Goal: Information Seeking & Learning: Learn about a topic

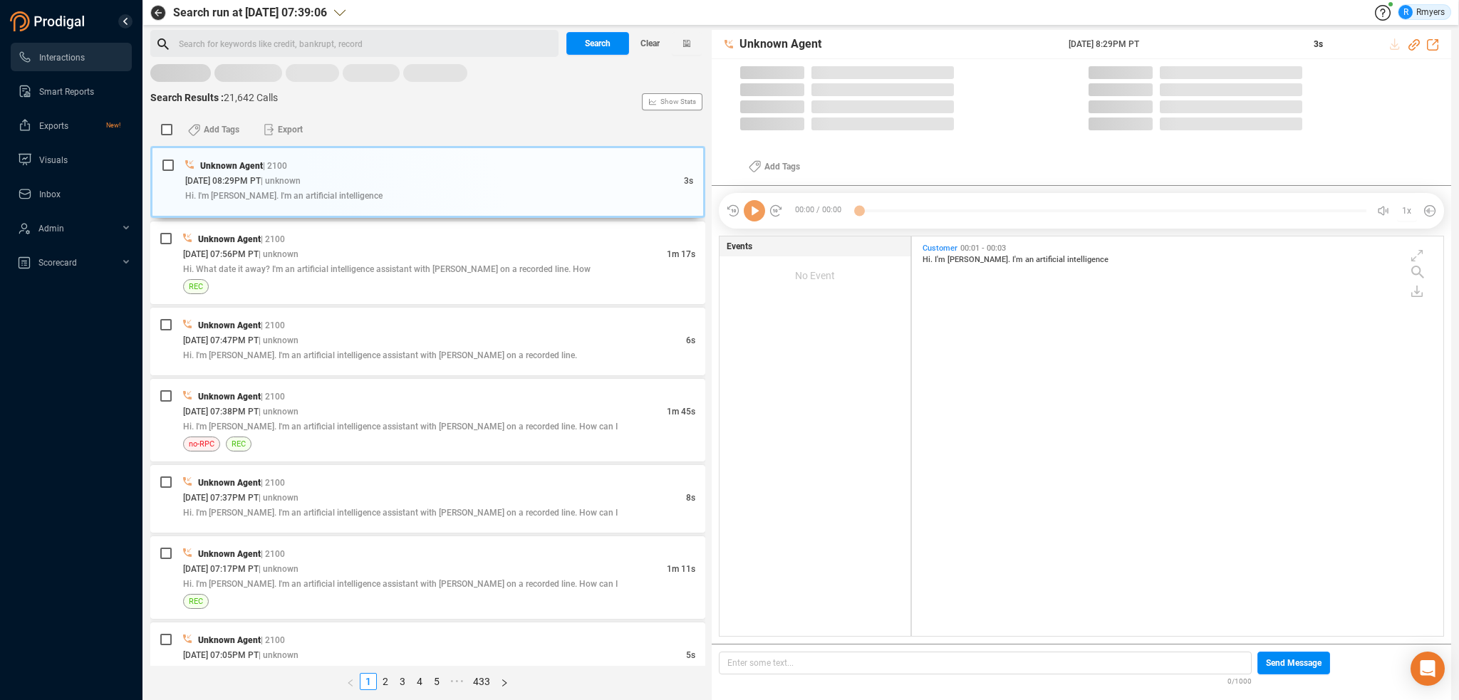
scroll to position [397, 524]
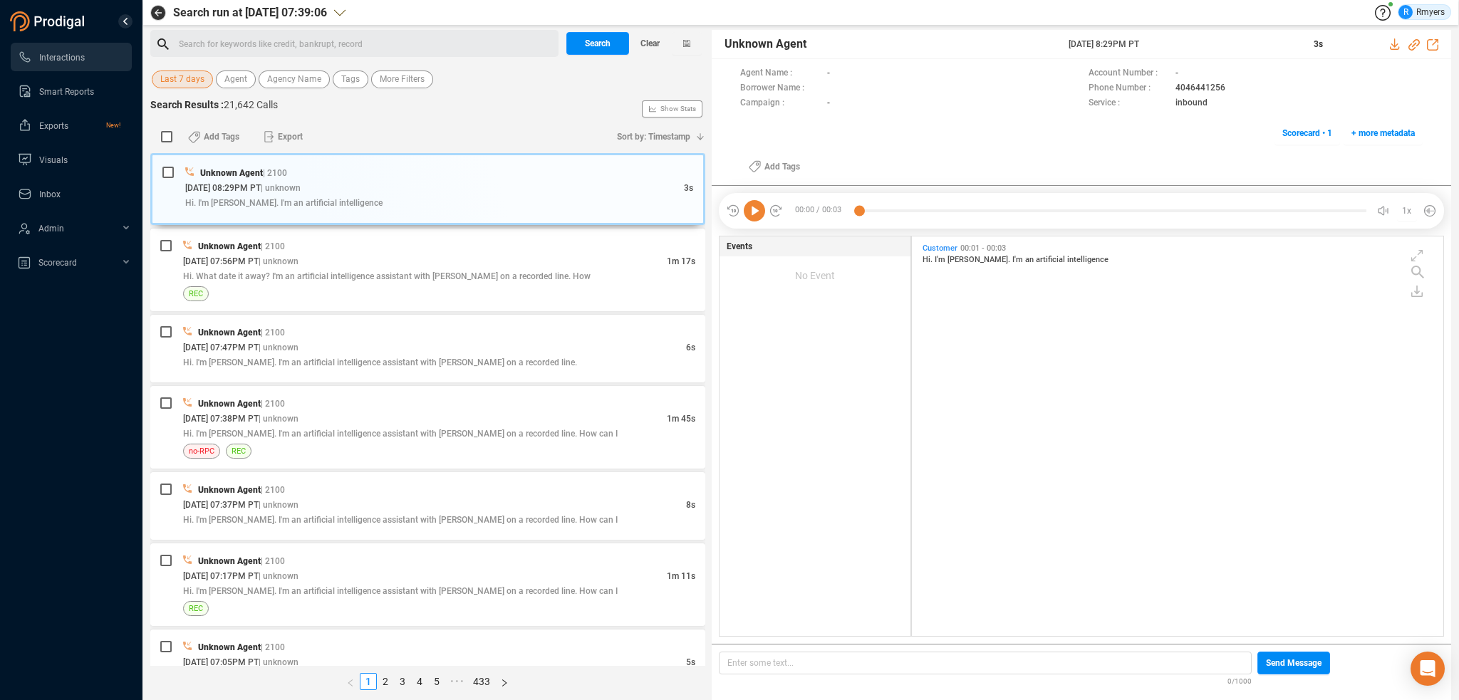
drag, startPoint x: 180, startPoint y: 74, endPoint x: 182, endPoint y: 81, distance: 7.3
click at [182, 78] on span "Last 7 days" at bounding box center [182, 80] width 44 height 18
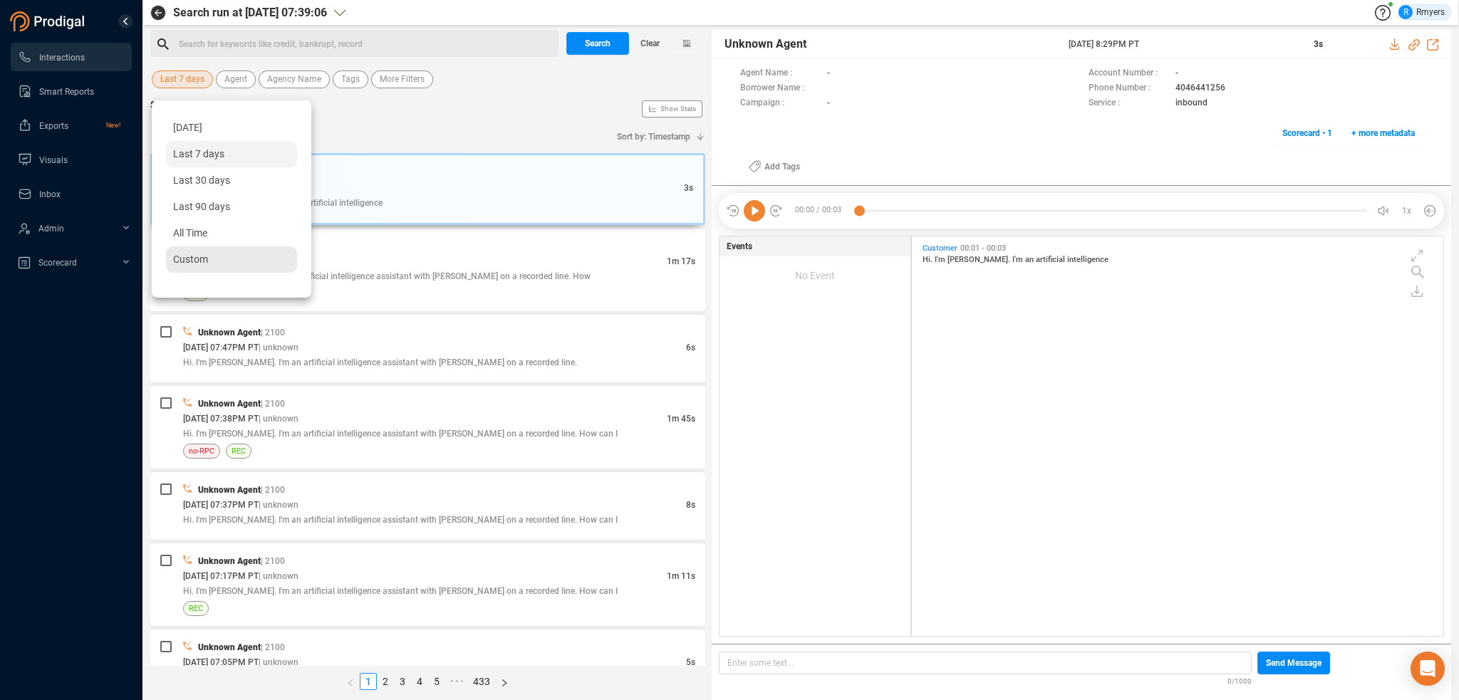
click at [194, 260] on span "Custom" at bounding box center [190, 259] width 35 height 11
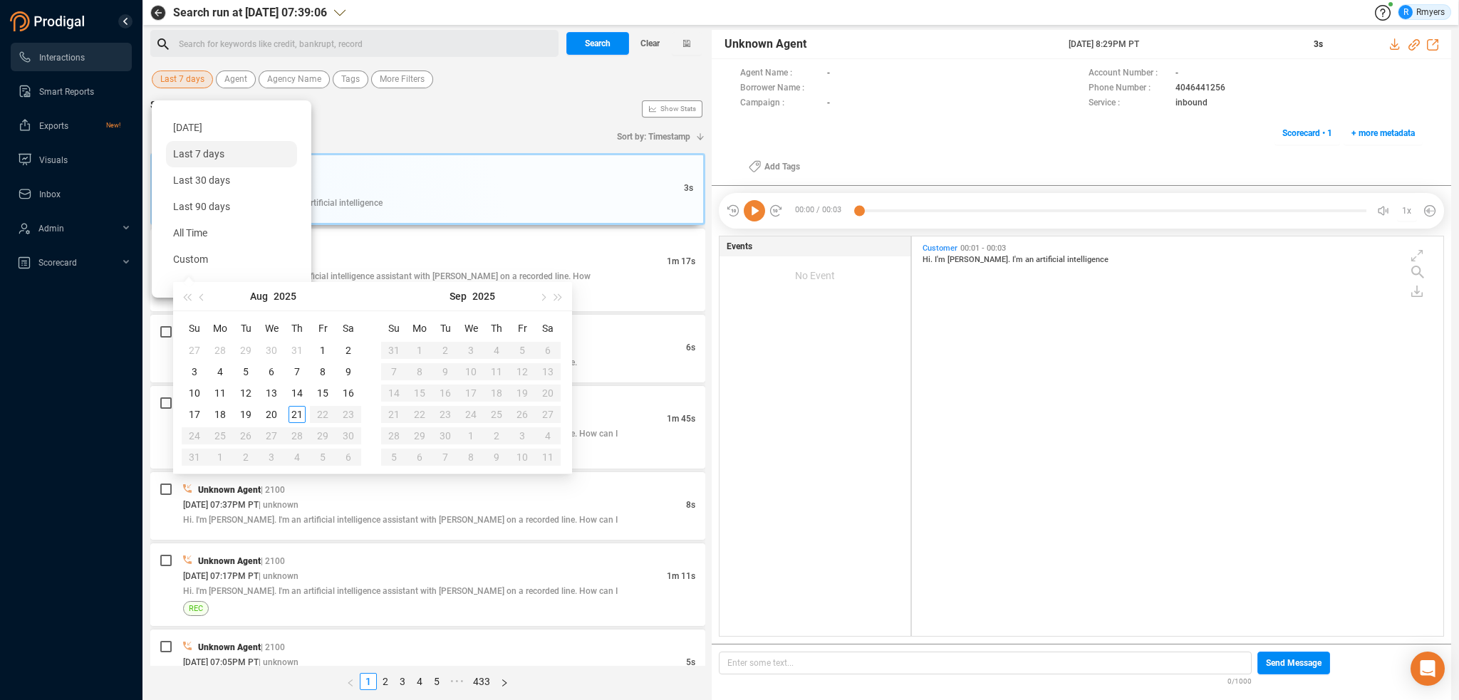
type input "[DATE]"
click at [270, 417] on div "20" at bounding box center [271, 414] width 17 height 17
click at [270, 414] on div "20" at bounding box center [271, 414] width 17 height 17
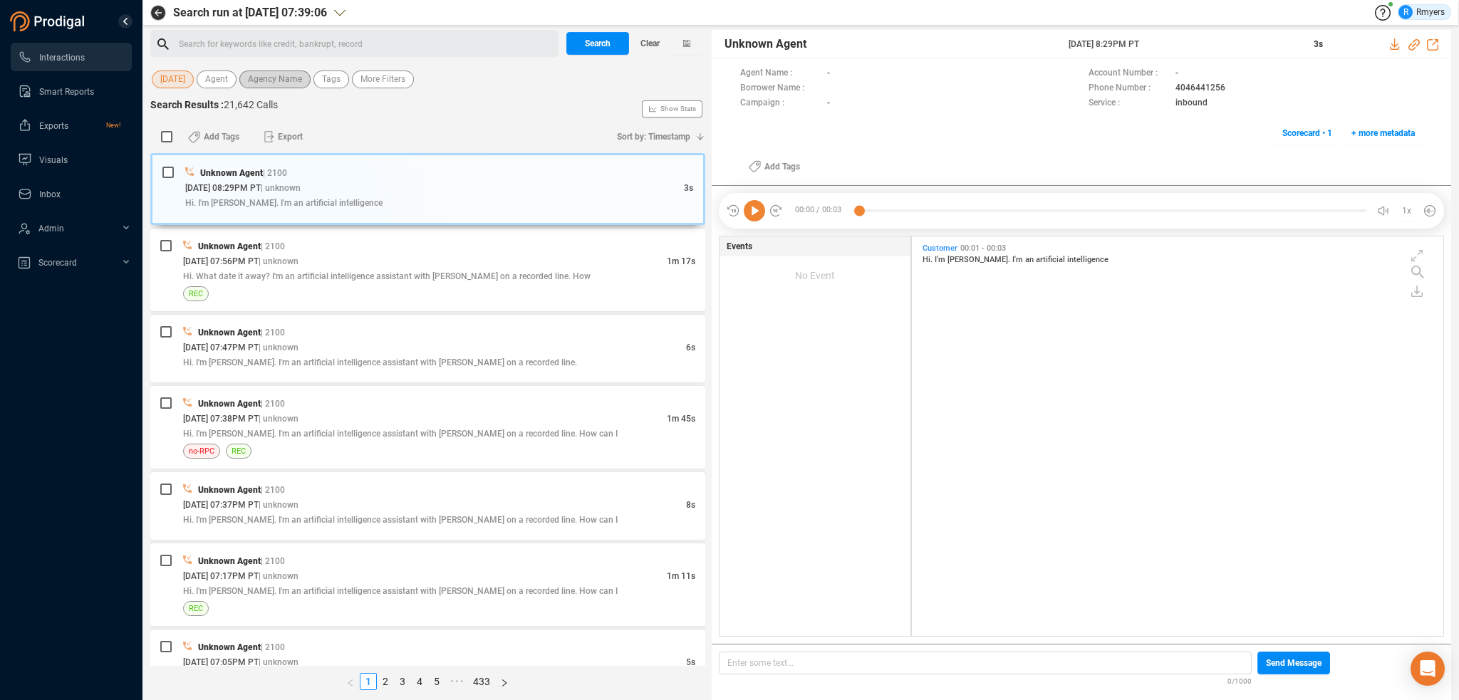
click at [257, 80] on span "Agency Name" at bounding box center [275, 80] width 54 height 18
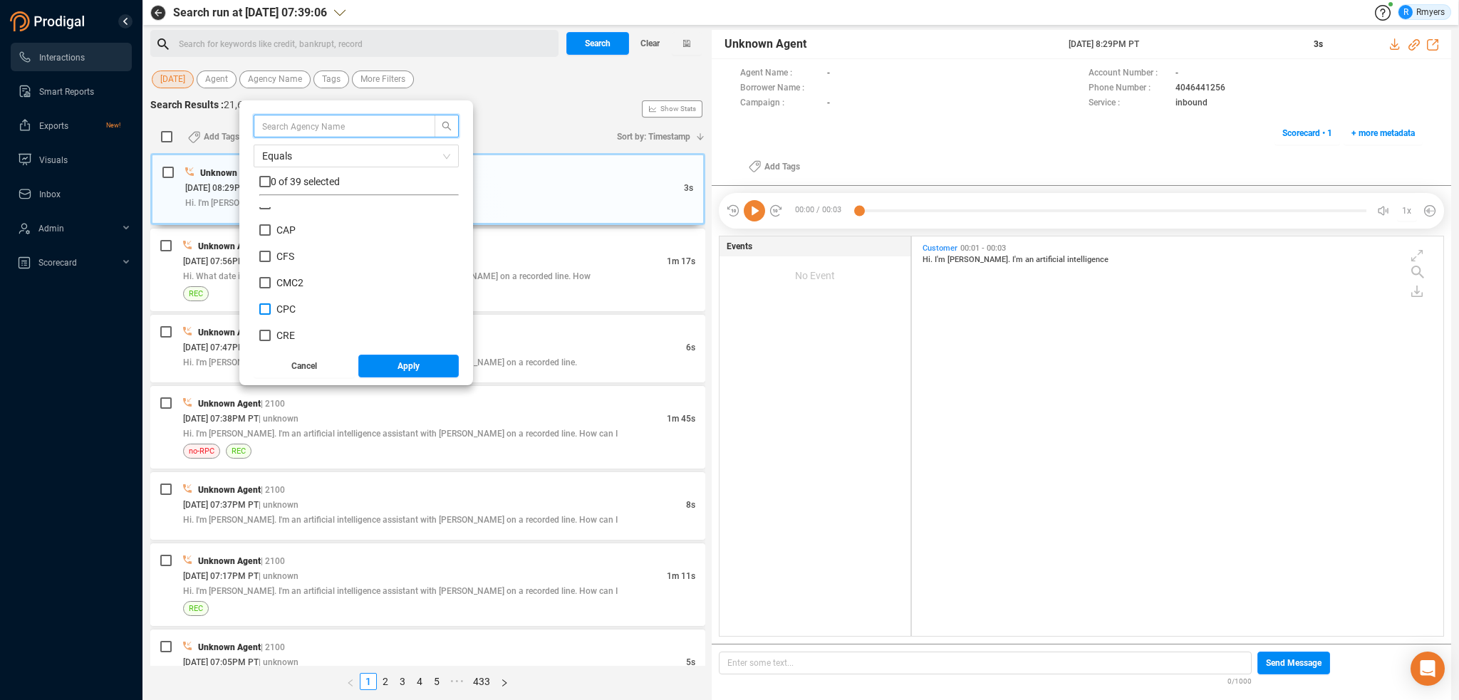
scroll to position [214, 0]
click at [290, 293] on span "CRM" at bounding box center [286, 290] width 21 height 11
click at [271, 293] on input "CRM" at bounding box center [264, 290] width 11 height 11
checkbox input "true"
click at [393, 367] on button "Apply" at bounding box center [408, 366] width 101 height 23
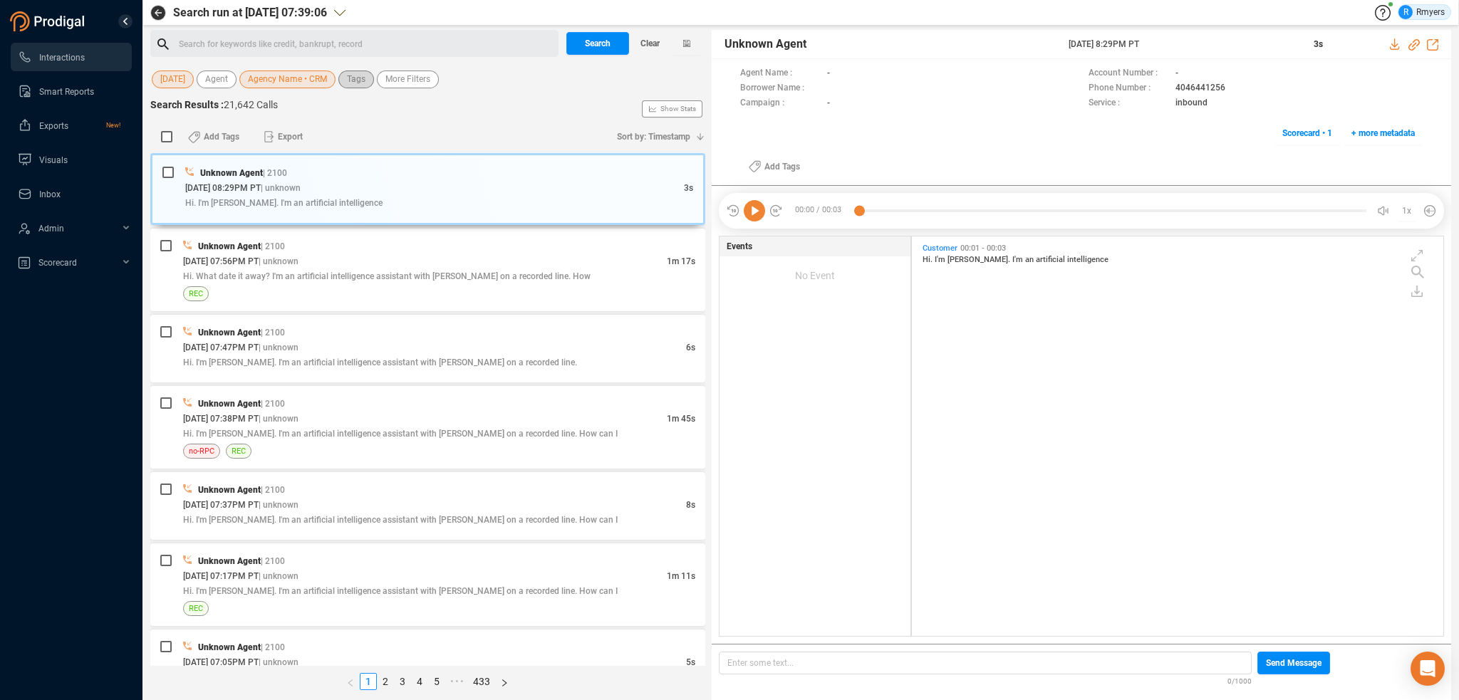
click at [354, 83] on span "Tags" at bounding box center [356, 80] width 19 height 18
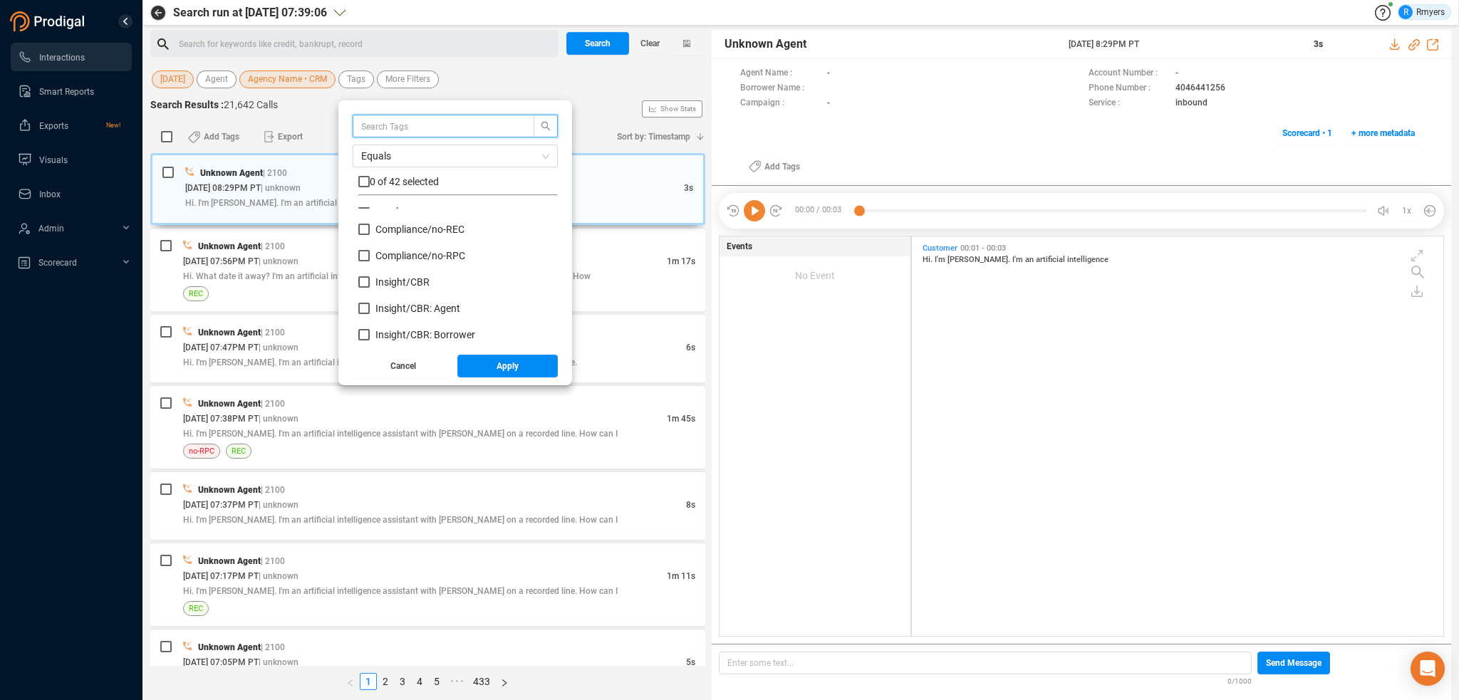
scroll to position [142, 0]
click at [390, 252] on span "Insight/ CBR" at bounding box center [402, 256] width 54 height 11
click at [370, 252] on input "Insight/ CBR" at bounding box center [363, 256] width 11 height 11
checkbox input "true"
click at [392, 277] on span "Insight/ CBR: Agent" at bounding box center [417, 282] width 85 height 11
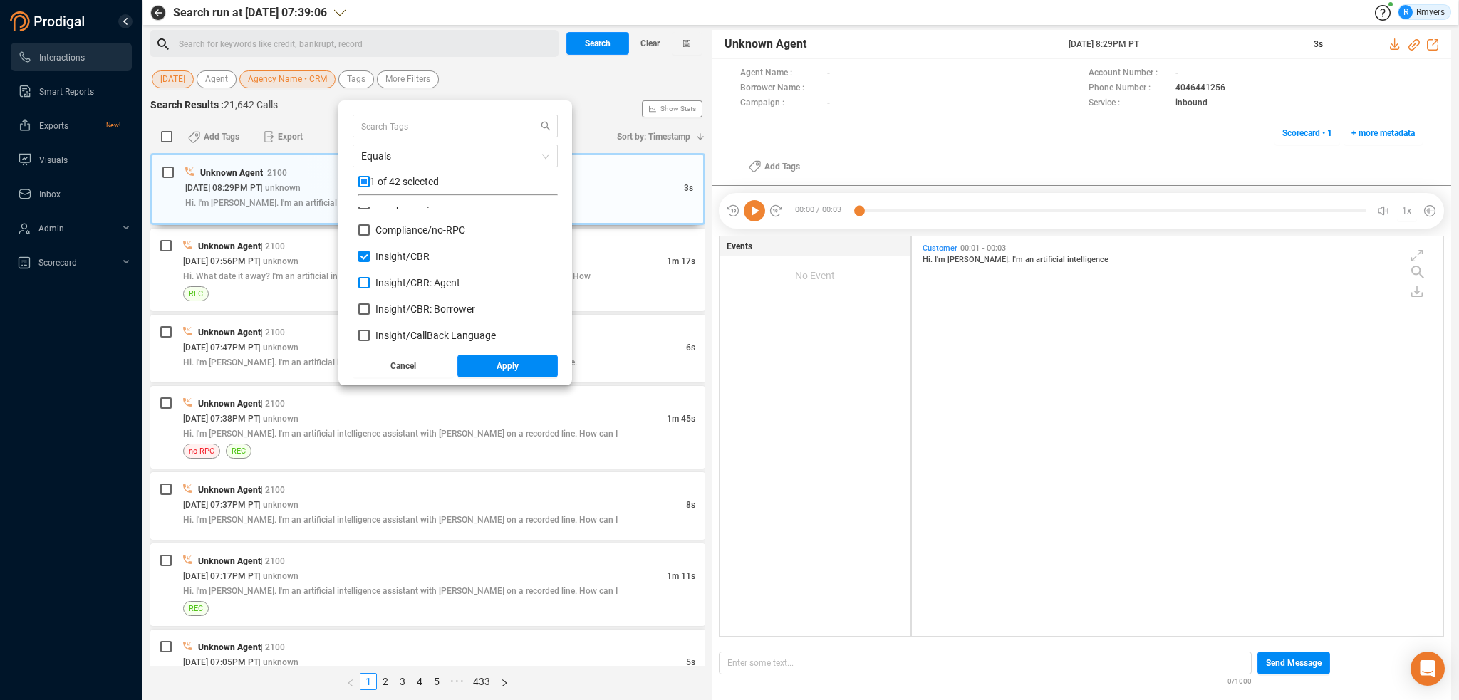
click at [370, 277] on input "Insight/ CBR: Agent" at bounding box center [363, 282] width 11 height 11
checkbox input "true"
click at [398, 306] on span "Insight/ CBR: Borrower" at bounding box center [425, 308] width 100 height 11
click at [370, 306] on input "Insight/ CBR: Borrower" at bounding box center [363, 308] width 11 height 11
checkbox input "true"
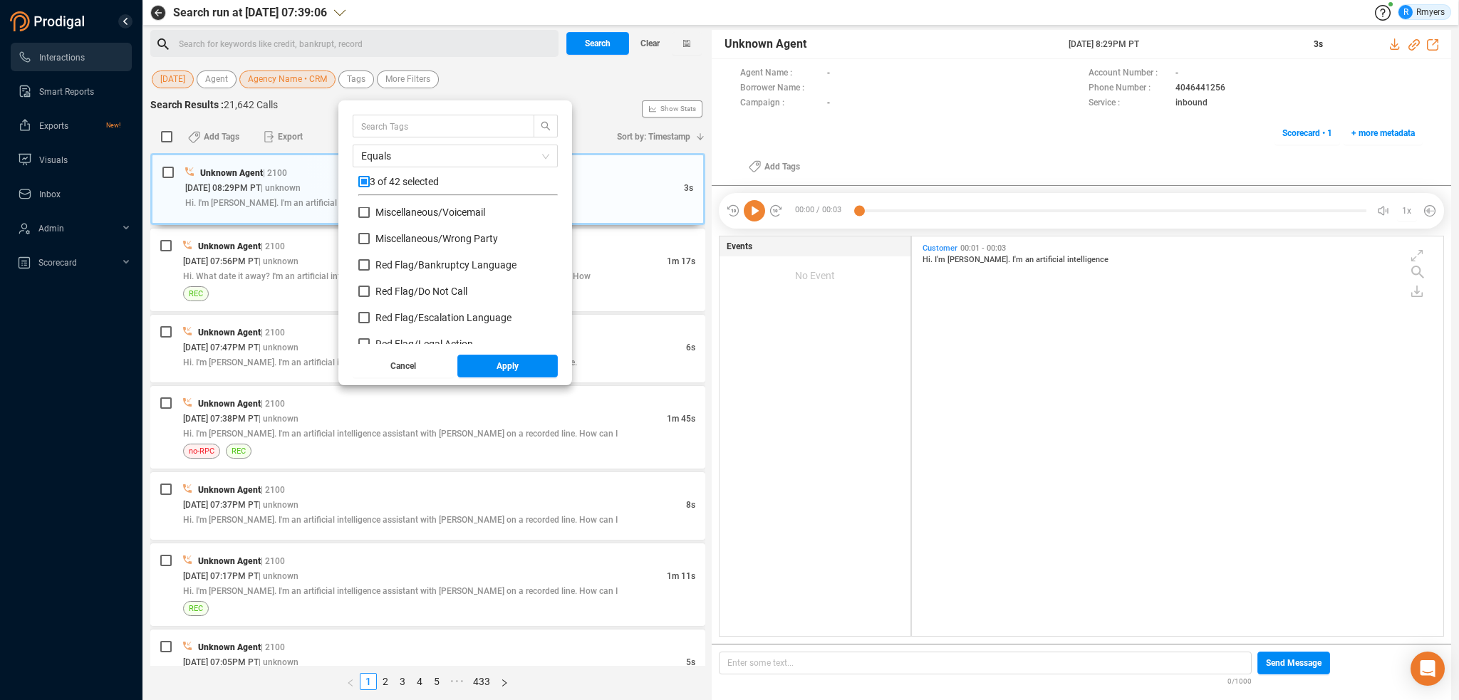
scroll to position [641, 0]
click at [400, 261] on span "Red Flag/ Bankruptcy Language" at bounding box center [445, 258] width 141 height 11
click at [370, 261] on input "Red Flag/ Bankruptcy Language" at bounding box center [363, 258] width 11 height 11
checkbox input "true"
click at [413, 306] on span "Red Flag/ Escalation Language" at bounding box center [443, 311] width 136 height 11
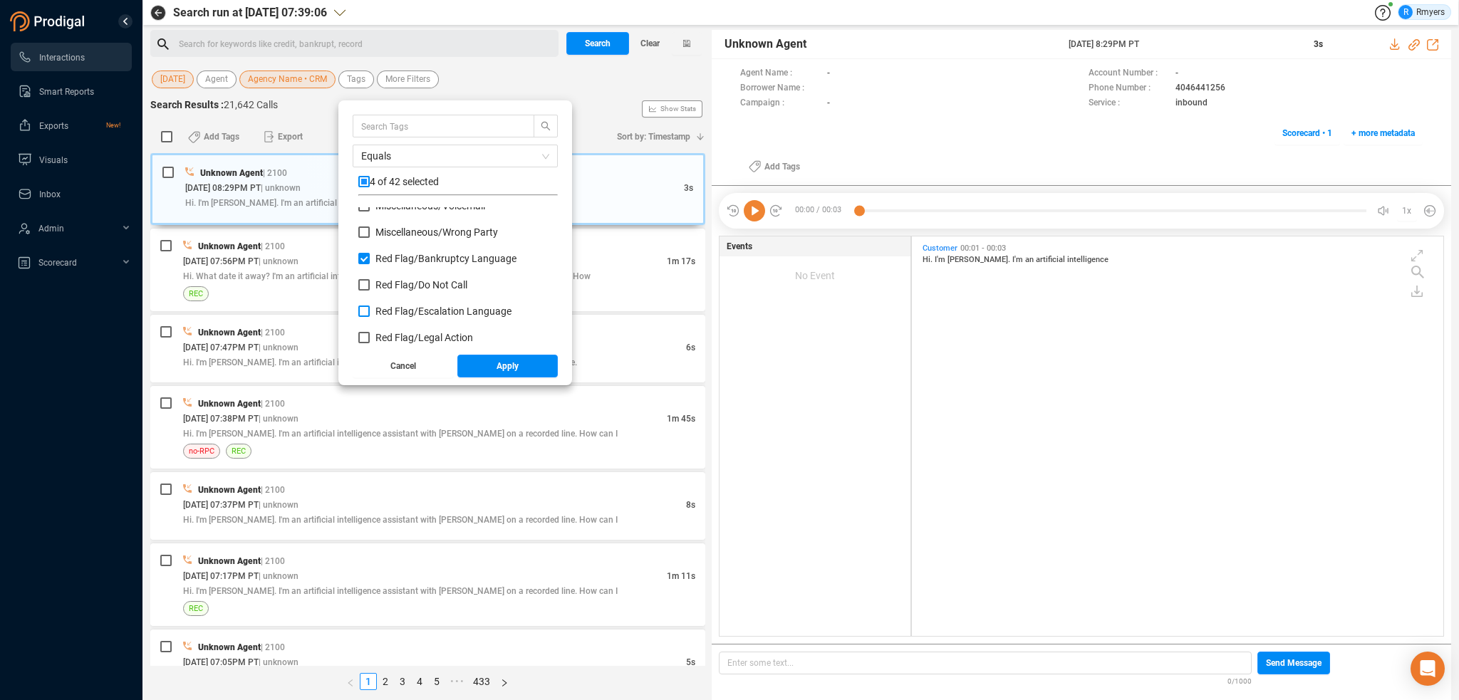
click at [370, 306] on input "Red Flag/ Escalation Language" at bounding box center [363, 311] width 11 height 11
checkbox input "true"
click at [412, 339] on span "Red Flag/ Legal Action" at bounding box center [424, 337] width 98 height 11
click at [370, 339] on input "Red Flag/ Legal Action" at bounding box center [363, 337] width 11 height 11
checkbox input "true"
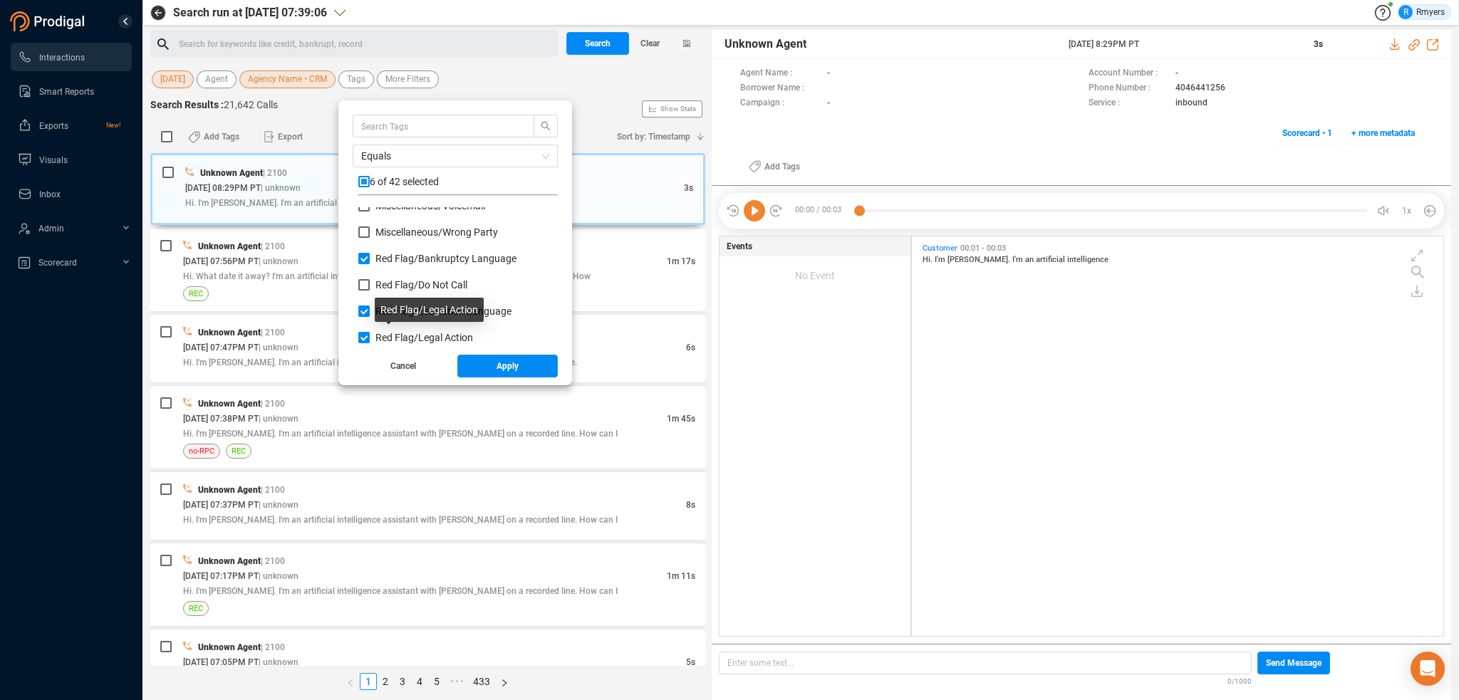
scroll to position [712, 0]
click at [390, 291] on span "Red Flag/ Legal Action: Agent" at bounding box center [439, 292] width 128 height 11
click at [370, 291] on input "Red Flag/ Legal Action: Agent" at bounding box center [363, 292] width 11 height 11
checkbox input "true"
click at [390, 310] on div "Red Flag/ Legal Action: Agent" at bounding box center [457, 299] width 199 height 26
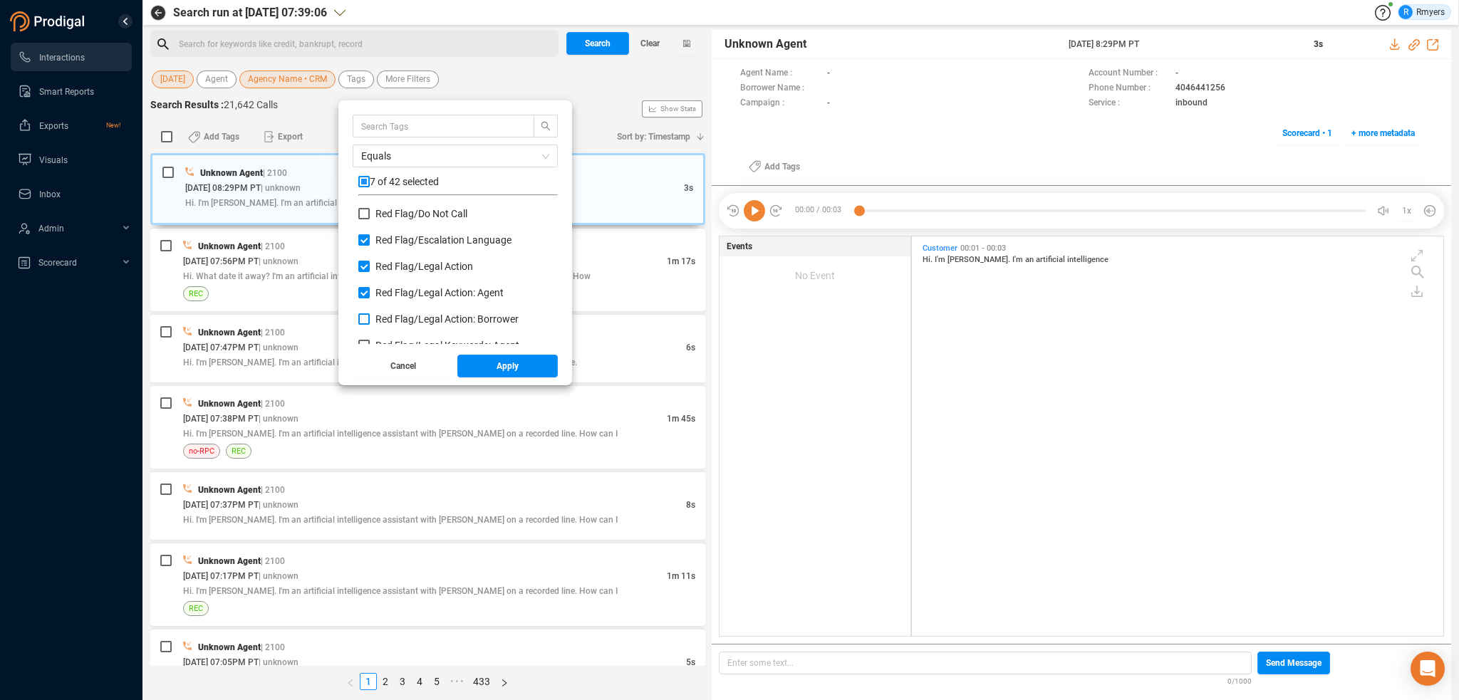
click at [392, 318] on span "Red Flag/ Legal Action: Borrower" at bounding box center [446, 318] width 143 height 11
click at [370, 318] on input "Red Flag/ Legal Action: Borrower" at bounding box center [363, 318] width 11 height 11
checkbox input "true"
click at [380, 278] on span "Red Flag/ Legal Keywords: Agent" at bounding box center [447, 274] width 144 height 11
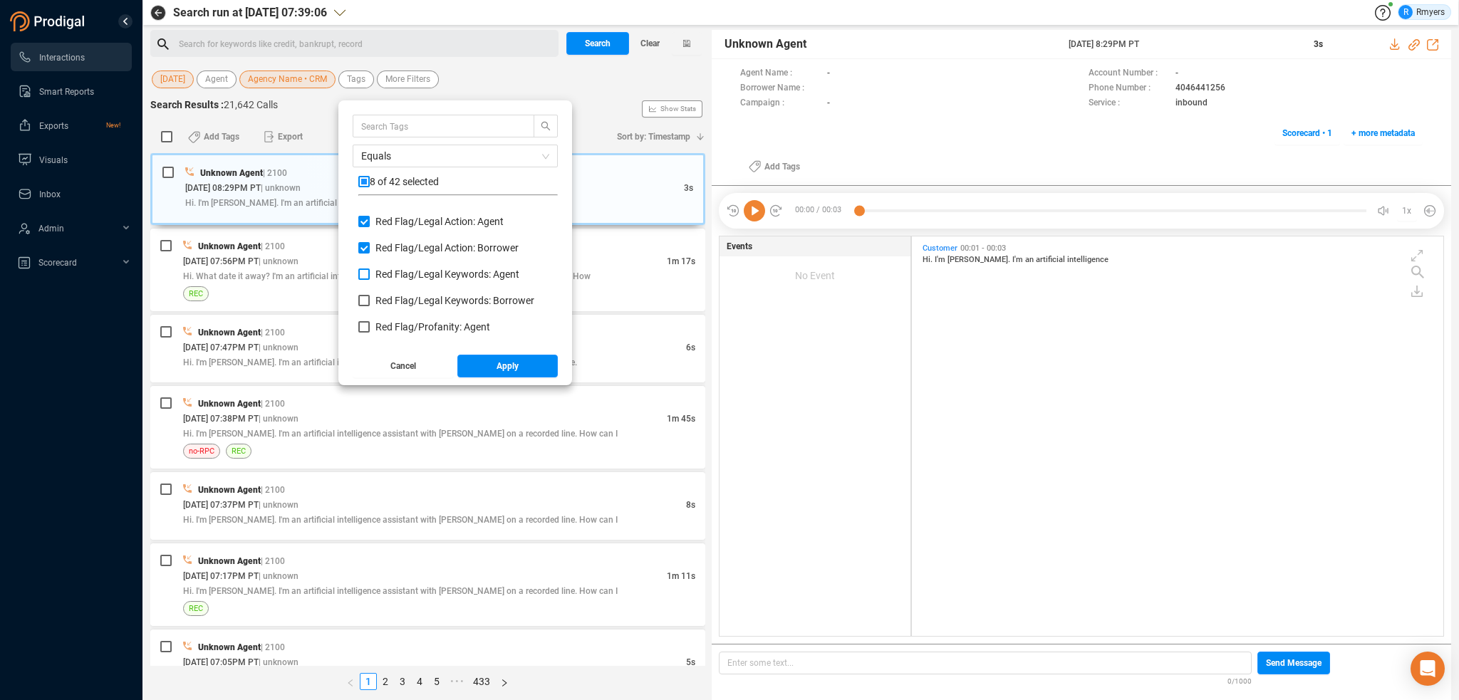
click at [370, 278] on input "Red Flag/ Legal Keywords: Agent" at bounding box center [363, 274] width 11 height 11
checkbox input "true"
drag, startPoint x: 381, startPoint y: 298, endPoint x: 385, endPoint y: 318, distance: 19.6
click at [382, 299] on span "Red Flag/ Legal Keywords: Borrower" at bounding box center [454, 300] width 159 height 11
click at [370, 299] on input "Red Flag/ Legal Keywords: Borrower" at bounding box center [363, 300] width 11 height 11
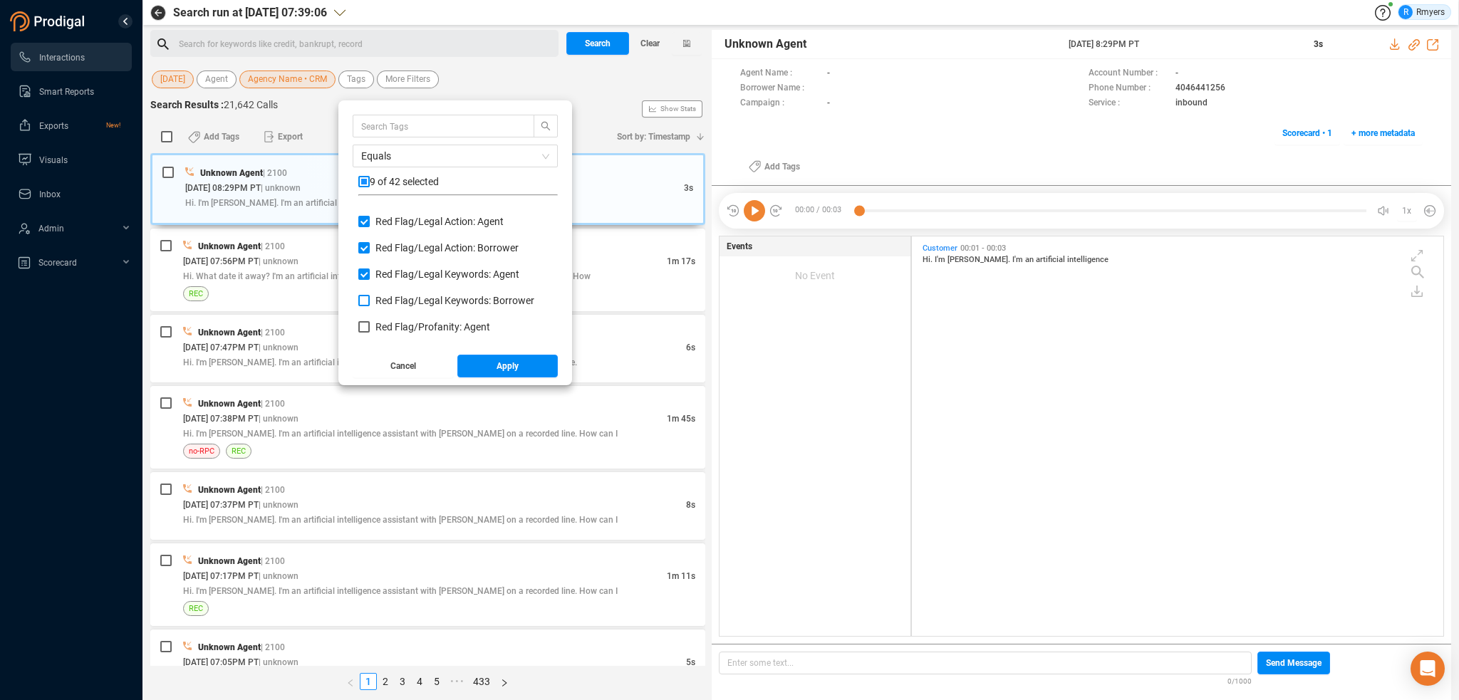
checkbox input "true"
click at [385, 323] on span "Red Flag/ Profanity: Agent" at bounding box center [432, 326] width 115 height 11
click at [370, 323] on input "Red Flag/ Profanity: Agent" at bounding box center [363, 326] width 11 height 11
checkbox input "true"
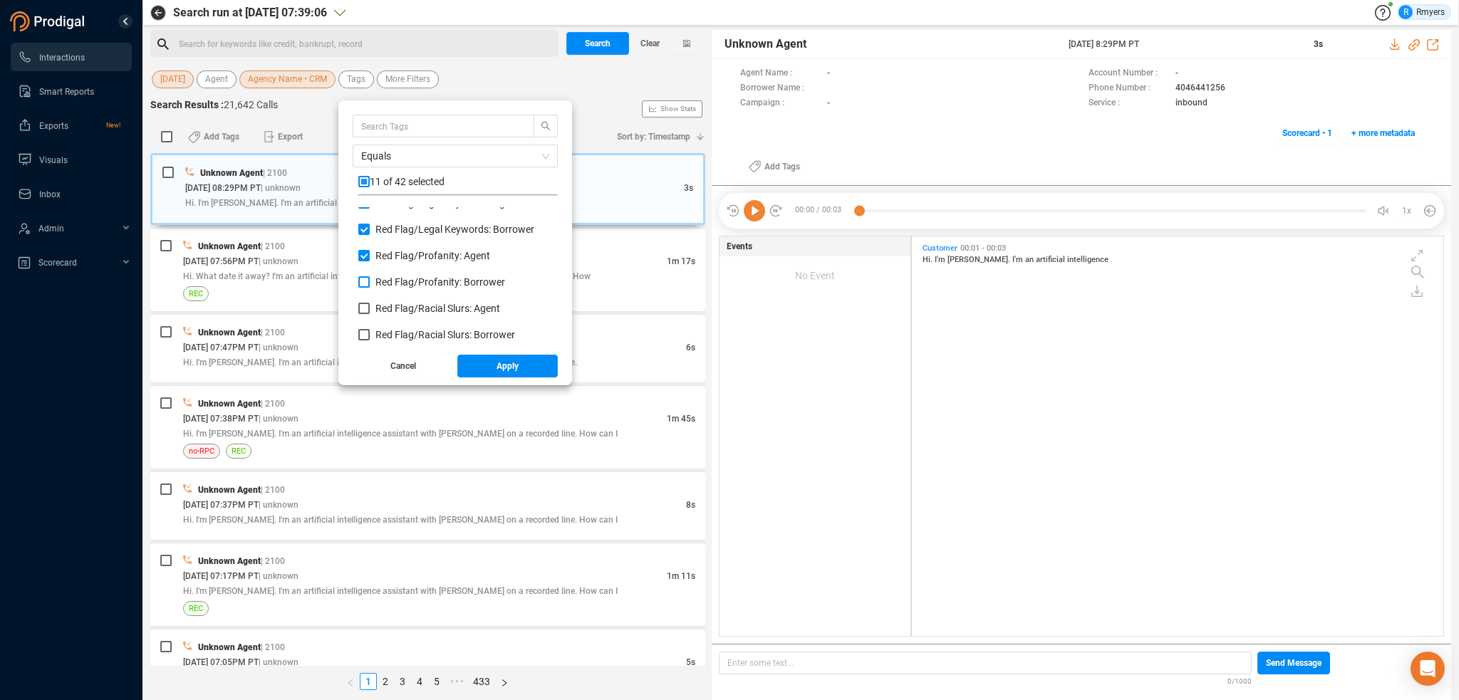
click at [379, 285] on span "Red Flag/ Profanity: Borrower" at bounding box center [440, 281] width 130 height 11
click at [370, 285] on input "Red Flag/ Profanity: Borrower" at bounding box center [363, 281] width 11 height 11
checkbox input "true"
click at [386, 308] on span "Red Flag/ Racial Slurs: Agent" at bounding box center [437, 308] width 125 height 11
click at [370, 308] on input "Red Flag/ Racial Slurs: Agent" at bounding box center [363, 308] width 11 height 11
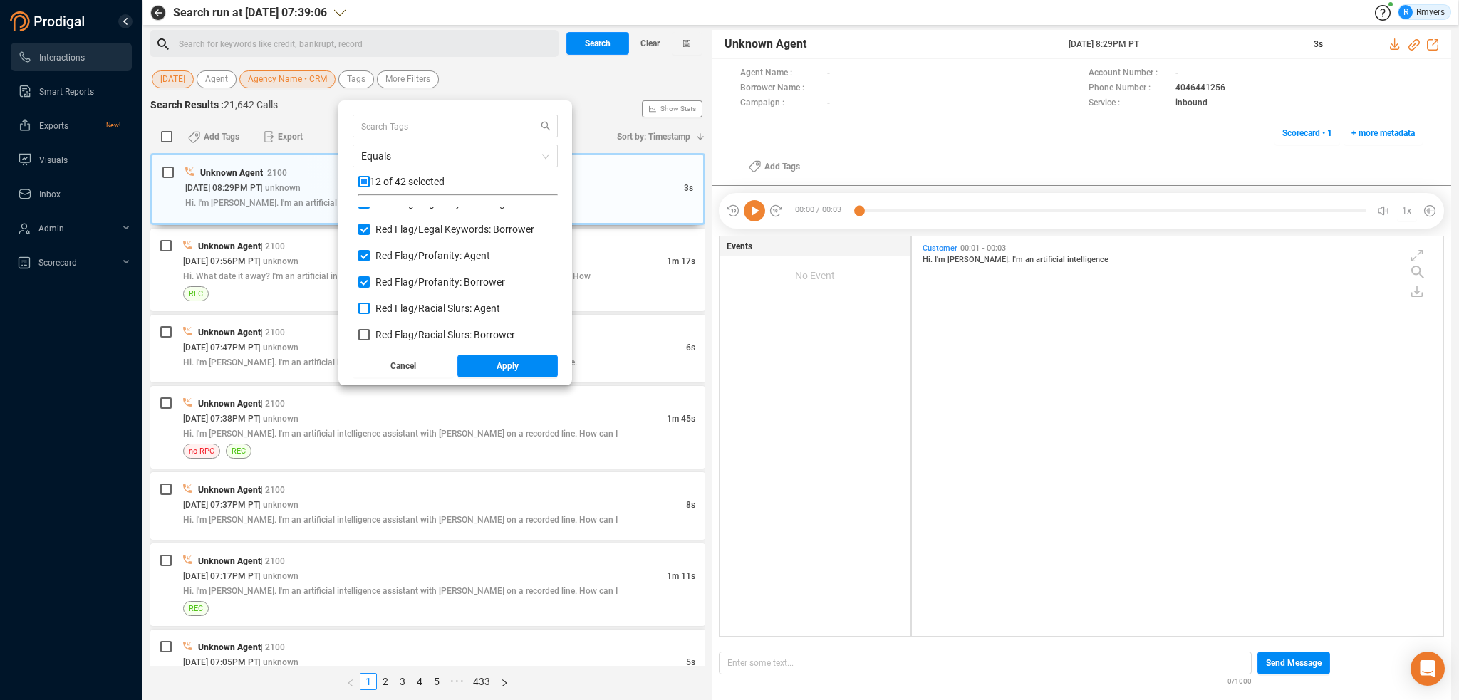
checkbox input "true"
click at [388, 333] on span "Red Flag/ Racial Slurs: Borrower" at bounding box center [445, 334] width 140 height 11
click at [370, 333] on input "Red Flag/ Racial Slurs: Borrower" at bounding box center [363, 334] width 11 height 11
checkbox input "true"
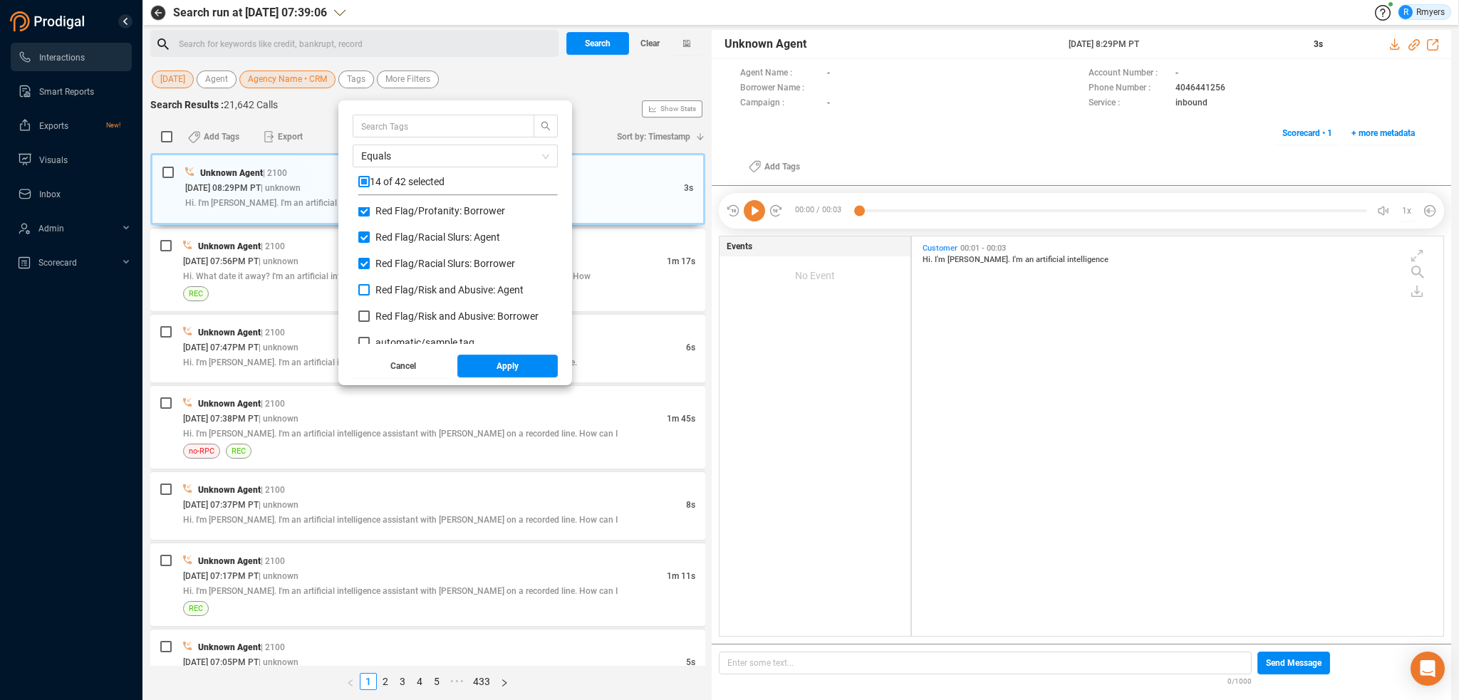
click at [379, 288] on span "Red Flag/ Risk and Abusive: Agent" at bounding box center [449, 289] width 148 height 11
click at [370, 288] on input "Red Flag/ Risk and Abusive: Agent" at bounding box center [363, 289] width 11 height 11
checkbox input "true"
click at [390, 320] on span "Red Flag/ Risk and Abusive: Borrower" at bounding box center [456, 316] width 163 height 11
click at [370, 320] on input "Red Flag/ Risk and Abusive: Borrower" at bounding box center [363, 316] width 11 height 11
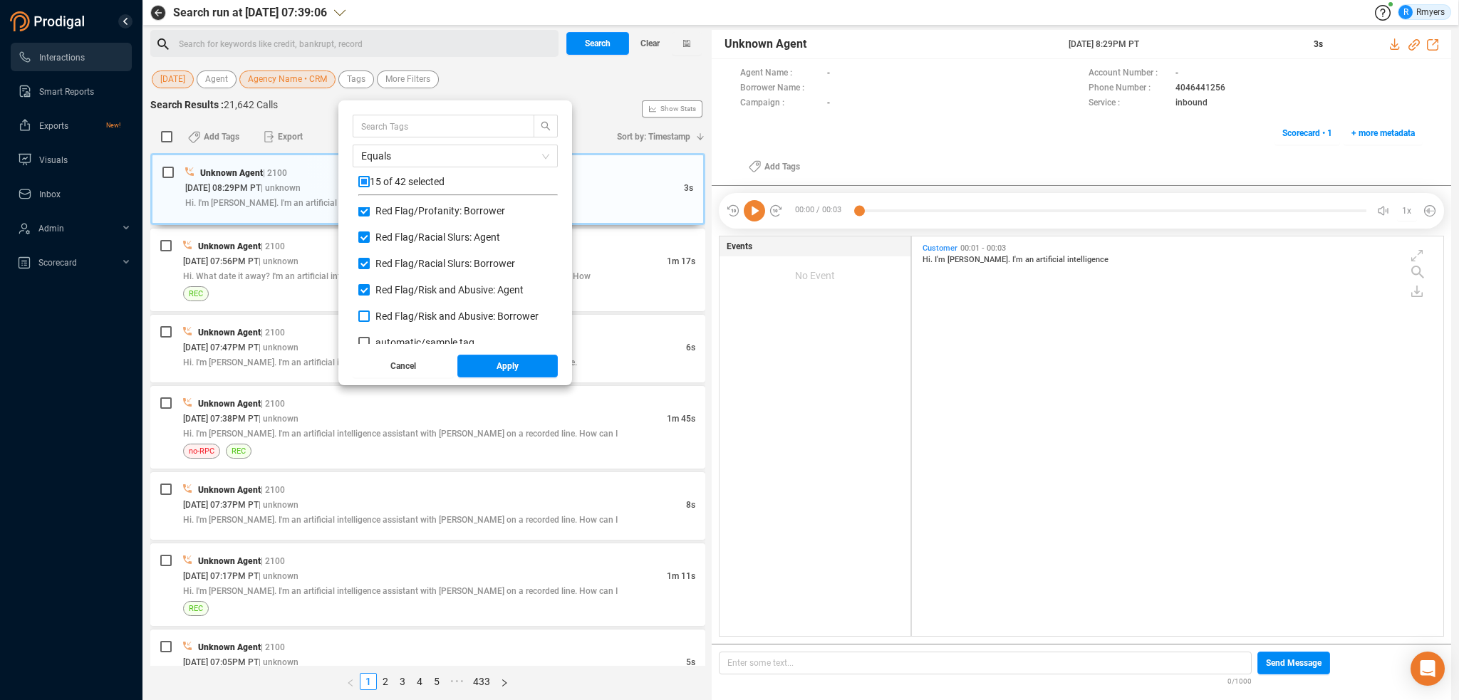
checkbox input "true"
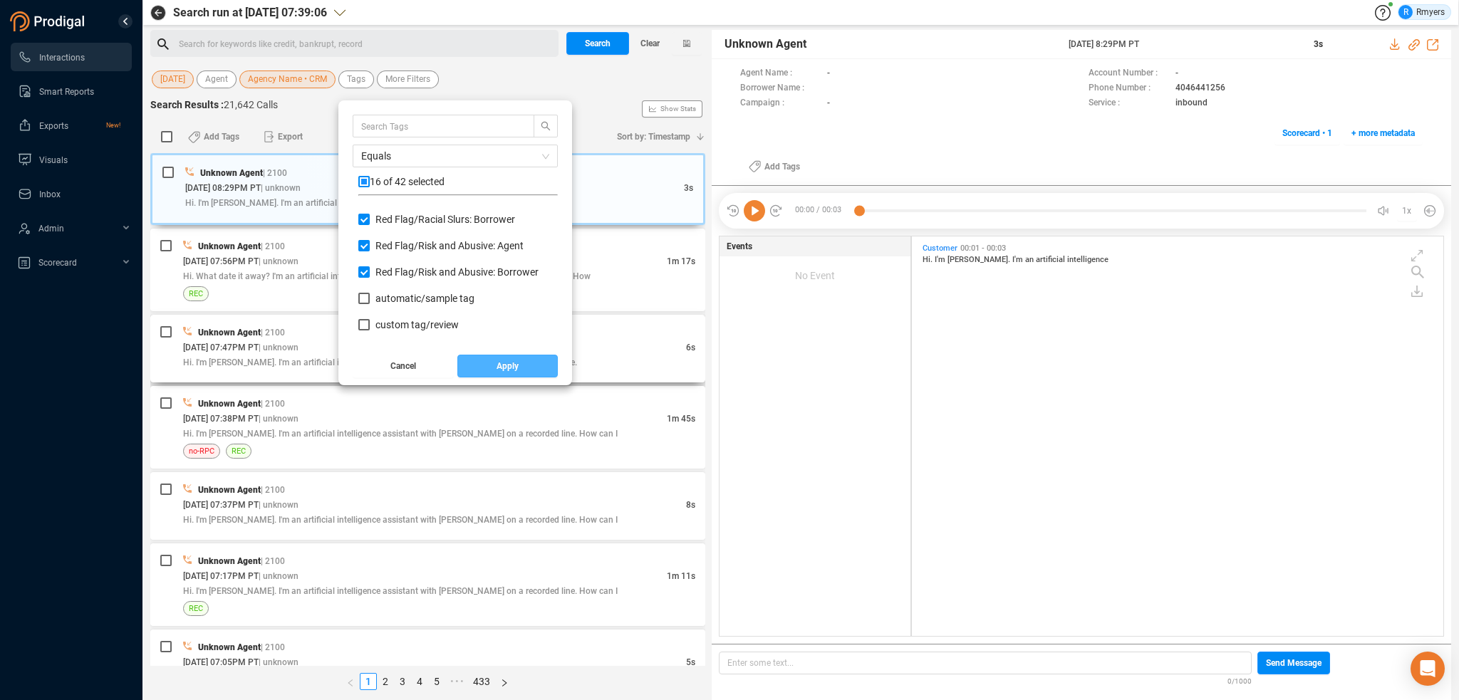
drag, startPoint x: 500, startPoint y: 365, endPoint x: 462, endPoint y: 331, distance: 50.5
click at [499, 365] on span "Apply" at bounding box center [507, 366] width 22 height 23
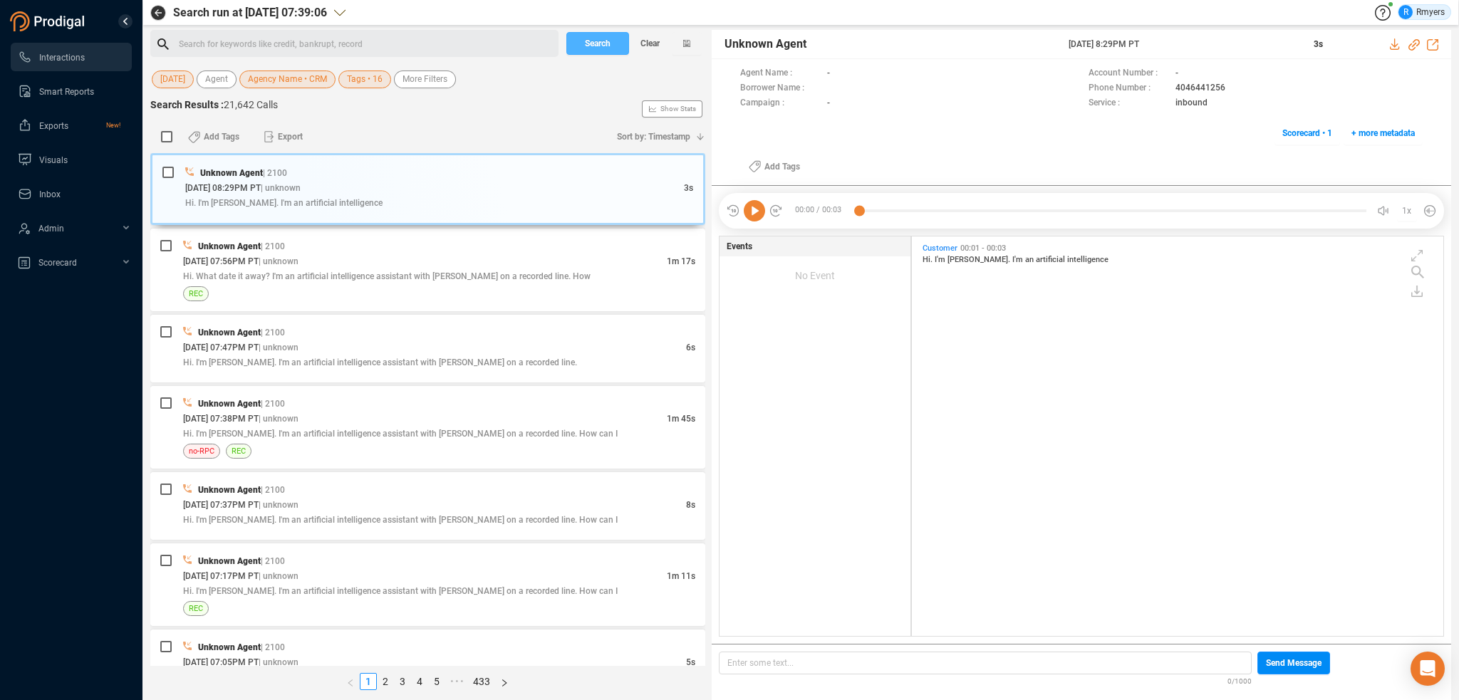
click at [581, 51] on button "Search" at bounding box center [597, 43] width 63 height 23
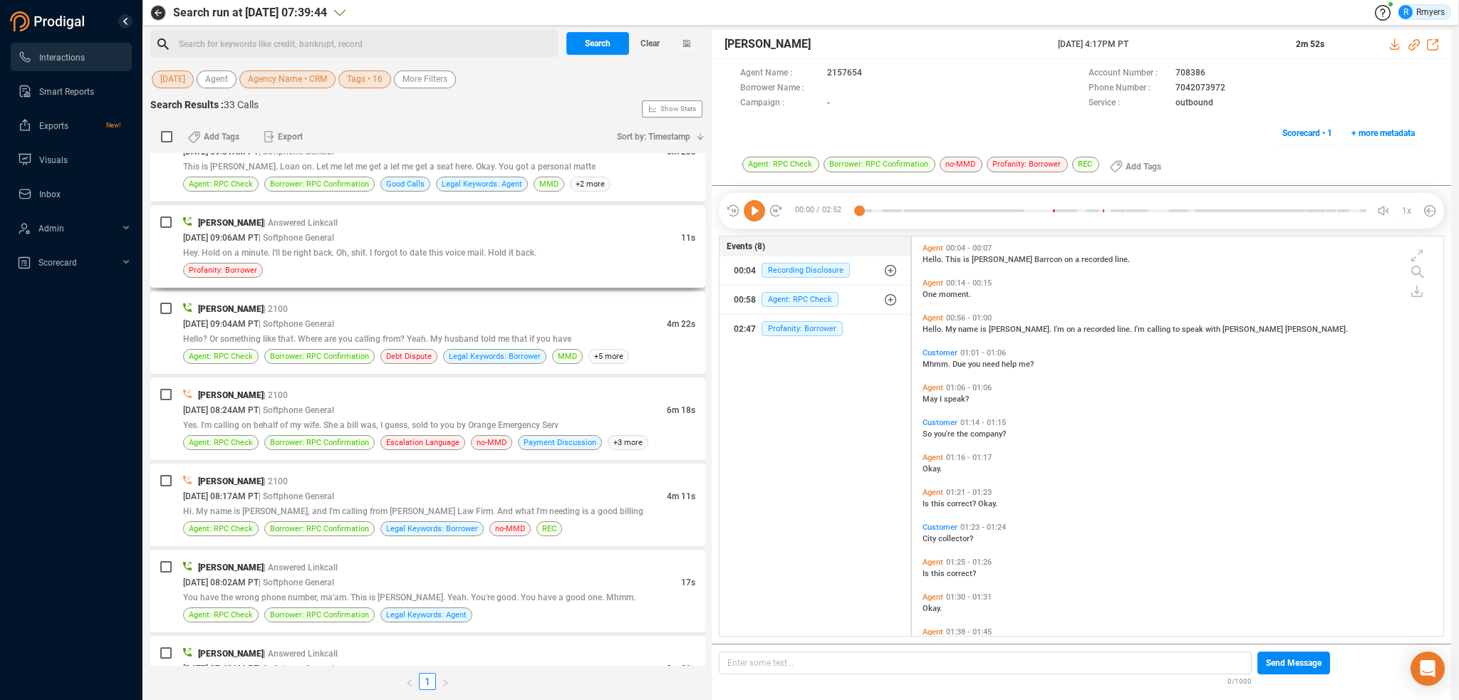
scroll to position [2325, 0]
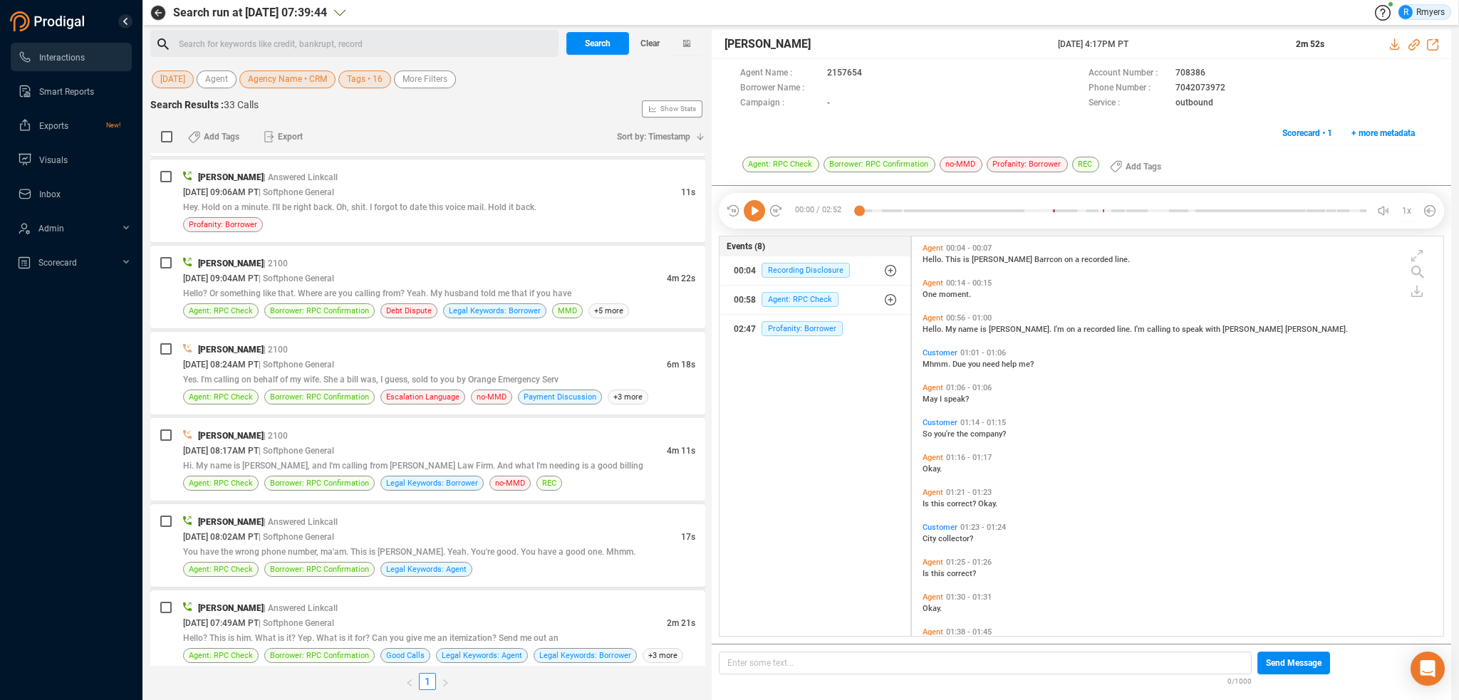
click at [406, 633] on span "Hello? This is him. What is it? Yep. What is it for? Can you give me an itemiza…" at bounding box center [370, 638] width 375 height 10
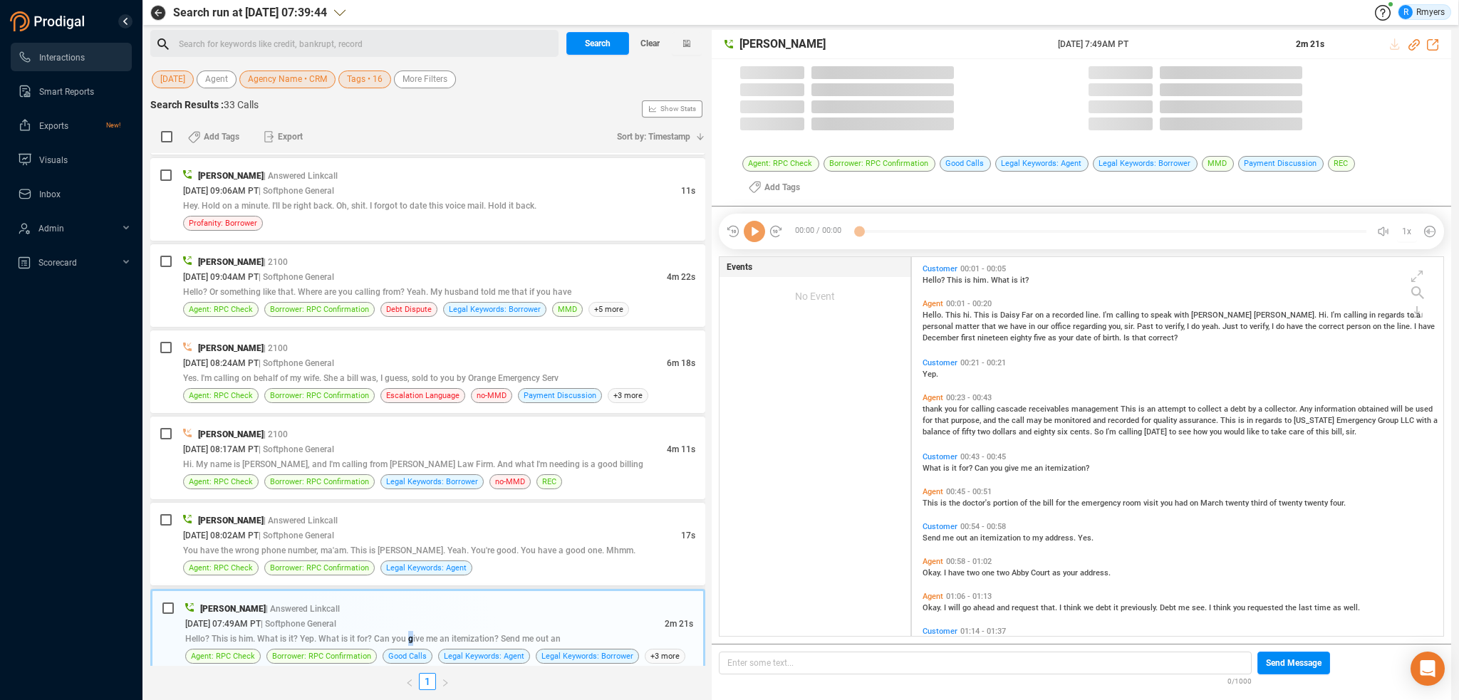
scroll to position [397, 524]
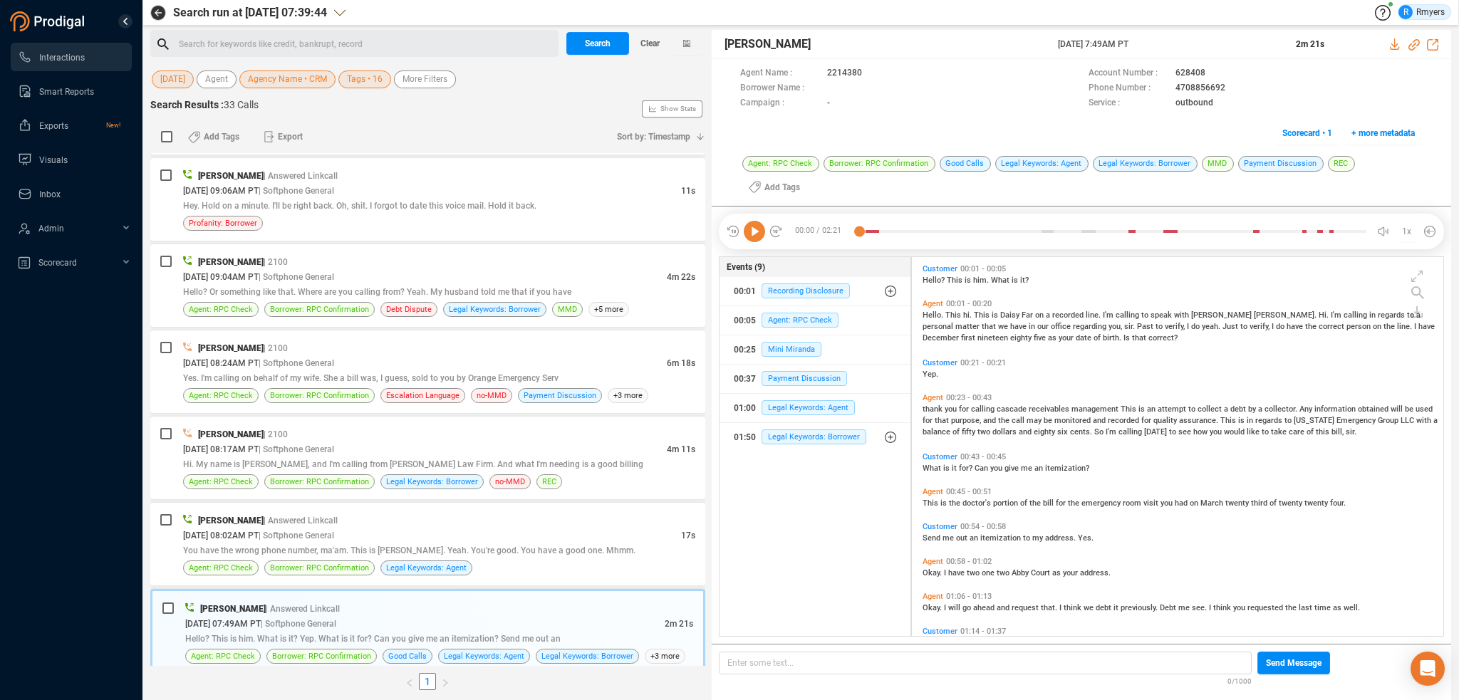
click at [752, 221] on icon at bounding box center [754, 231] width 21 height 21
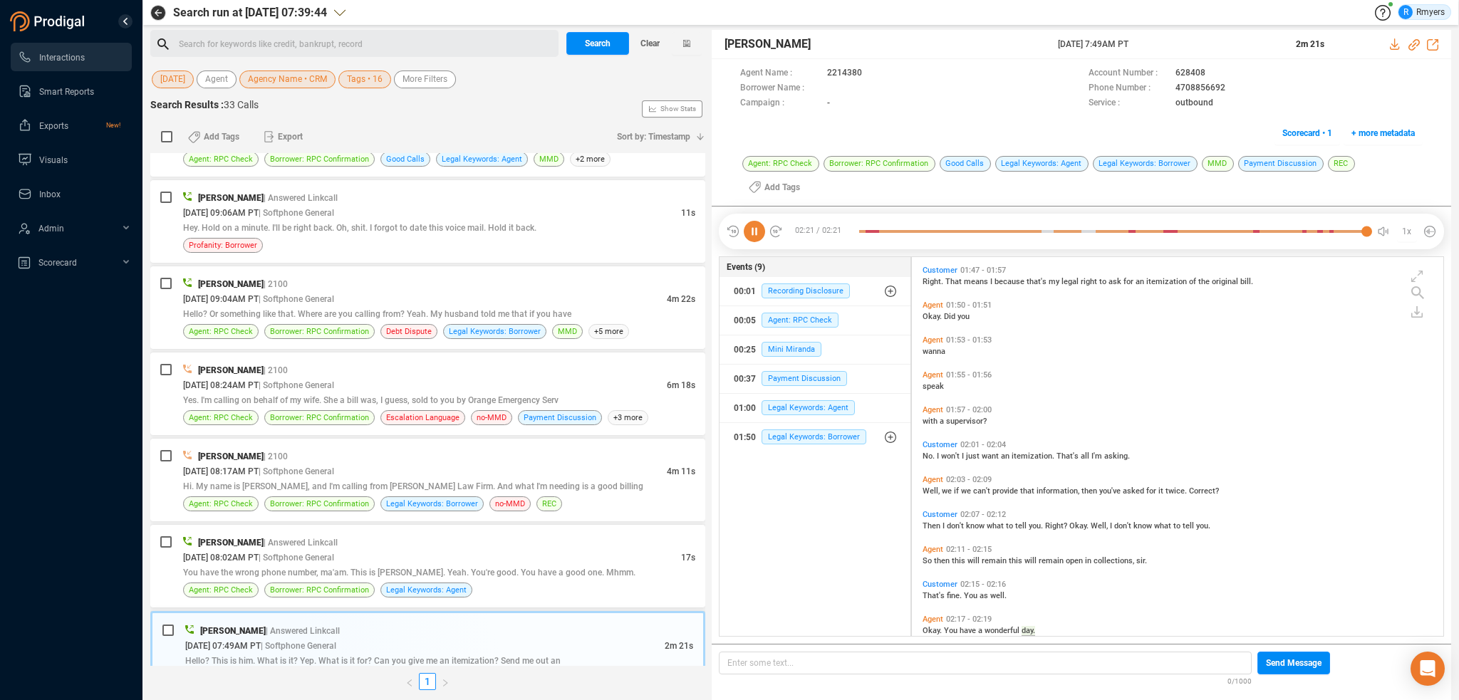
scroll to position [2325, 0]
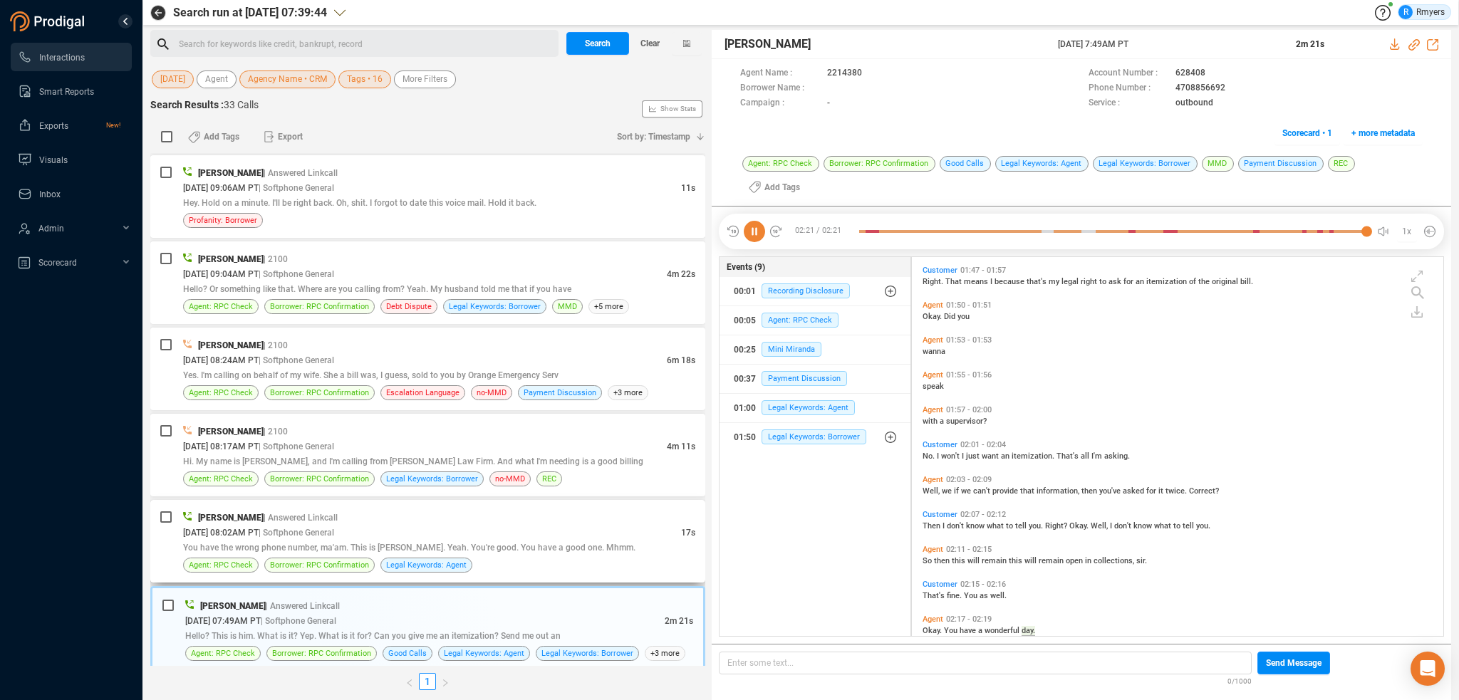
click at [337, 558] on span "Borrower: RPC Confirmation" at bounding box center [319, 565] width 110 height 15
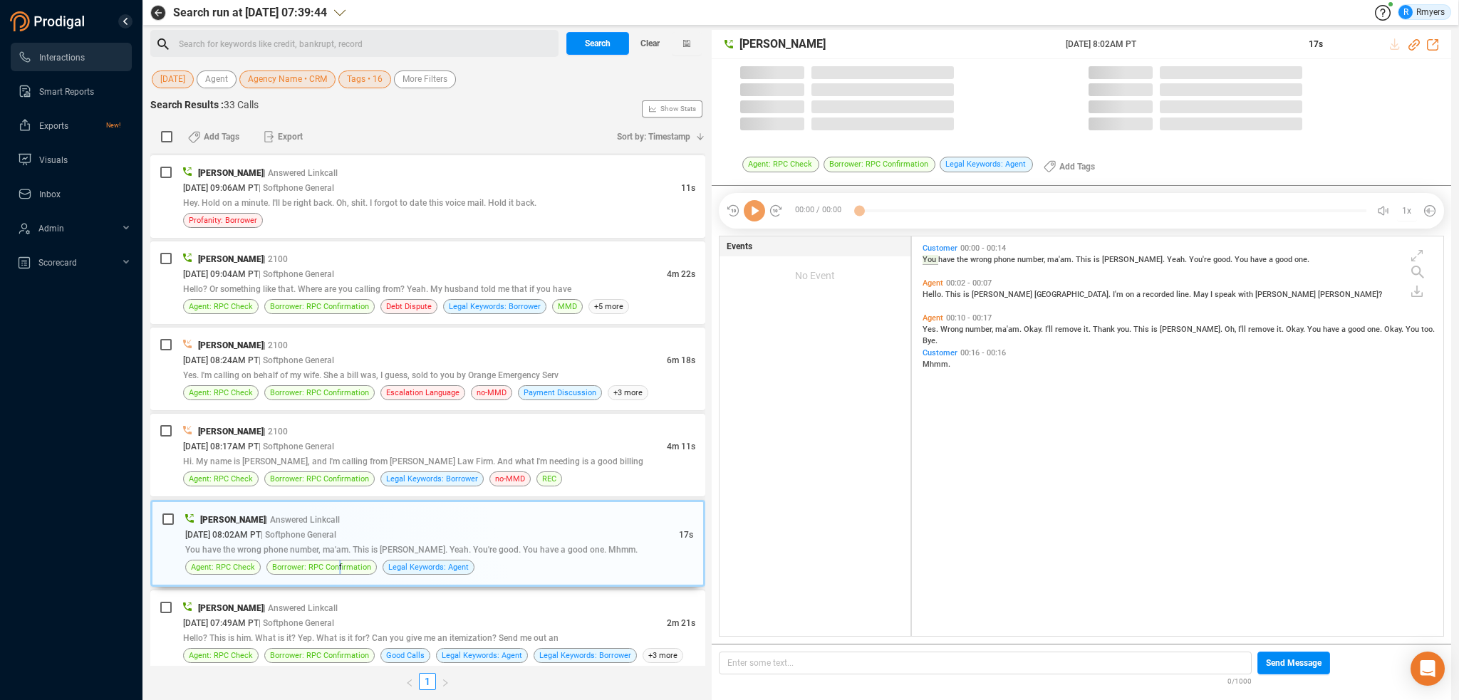
scroll to position [397, 524]
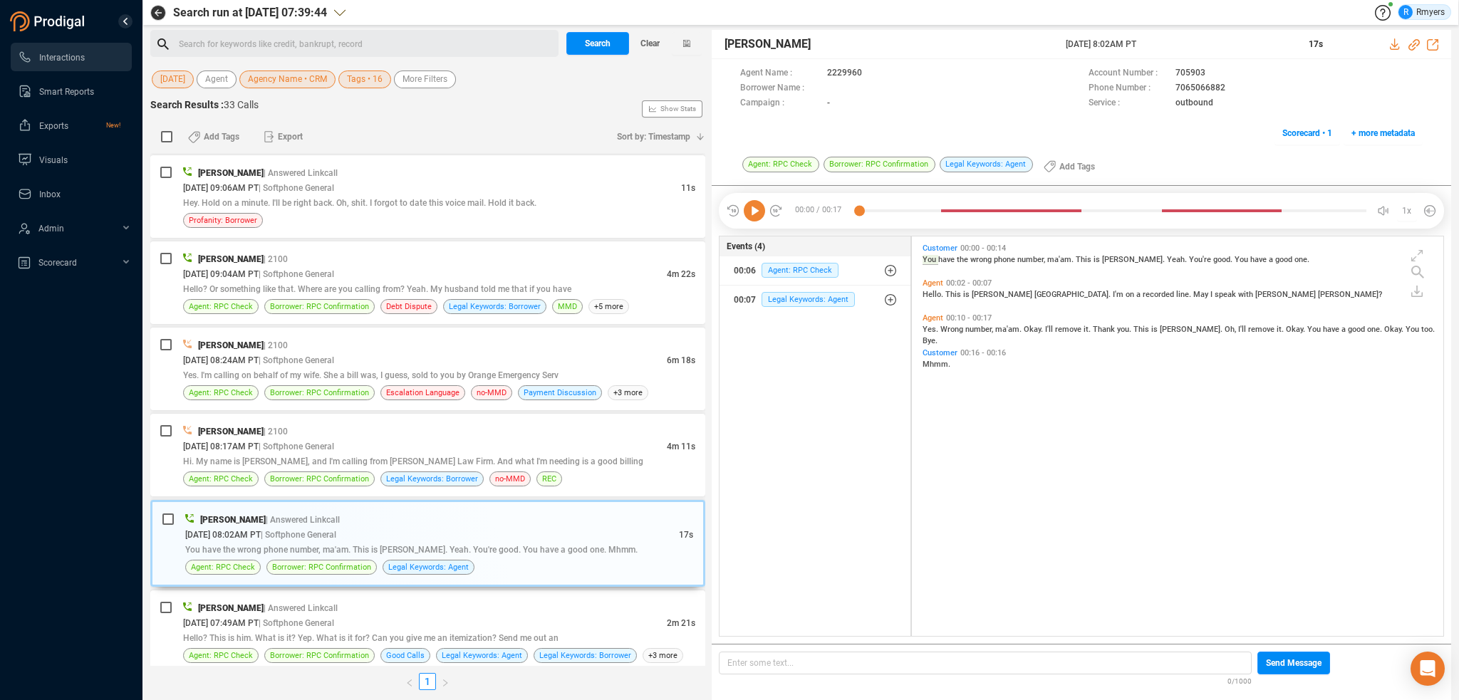
drag, startPoint x: 756, startPoint y: 203, endPoint x: 744, endPoint y: 224, distance: 24.6
click at [756, 204] on icon at bounding box center [754, 210] width 21 height 21
click at [499, 444] on div "[DATE] 08:17AM PT | Softphone General" at bounding box center [425, 446] width 484 height 15
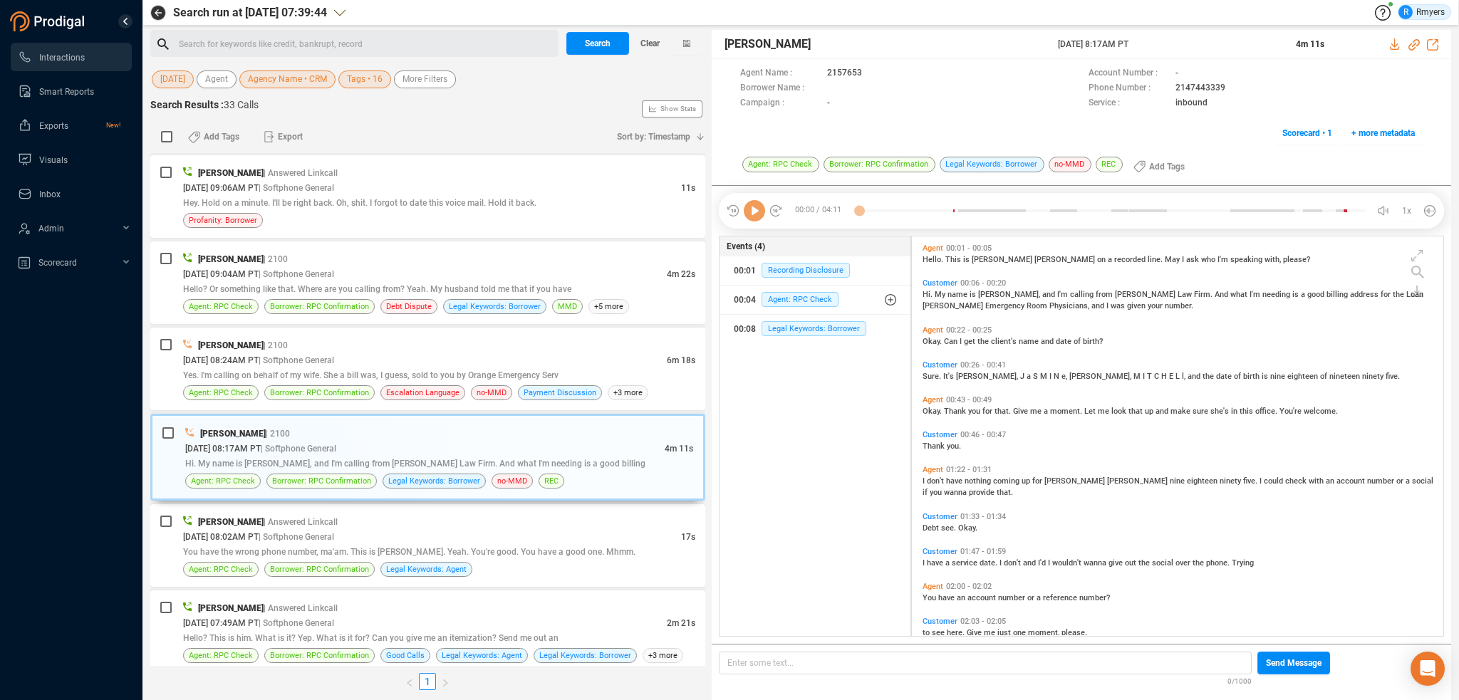
click at [755, 215] on icon at bounding box center [754, 210] width 21 height 21
click at [752, 216] on icon at bounding box center [754, 210] width 21 height 21
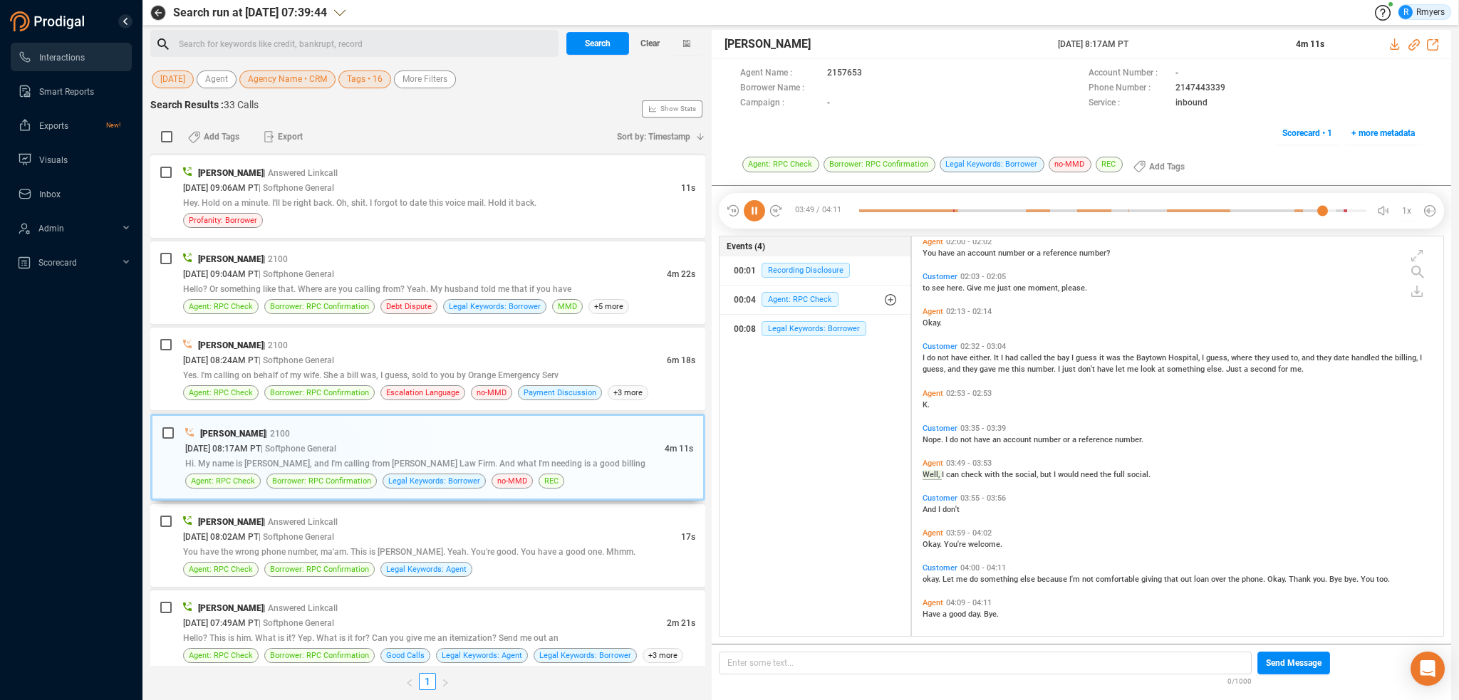
scroll to position [350, 0]
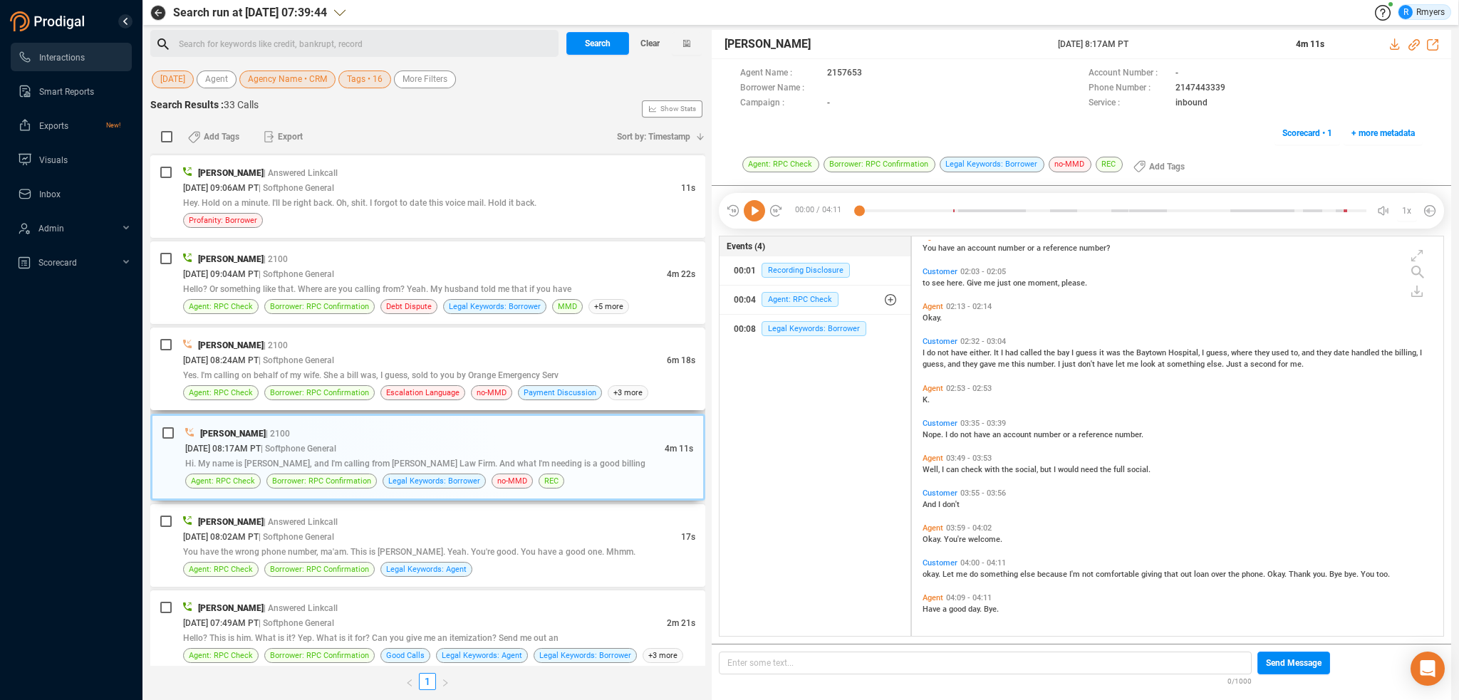
click at [300, 370] on span "Yes. I'm calling on behalf of my wife. She a bill was, I guess, sold to you by …" at bounding box center [370, 375] width 375 height 10
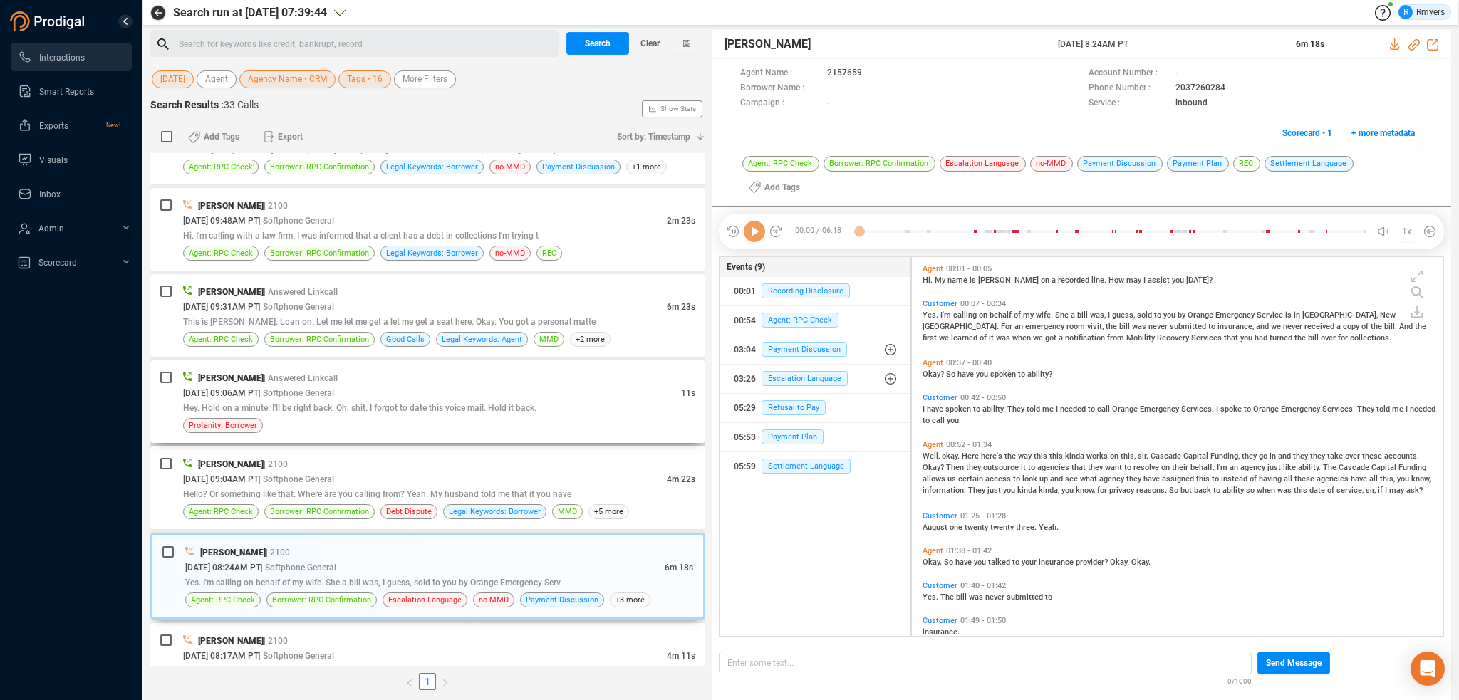
scroll to position [2111, 0]
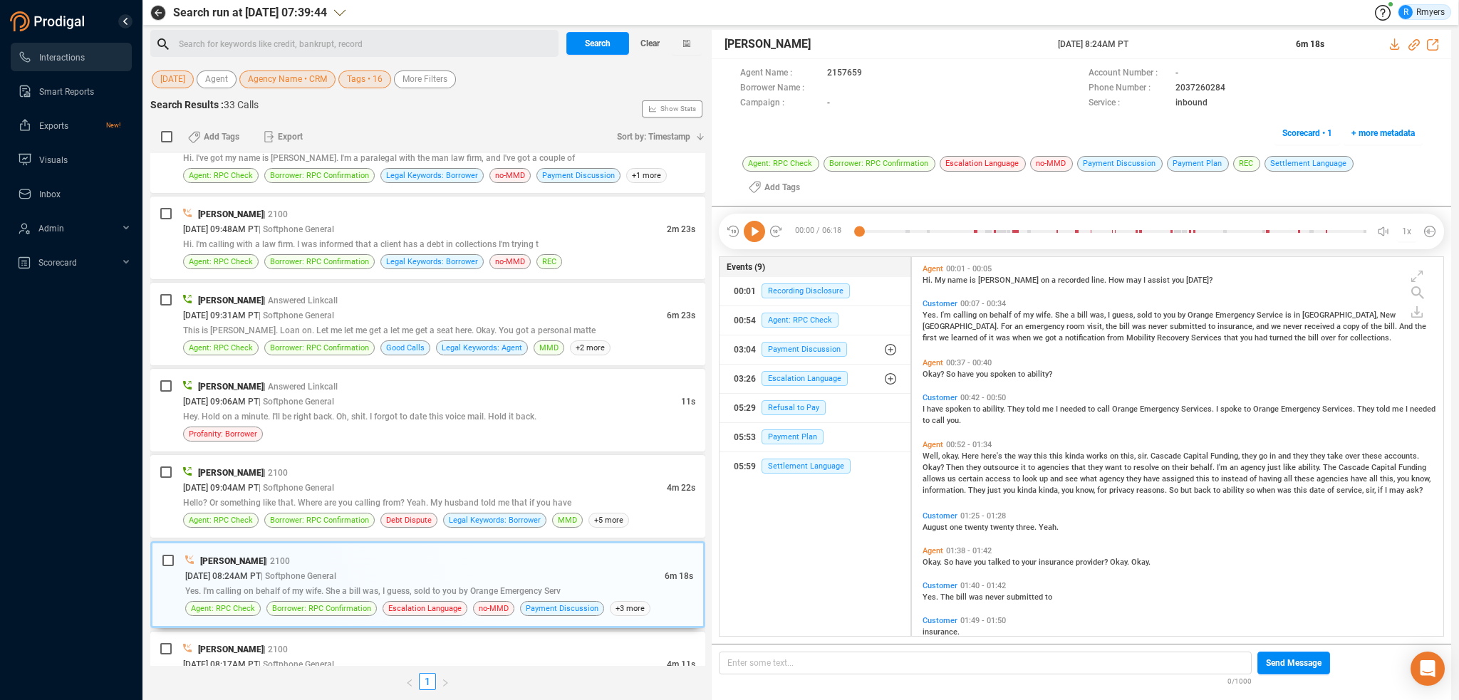
click at [758, 221] on icon at bounding box center [754, 231] width 21 height 21
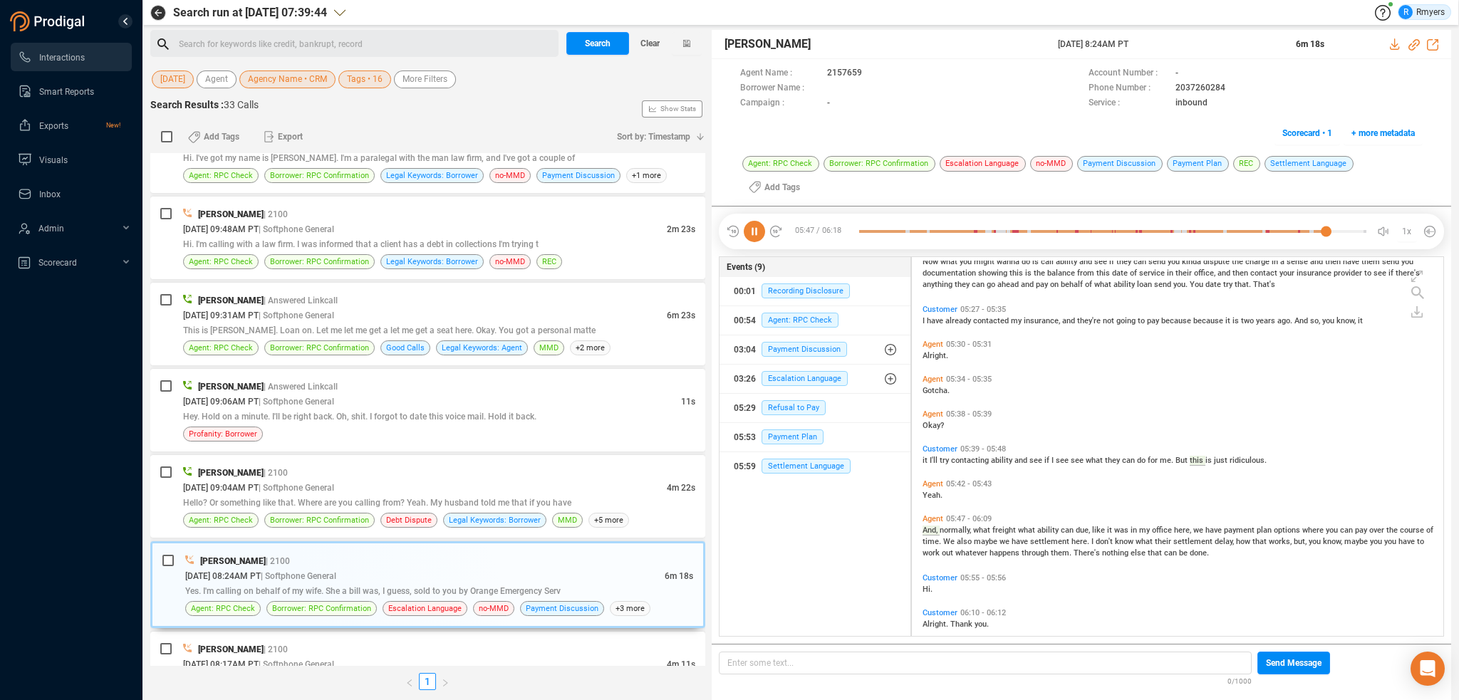
scroll to position [1476, 0]
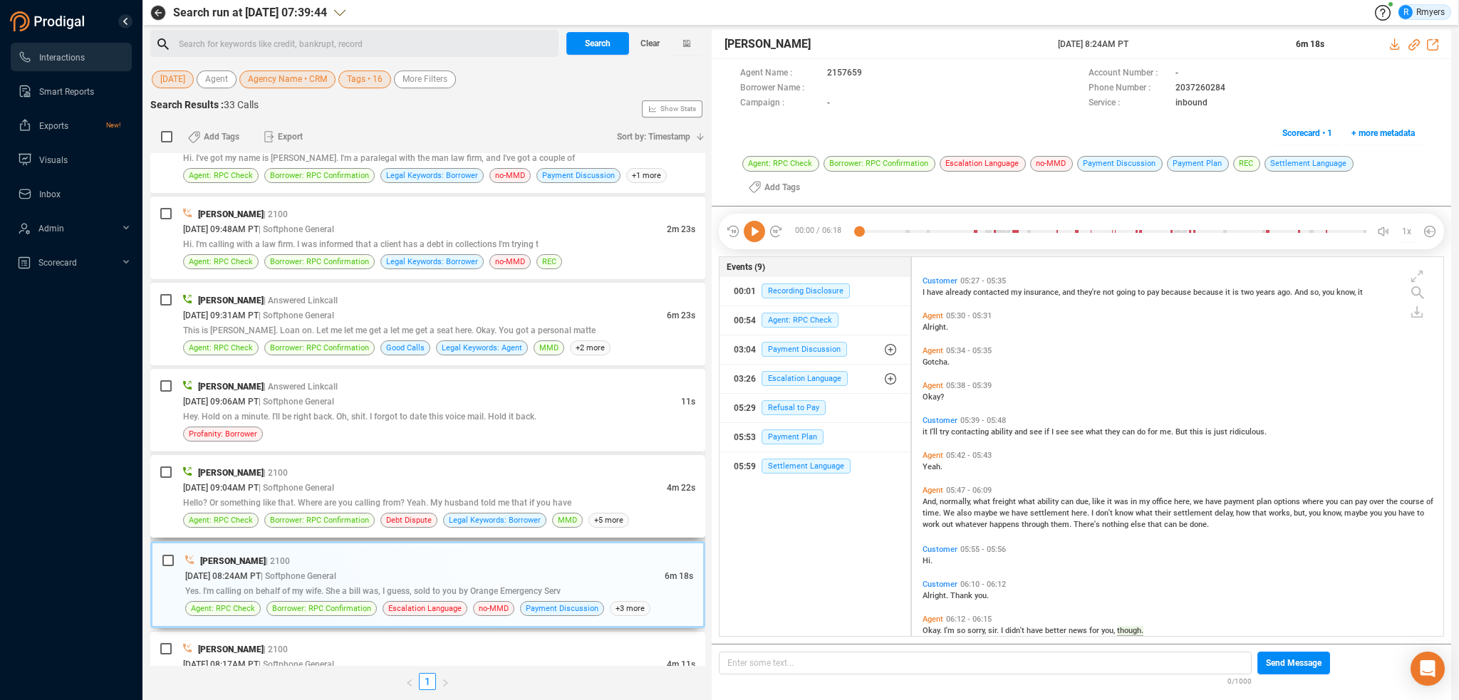
click at [344, 498] on span "Hello? Or something like that. Where are you calling from? Yeah. My husband tol…" at bounding box center [377, 503] width 388 height 10
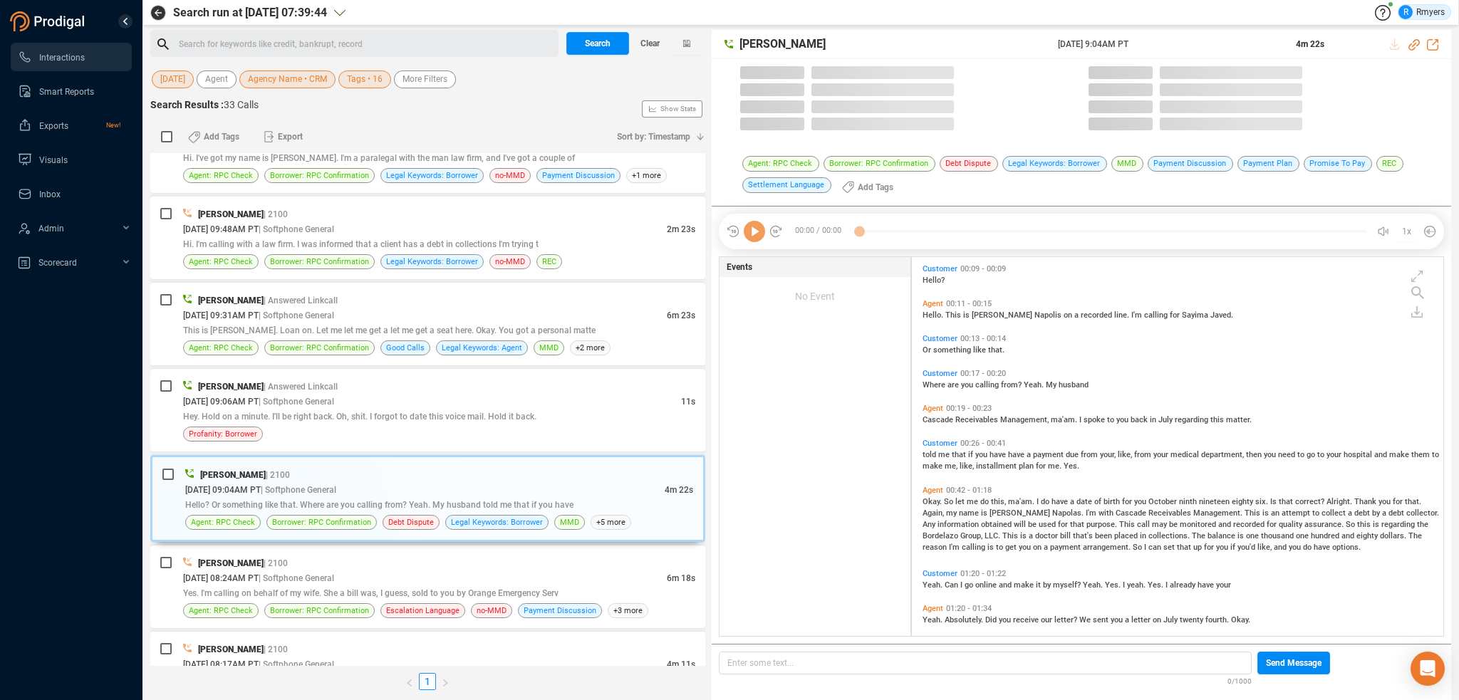
scroll to position [377, 524]
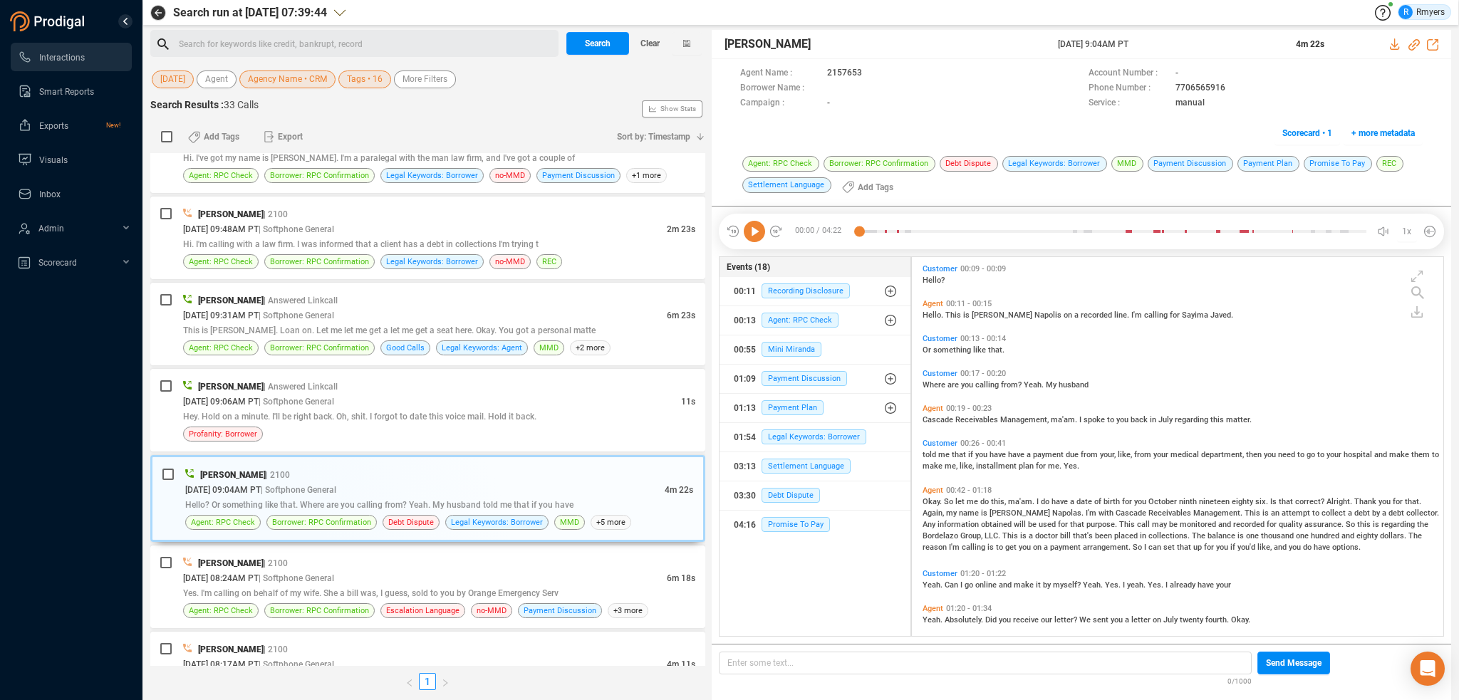
click at [754, 241] on div "00:00 / 04:22 1x" at bounding box center [1081, 232] width 725 height 36
click at [756, 235] on icon at bounding box center [754, 231] width 21 height 21
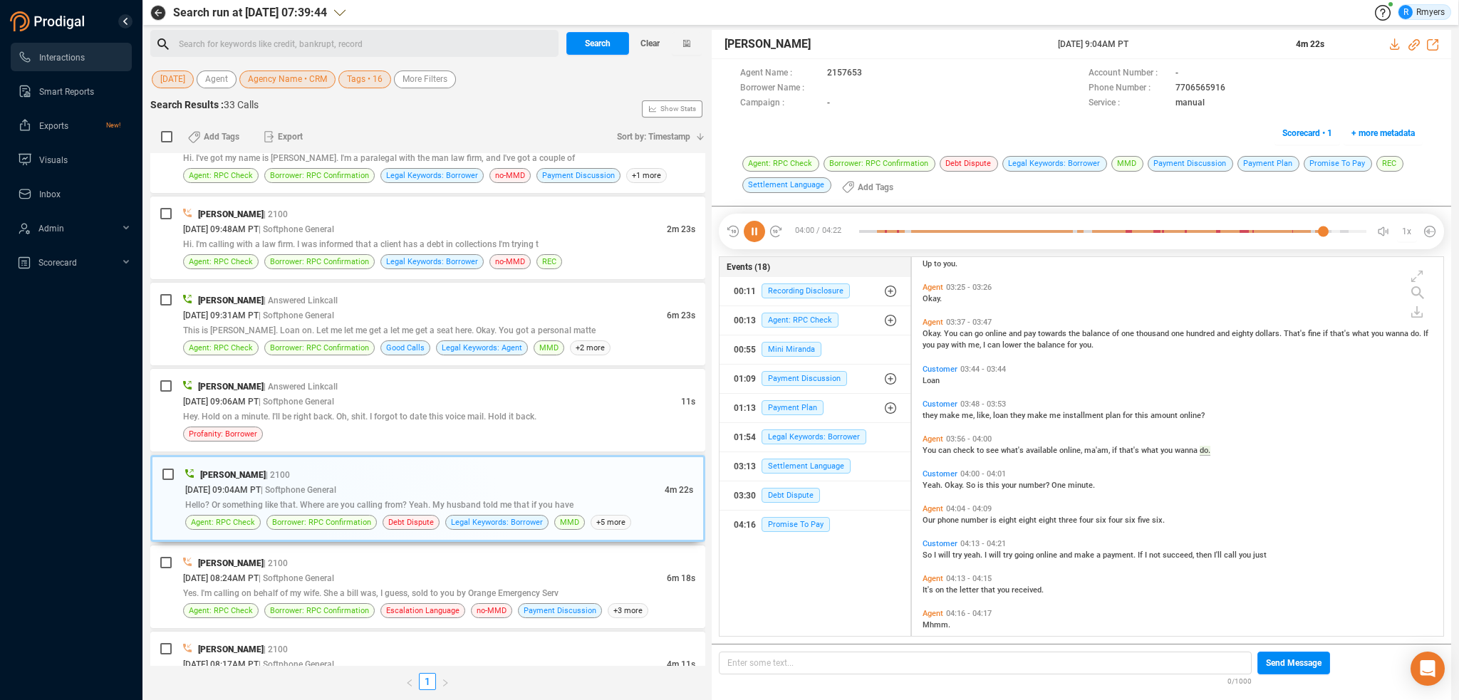
scroll to position [1061, 0]
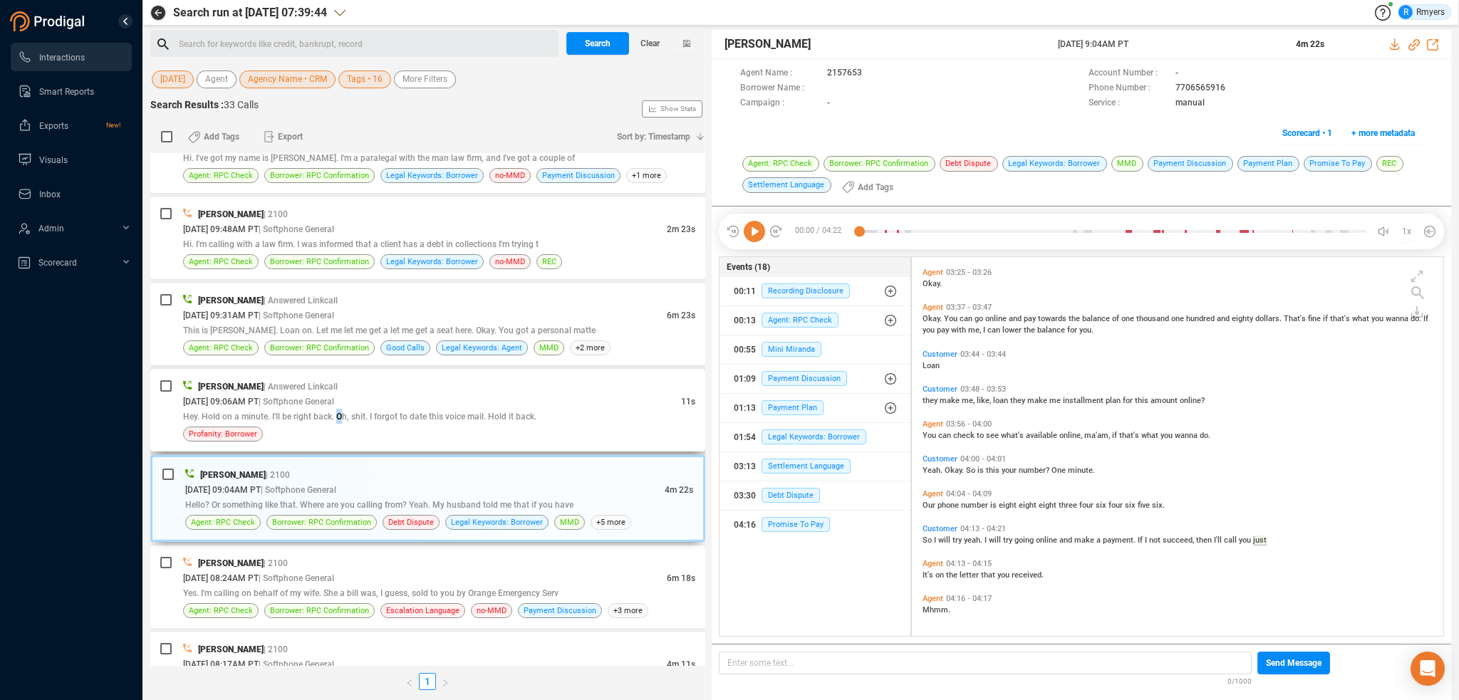
click at [339, 412] on span "Hey. Hold on a minute. I'll be right back. Oh, shit. I forgot to date this voic…" at bounding box center [359, 417] width 353 height 10
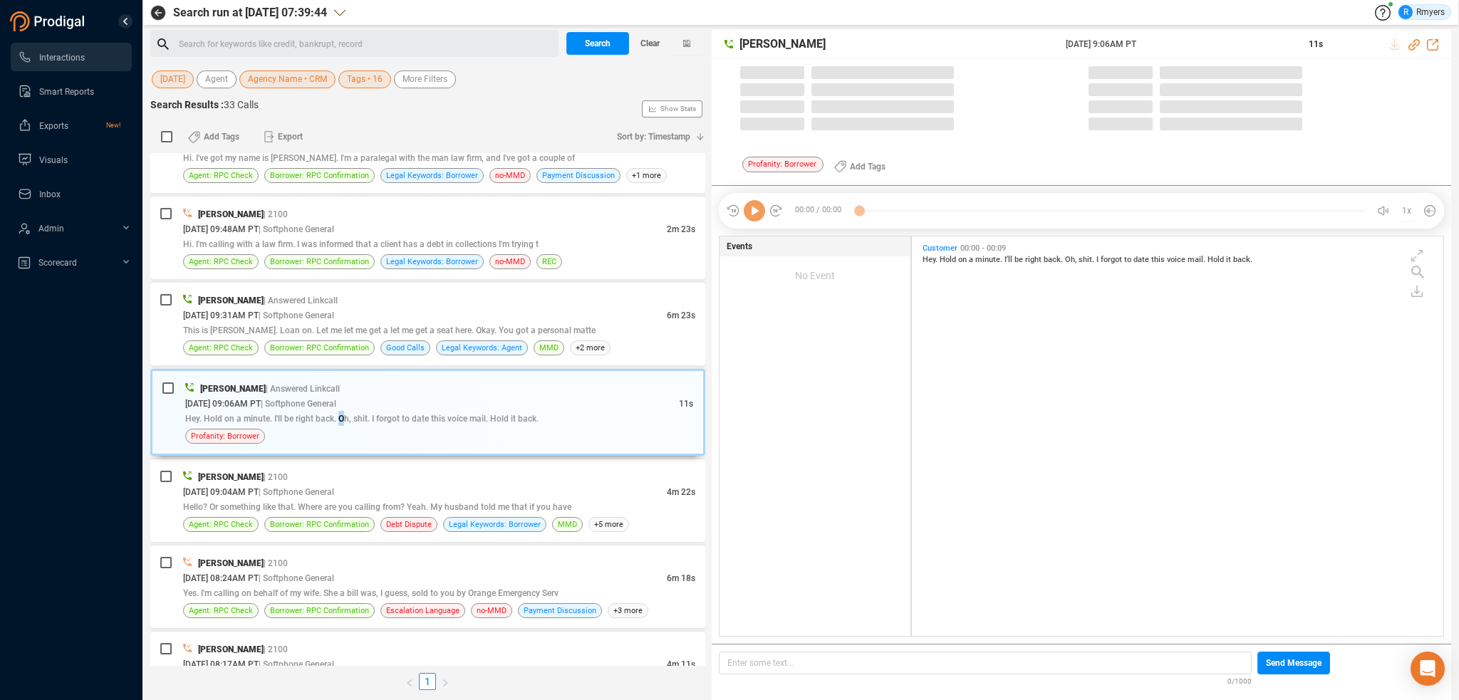
scroll to position [397, 524]
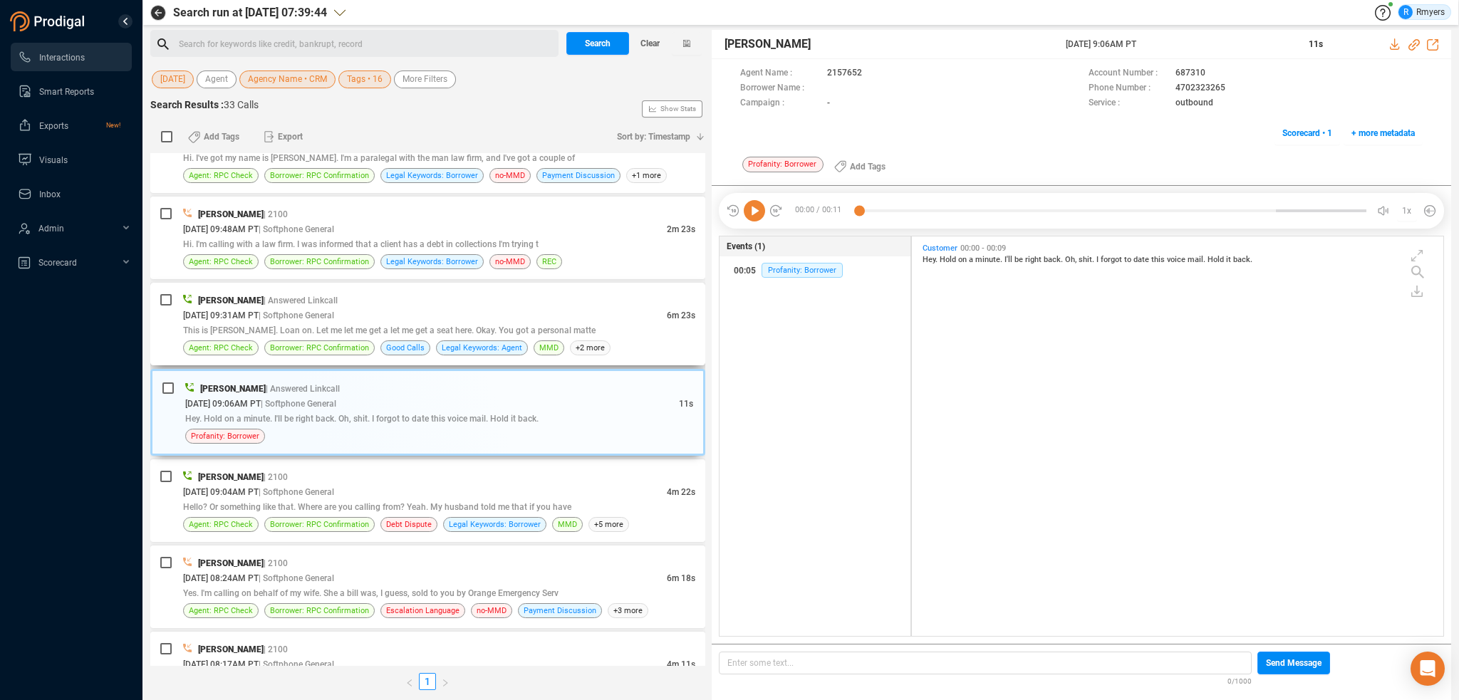
click at [558, 326] on span "This is [PERSON_NAME]. Loan on. Let me let me get a let me get a seat here. Oka…" at bounding box center [389, 331] width 412 height 10
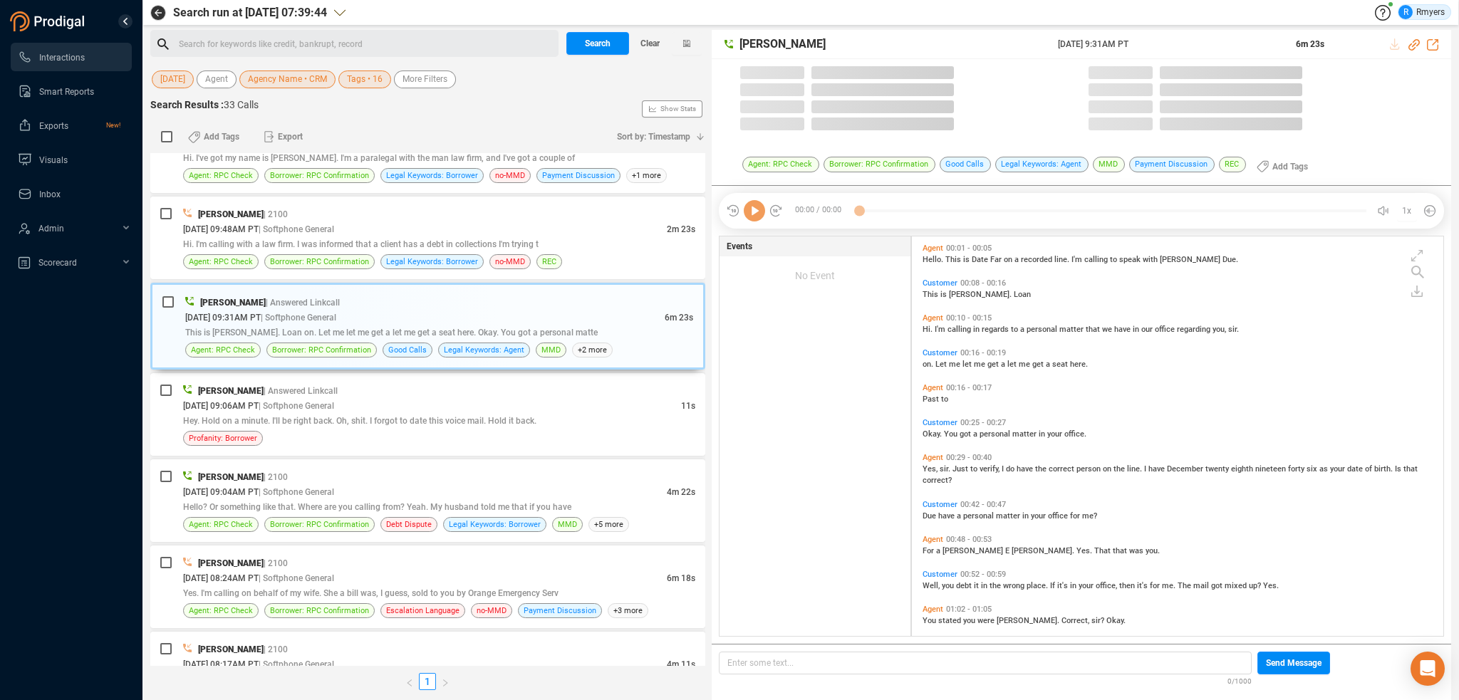
click at [754, 211] on icon at bounding box center [754, 210] width 21 height 21
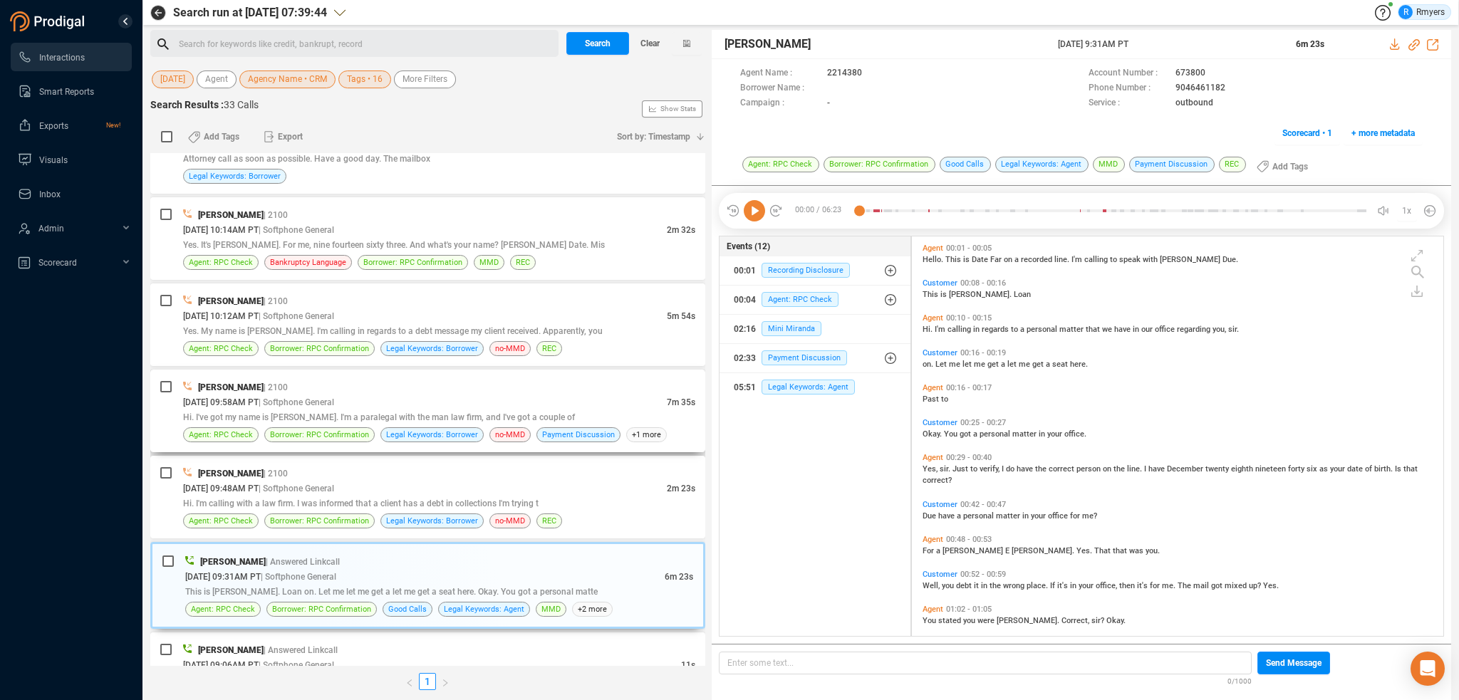
scroll to position [1826, 0]
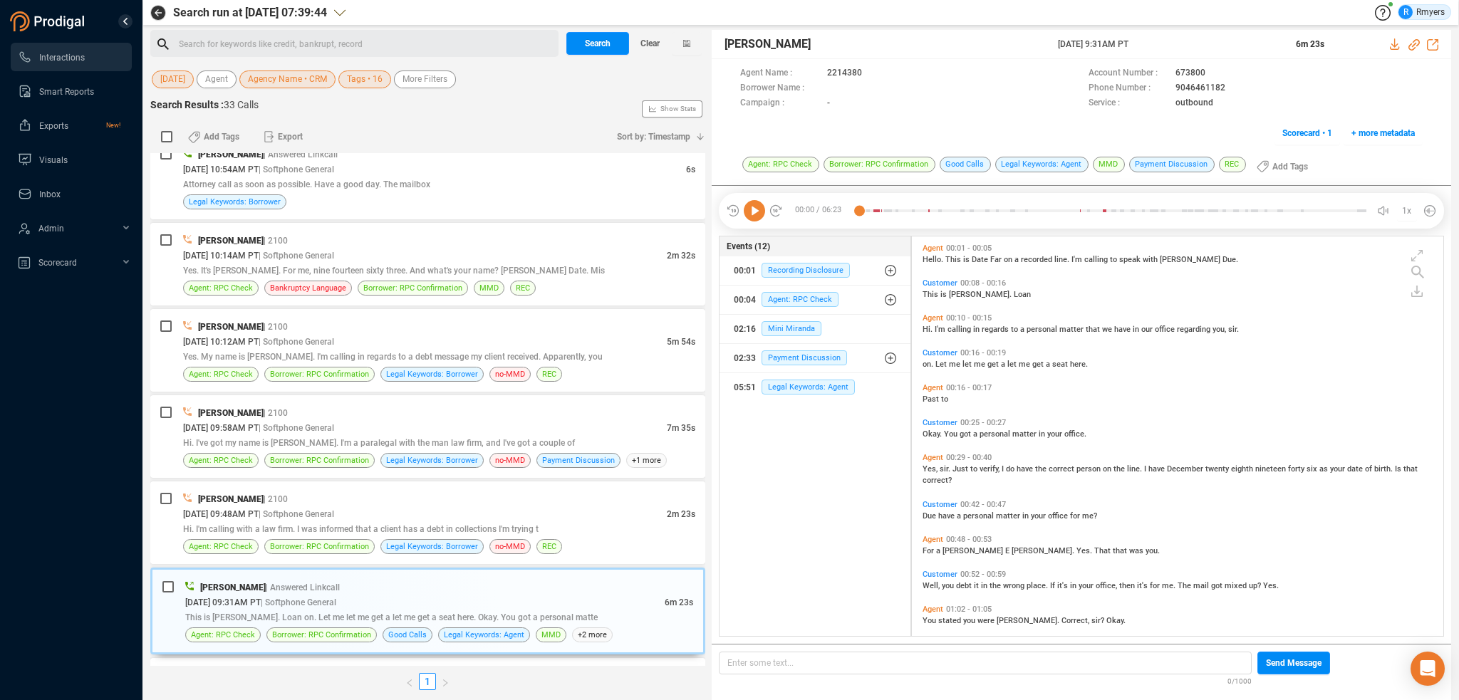
click at [755, 214] on icon at bounding box center [754, 210] width 21 height 21
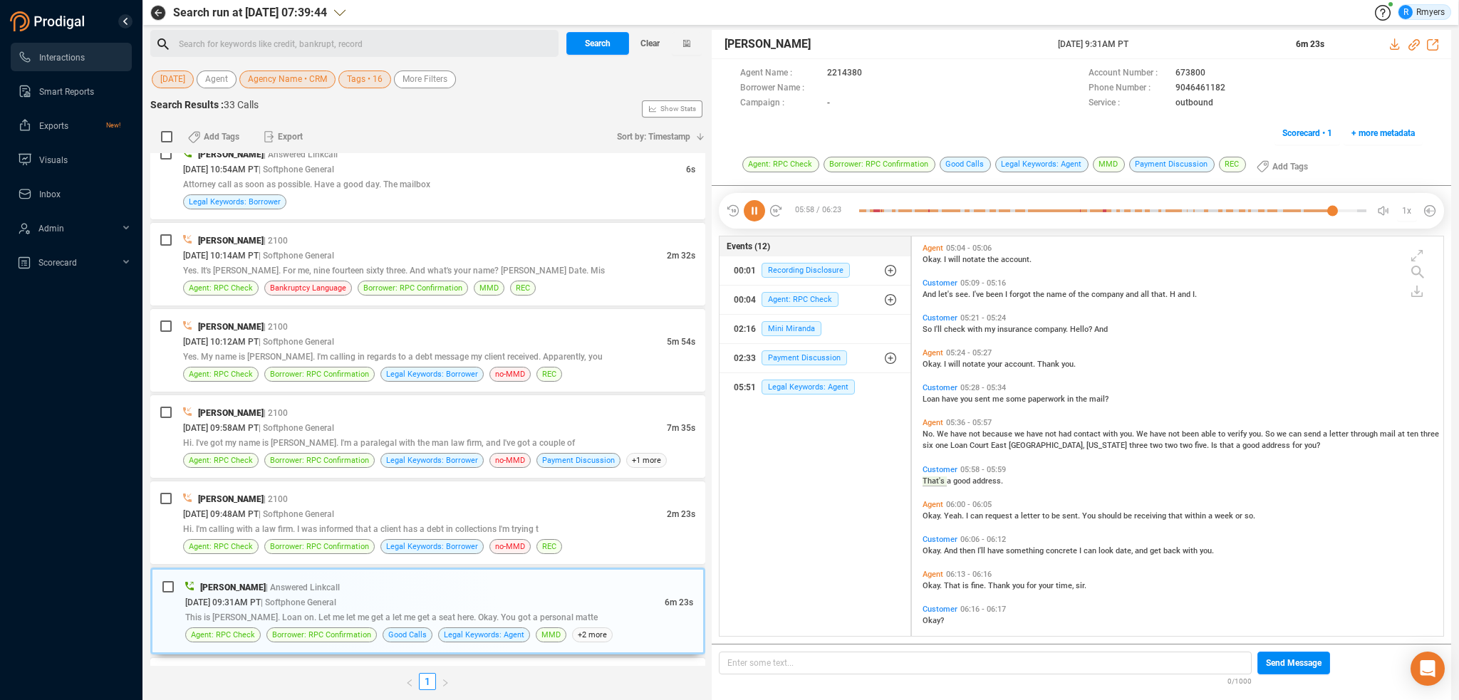
scroll to position [1909, 0]
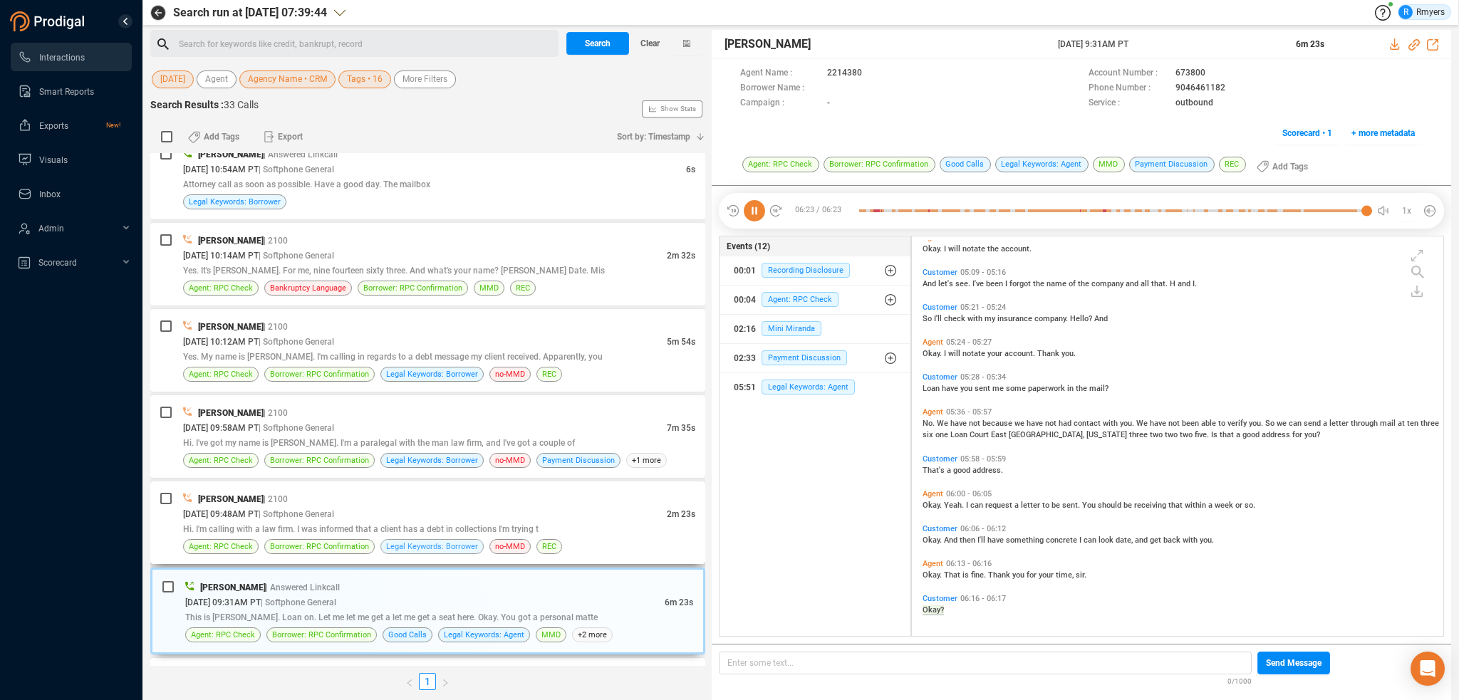
drag, startPoint x: 425, startPoint y: 516, endPoint x: 448, endPoint y: 538, distance: 31.7
click at [427, 524] on span "Hi. I'm calling with a law firm. I was informed that a client has a debt in col…" at bounding box center [360, 529] width 355 height 10
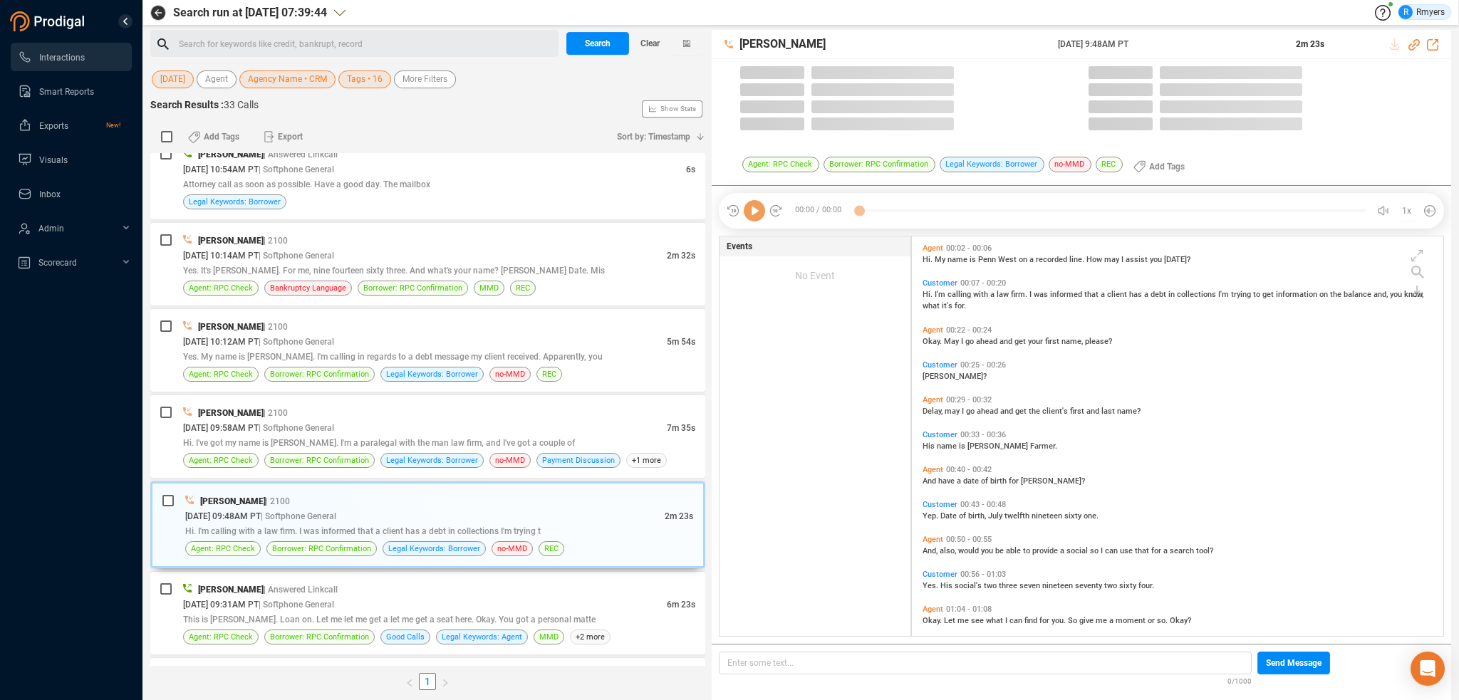
scroll to position [397, 524]
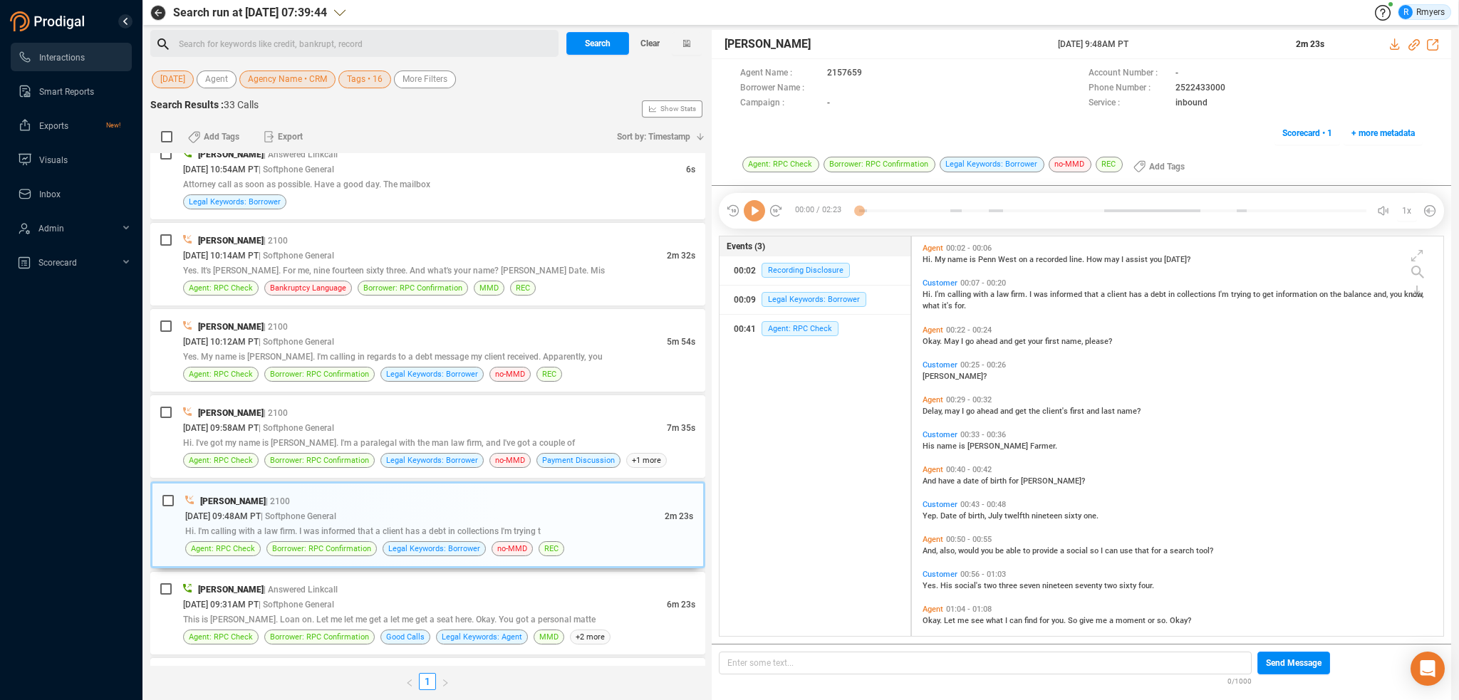
click at [755, 224] on div "00:00 / 02:23 1x" at bounding box center [1081, 211] width 725 height 36
click at [758, 215] on icon at bounding box center [754, 210] width 21 height 21
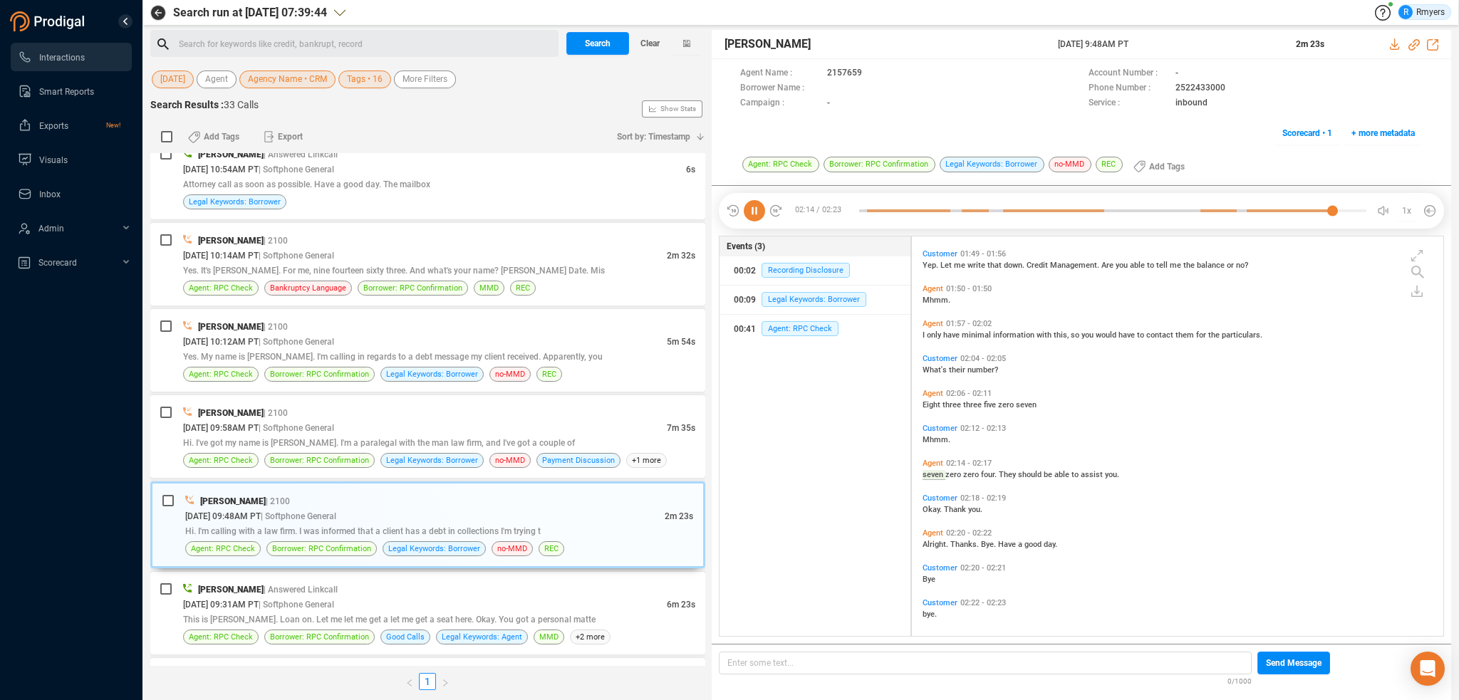
scroll to position [477, 0]
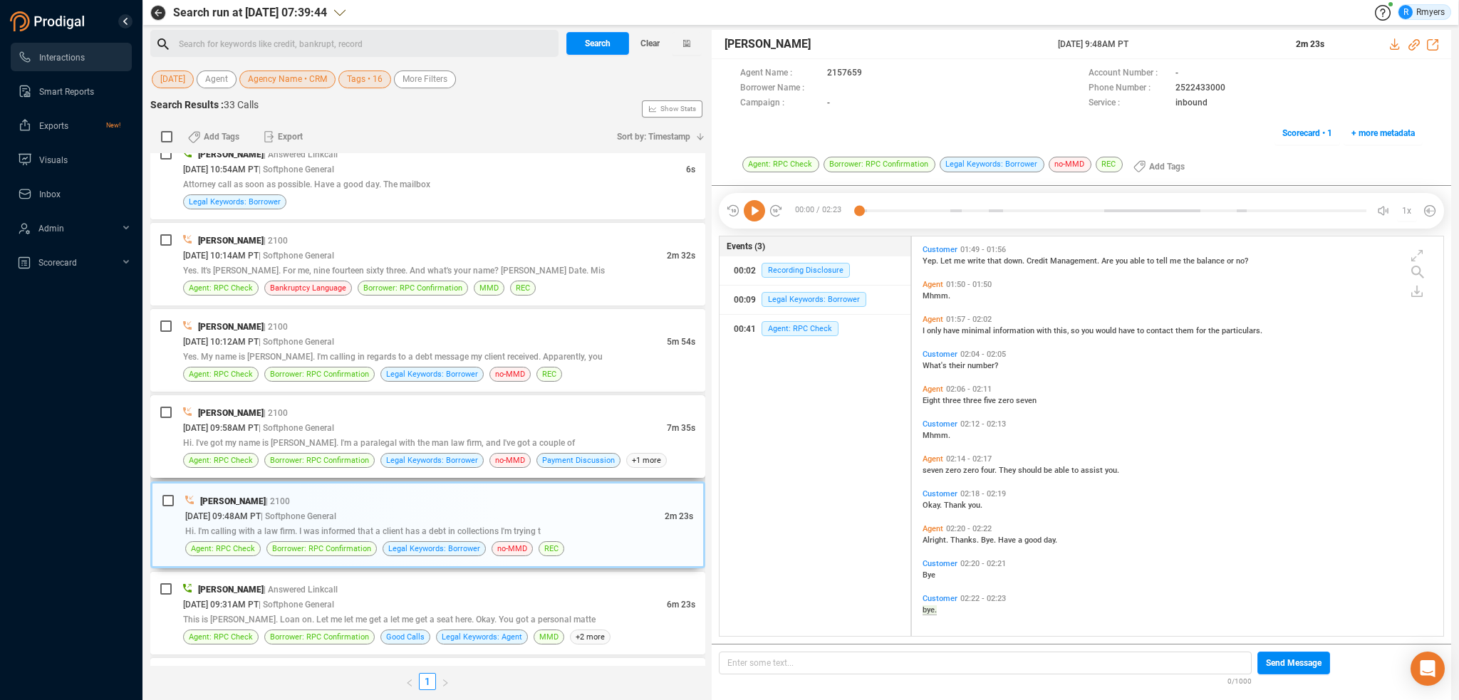
click at [380, 440] on span "Hi. I've got my name is [PERSON_NAME]. I'm a paralegal with the man law firm, a…" at bounding box center [379, 443] width 392 height 10
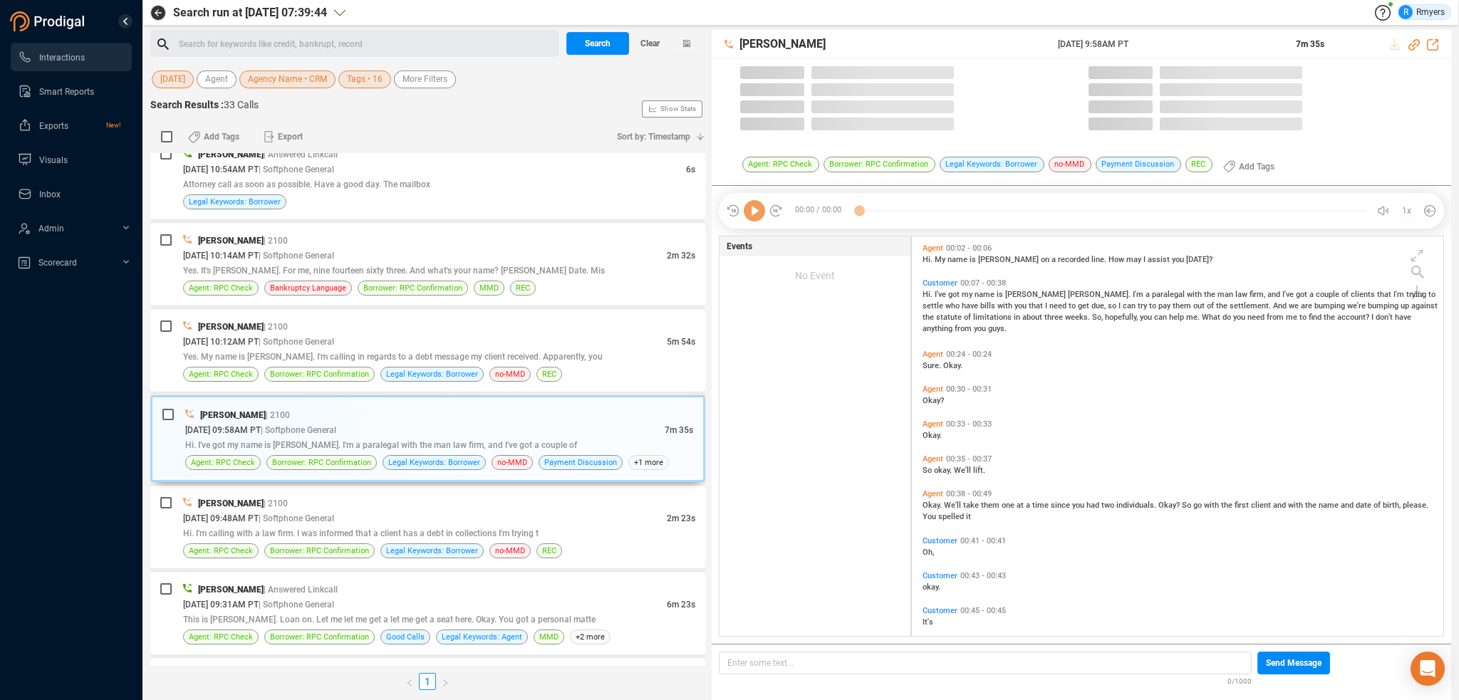
scroll to position [397, 524]
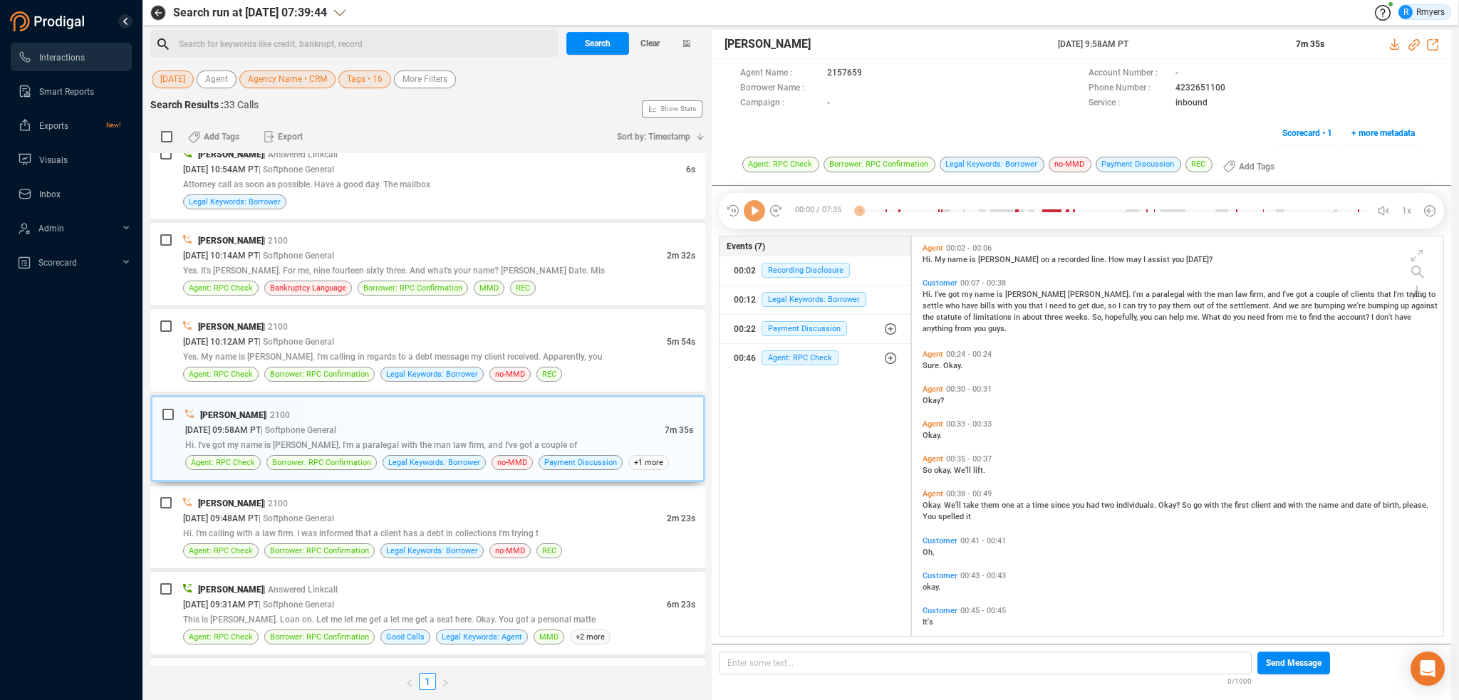
click at [749, 215] on icon at bounding box center [754, 210] width 21 height 21
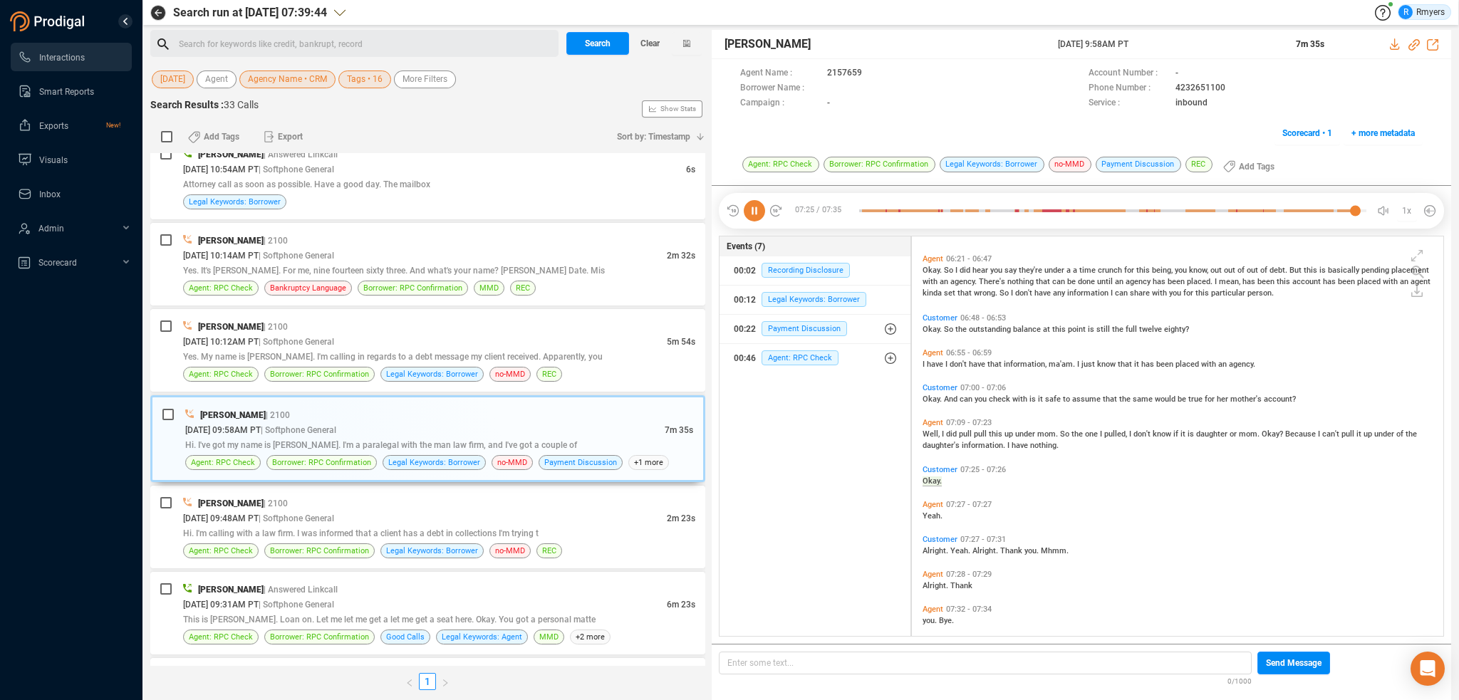
scroll to position [2366, 0]
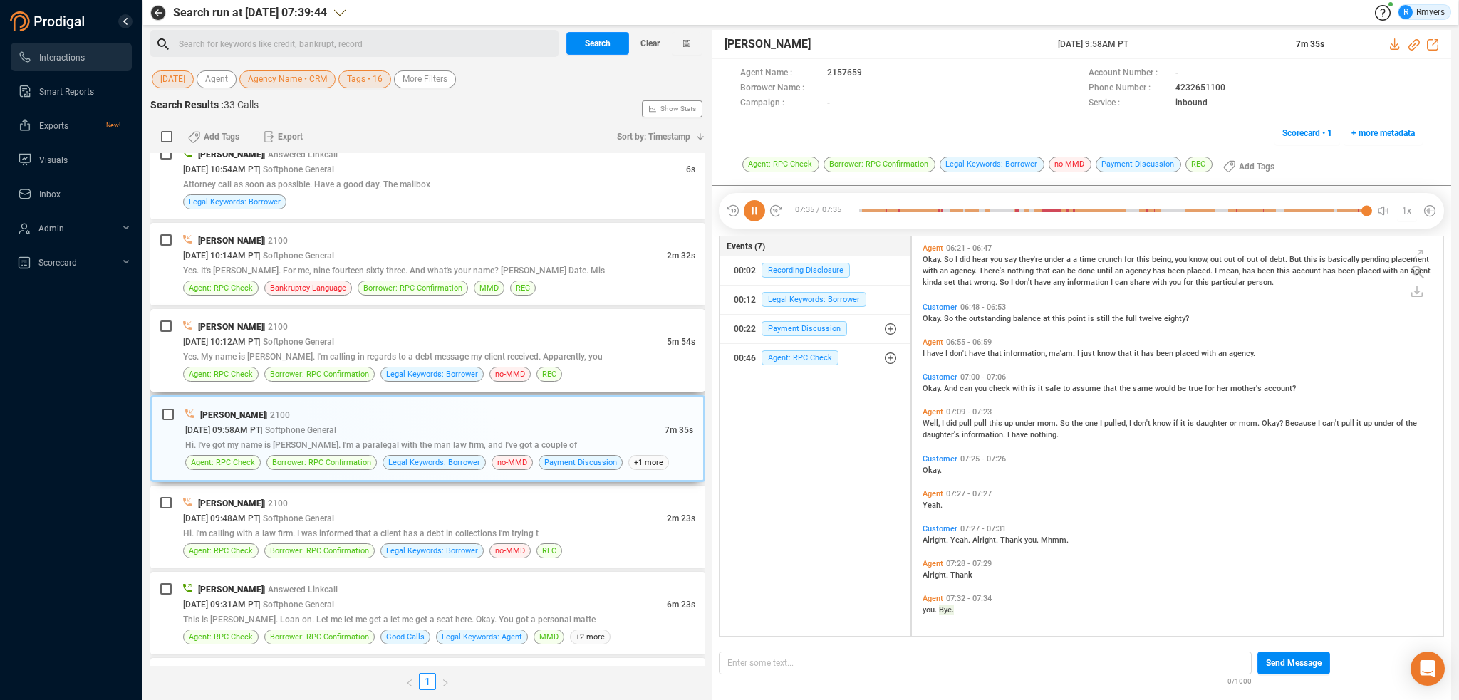
click at [538, 321] on div "[PERSON_NAME] | 2100" at bounding box center [439, 326] width 512 height 15
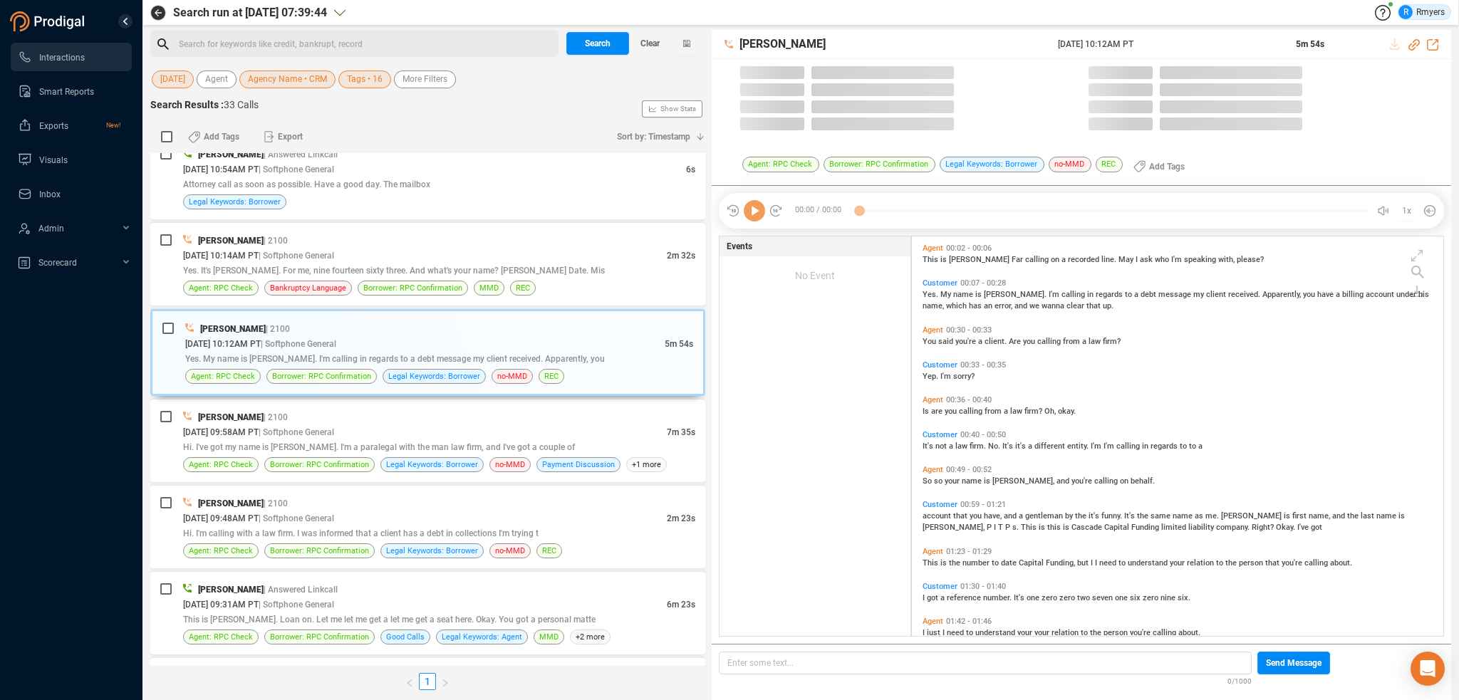
scroll to position [397, 524]
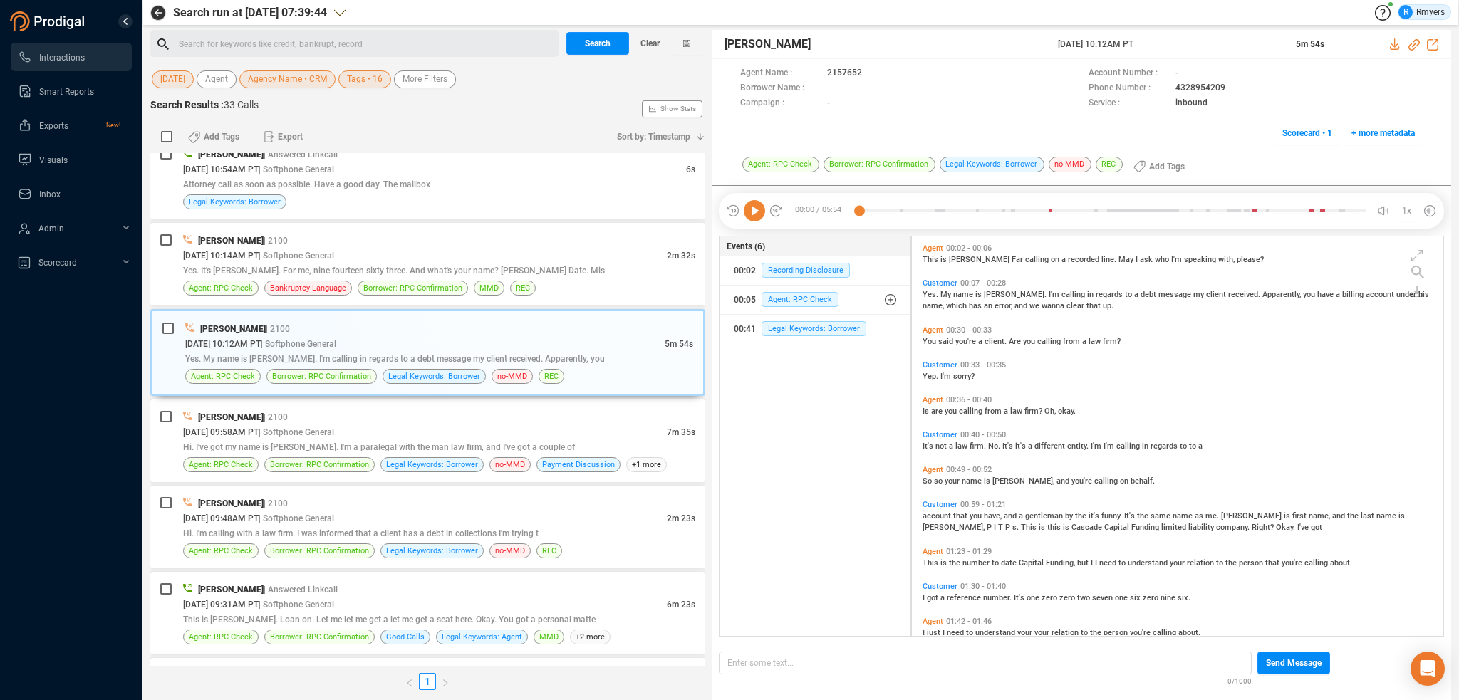
click at [755, 218] on icon at bounding box center [754, 210] width 21 height 21
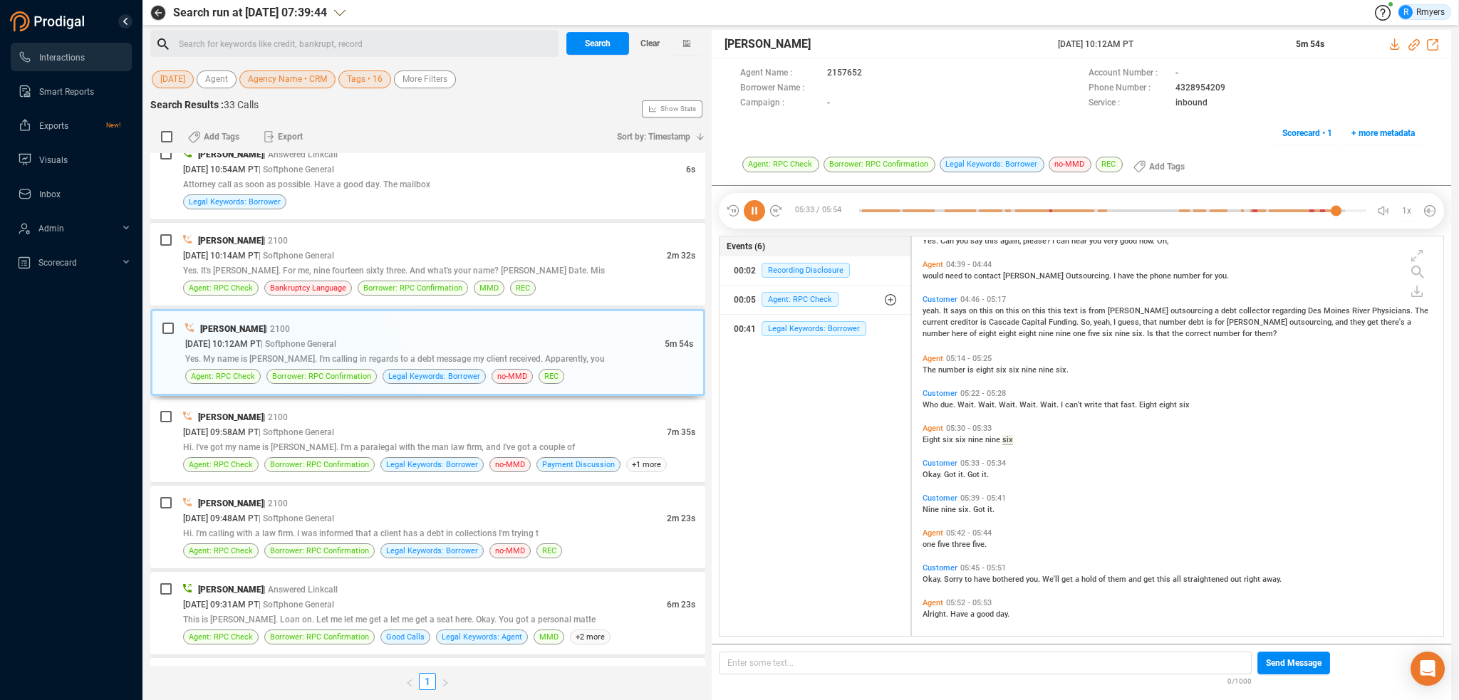
scroll to position [1038, 0]
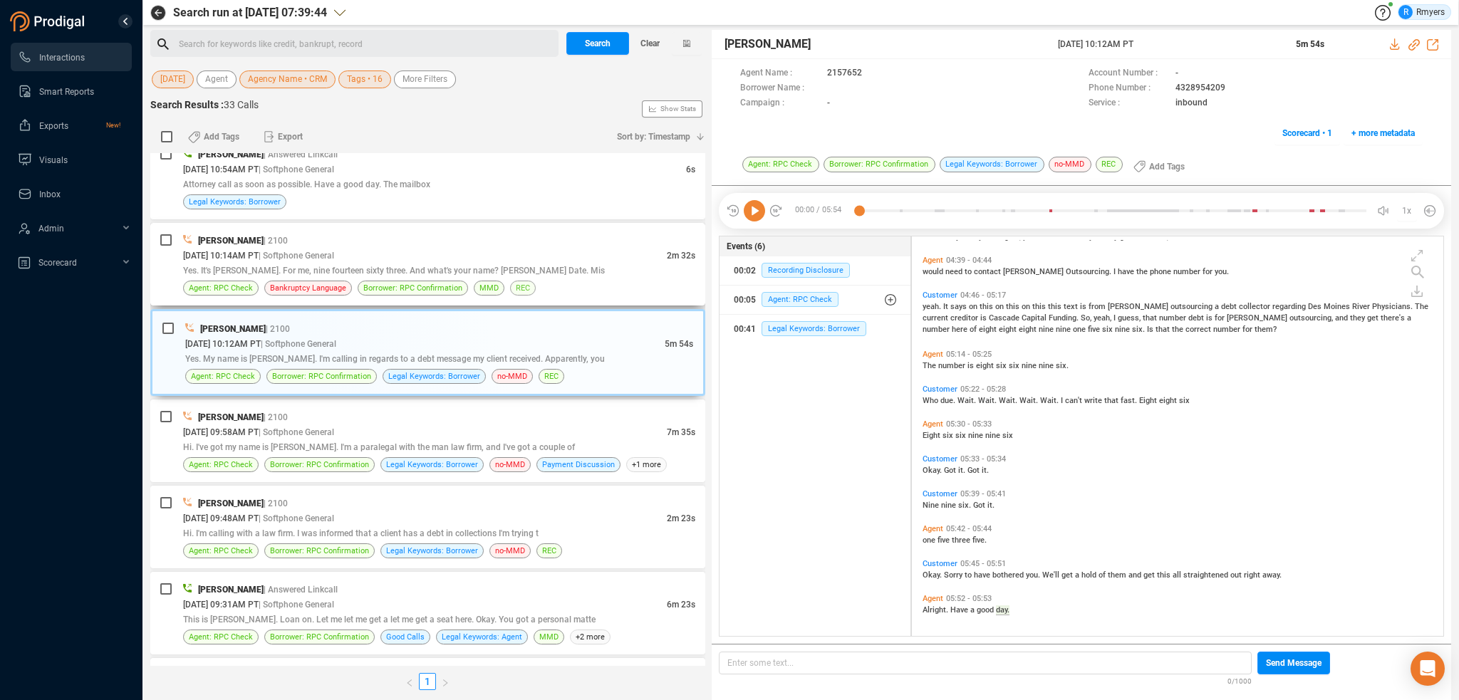
drag, startPoint x: 521, startPoint y: 259, endPoint x: 514, endPoint y: 279, distance: 21.2
click at [521, 266] on span "Yes. It's [PERSON_NAME]. For me, nine fourteen sixty three. And what's your nam…" at bounding box center [394, 271] width 422 height 10
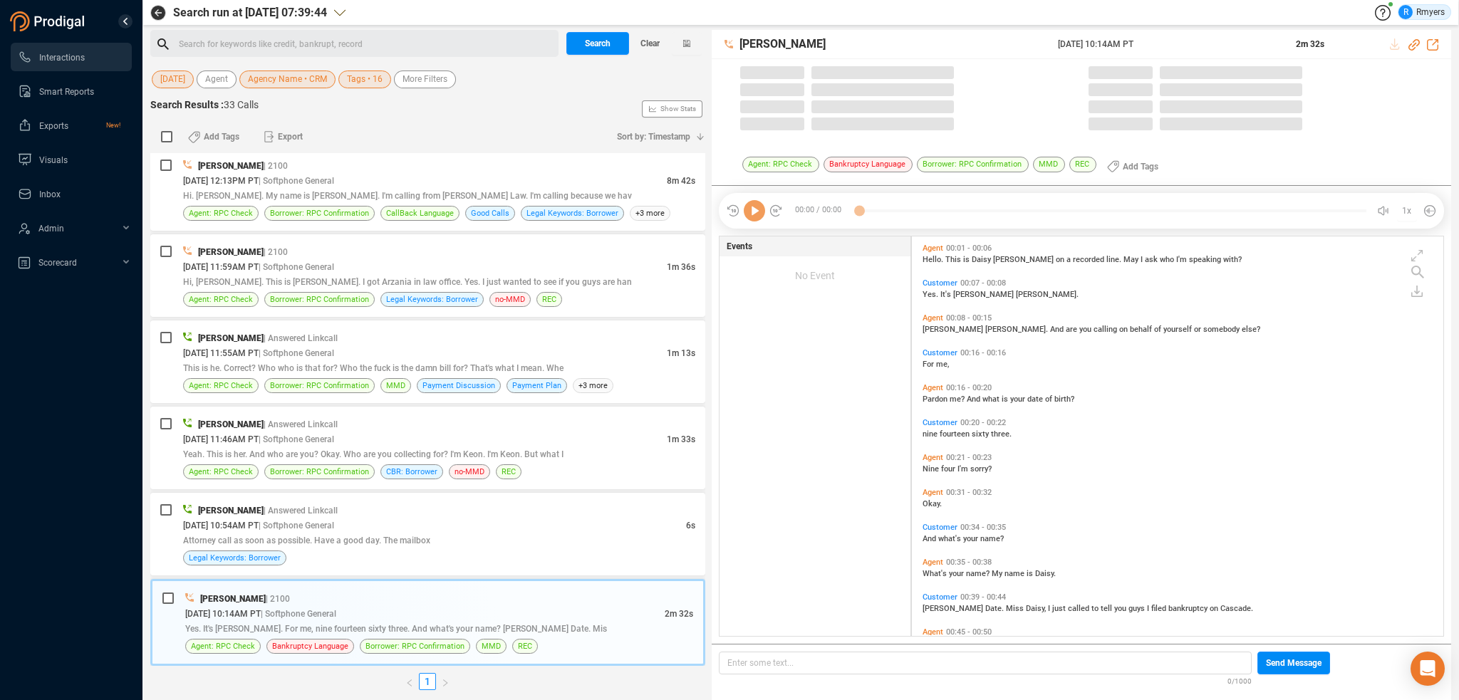
scroll to position [397, 524]
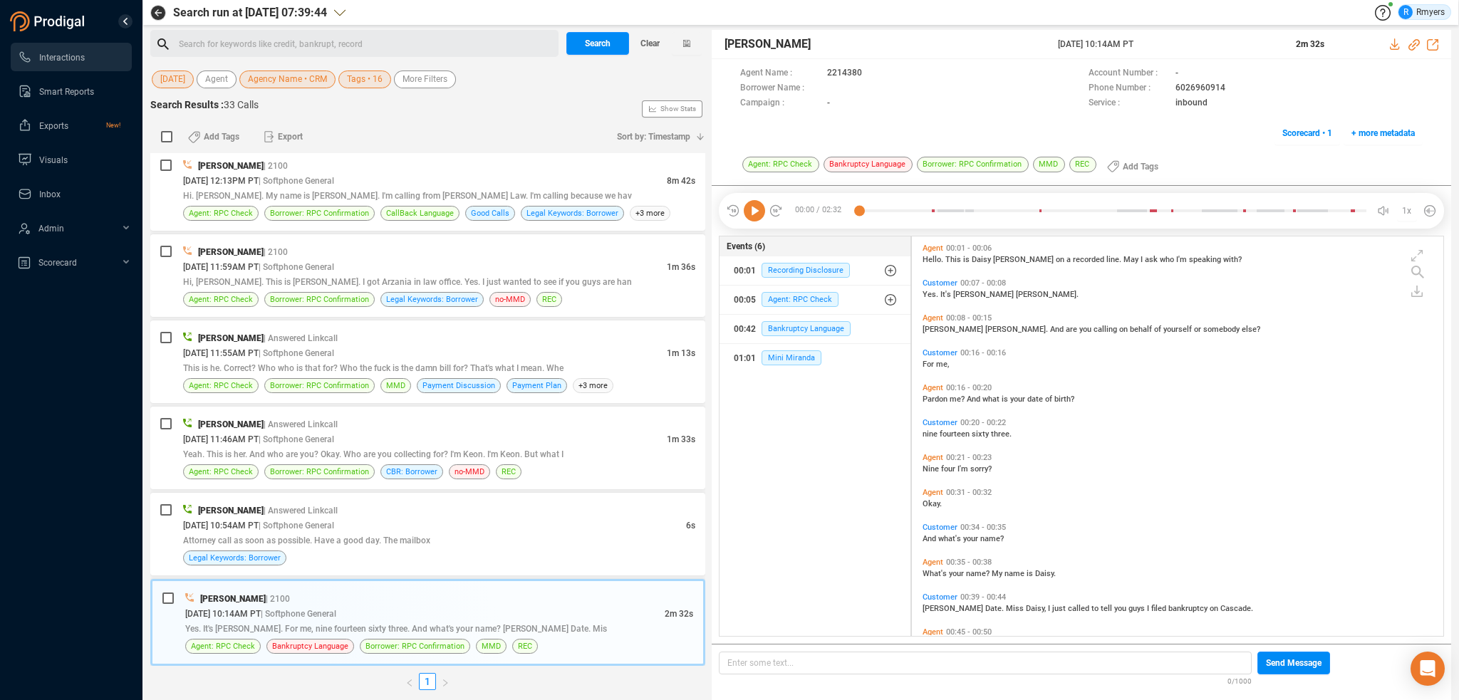
click at [749, 217] on icon at bounding box center [754, 210] width 21 height 21
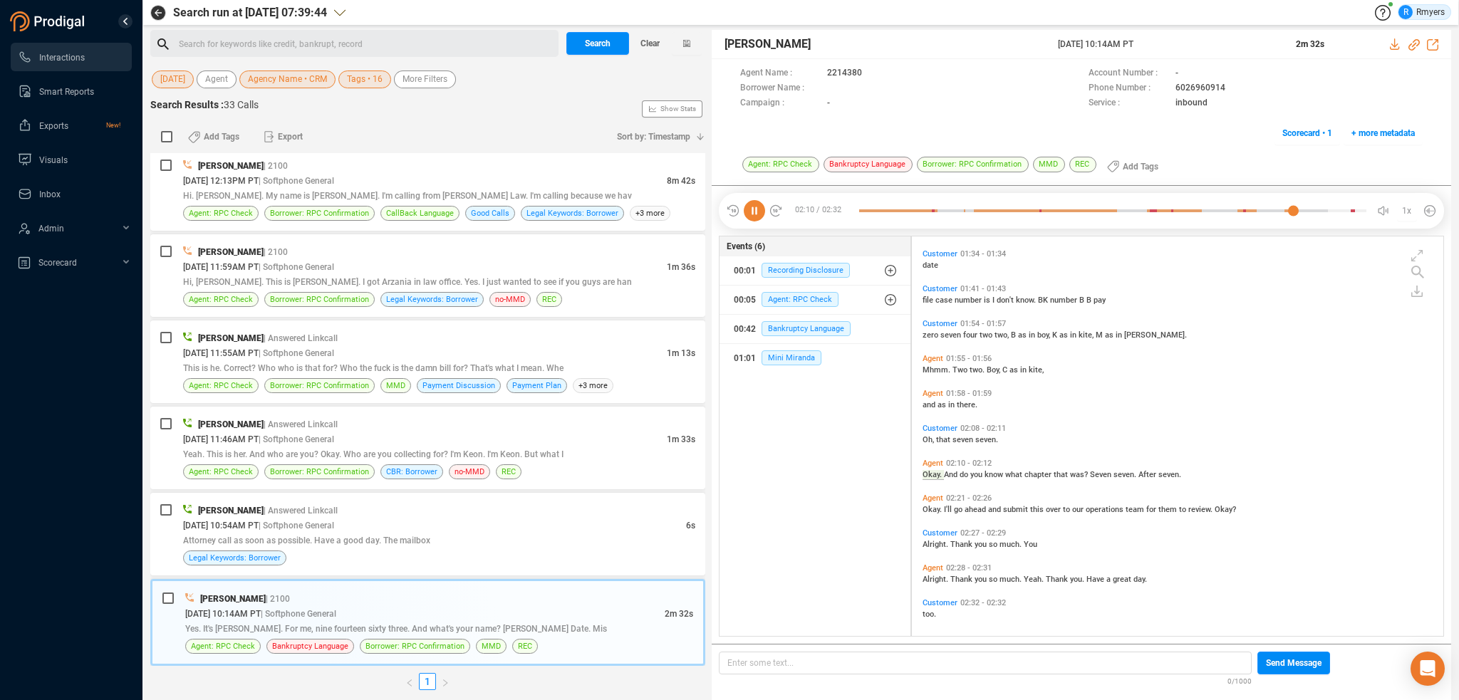
scroll to position [616, 0]
click at [464, 521] on div "[DATE] 10:54AM PT | Softphone General" at bounding box center [434, 525] width 503 height 15
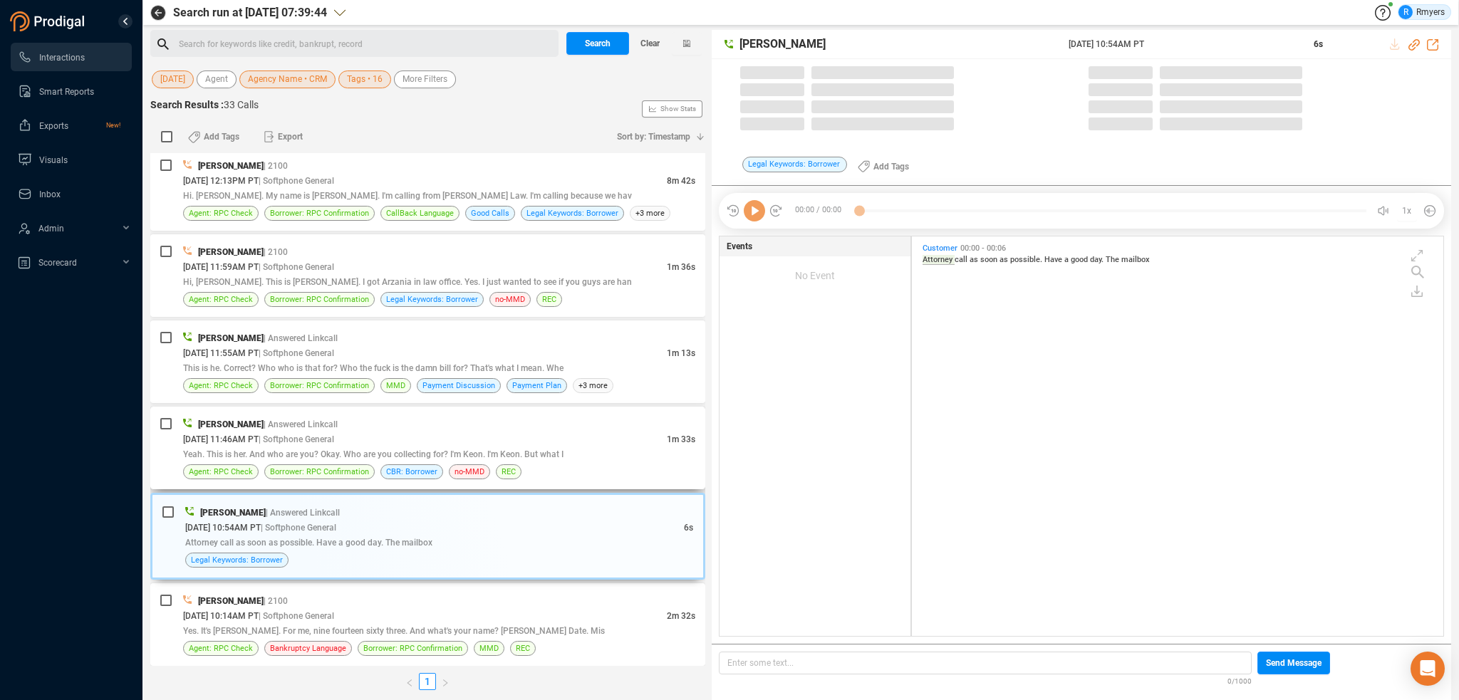
scroll to position [397, 524]
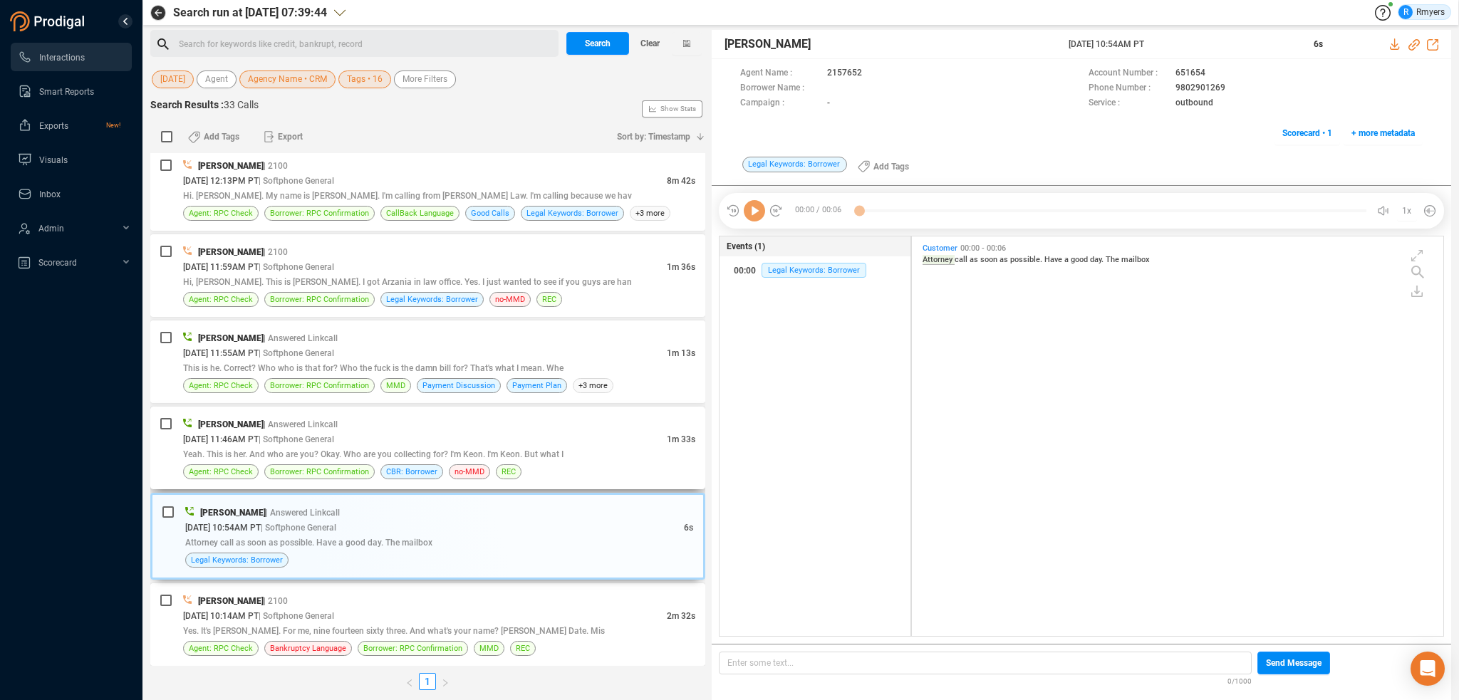
click at [464, 432] on div "[DATE] 11:46AM PT | Softphone General" at bounding box center [425, 439] width 484 height 15
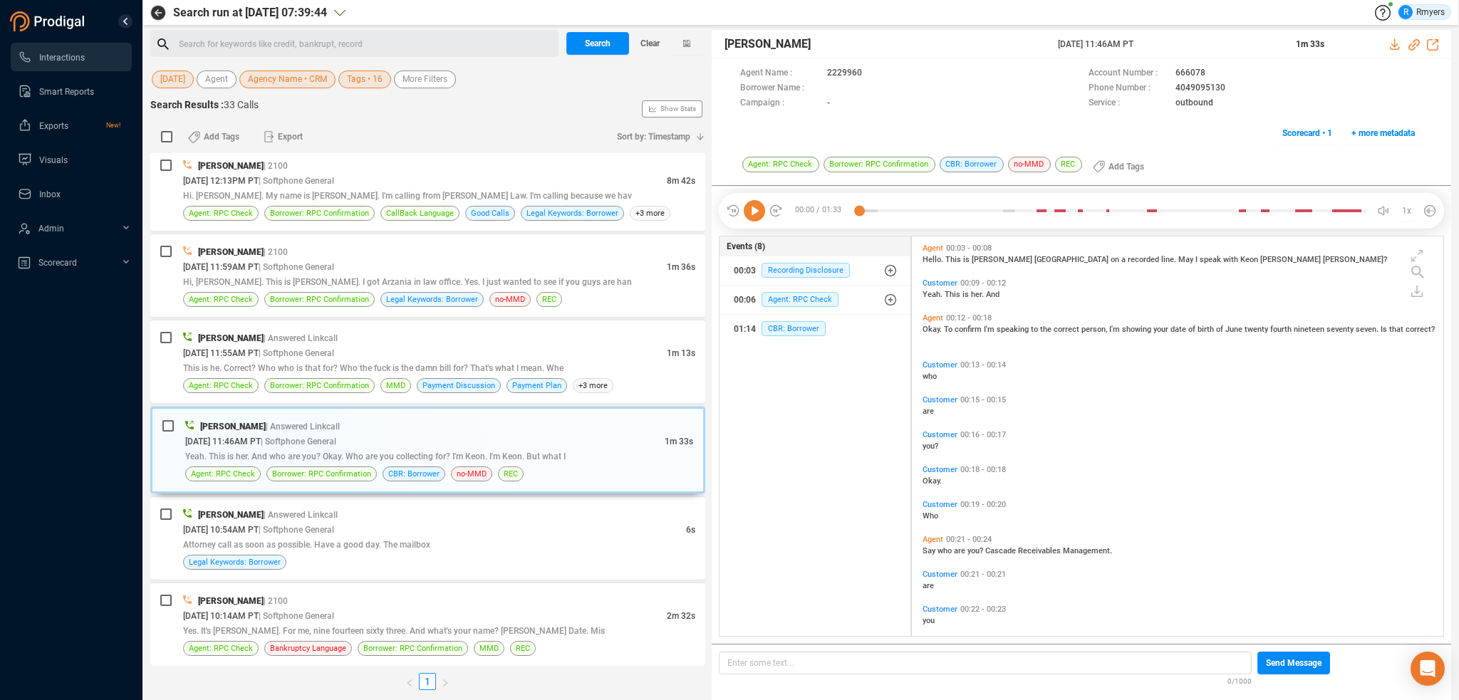
click at [752, 213] on icon at bounding box center [754, 210] width 21 height 21
click at [929, 326] on span "Okay." at bounding box center [932, 329] width 21 height 9
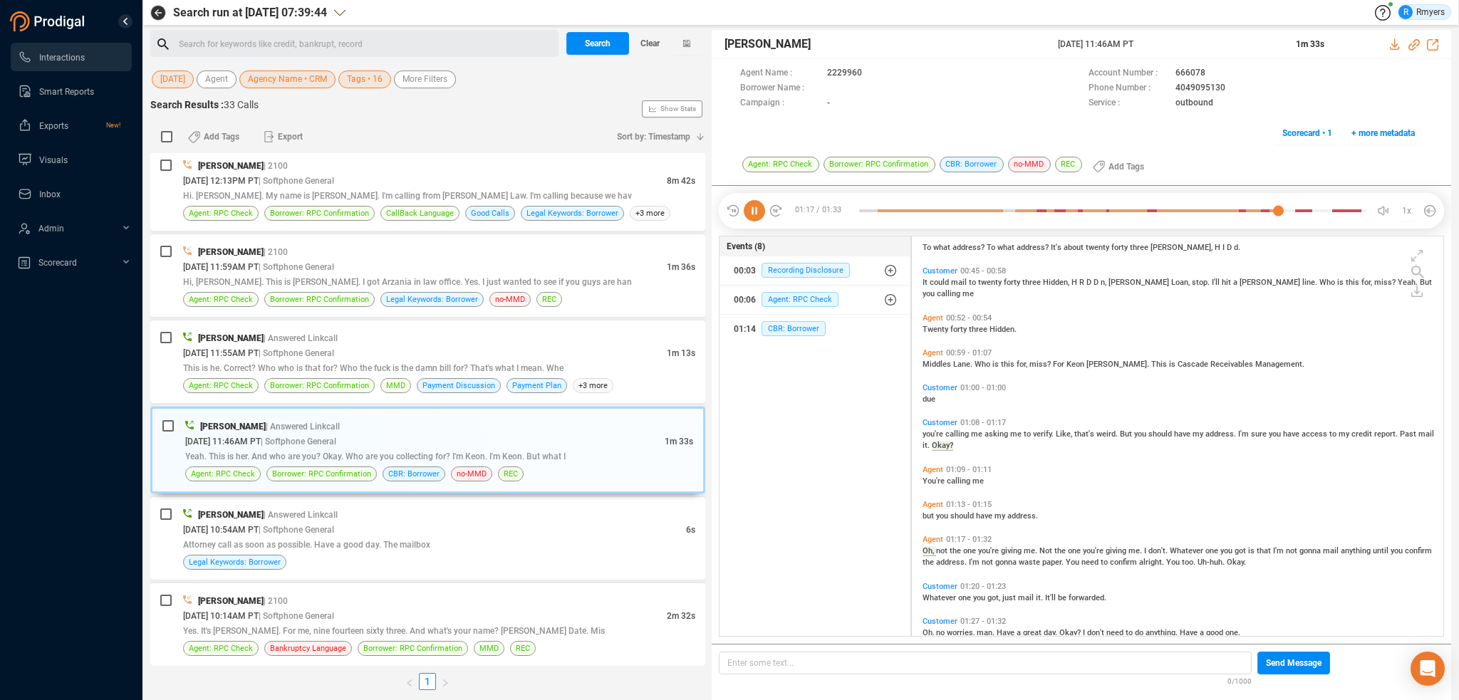
scroll to position [606, 0]
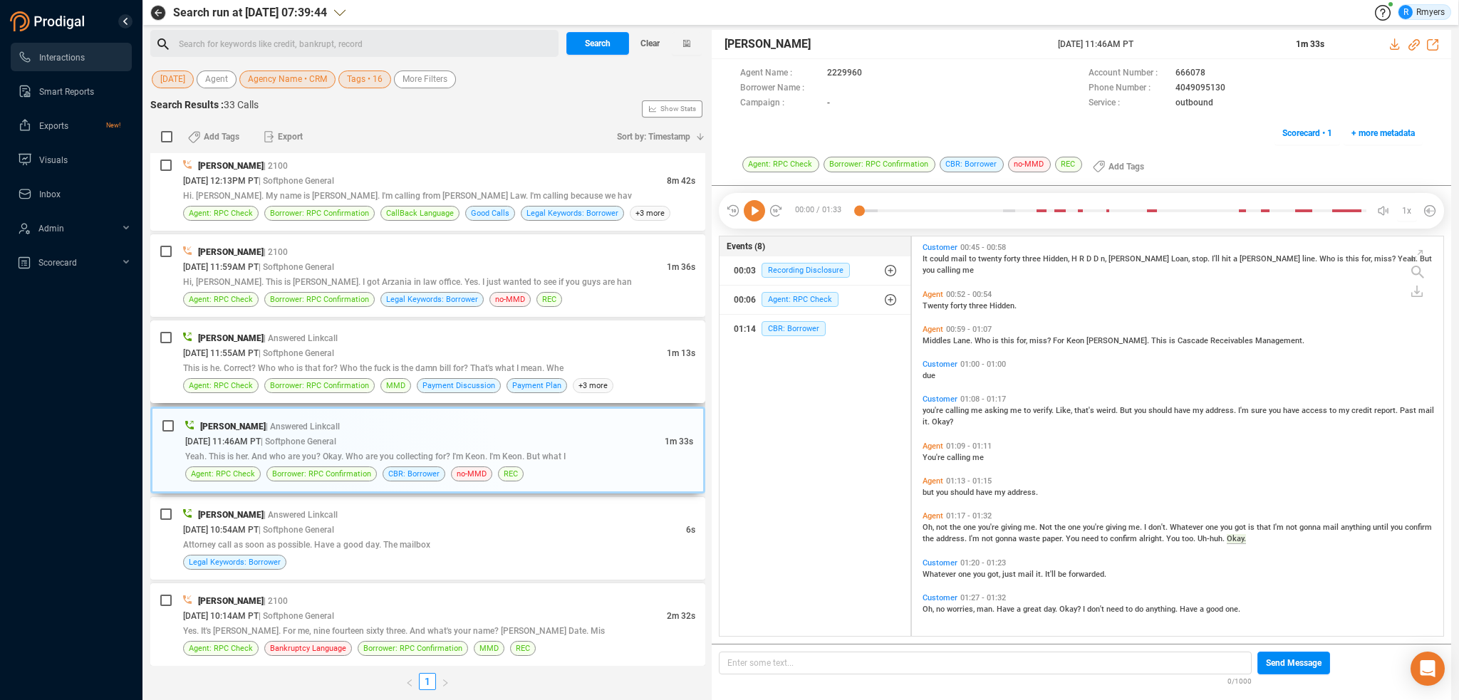
click at [319, 348] on span "| Softphone General" at bounding box center [297, 353] width 76 height 10
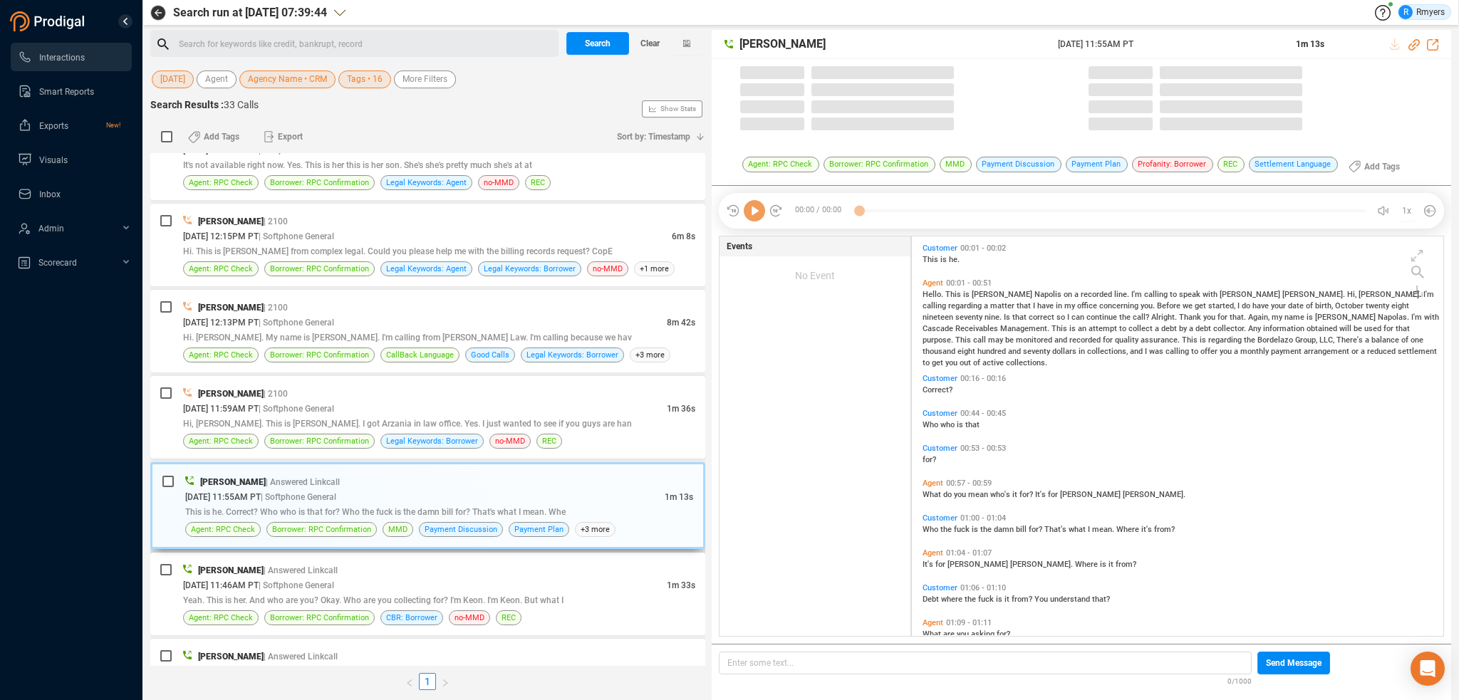
scroll to position [397, 524]
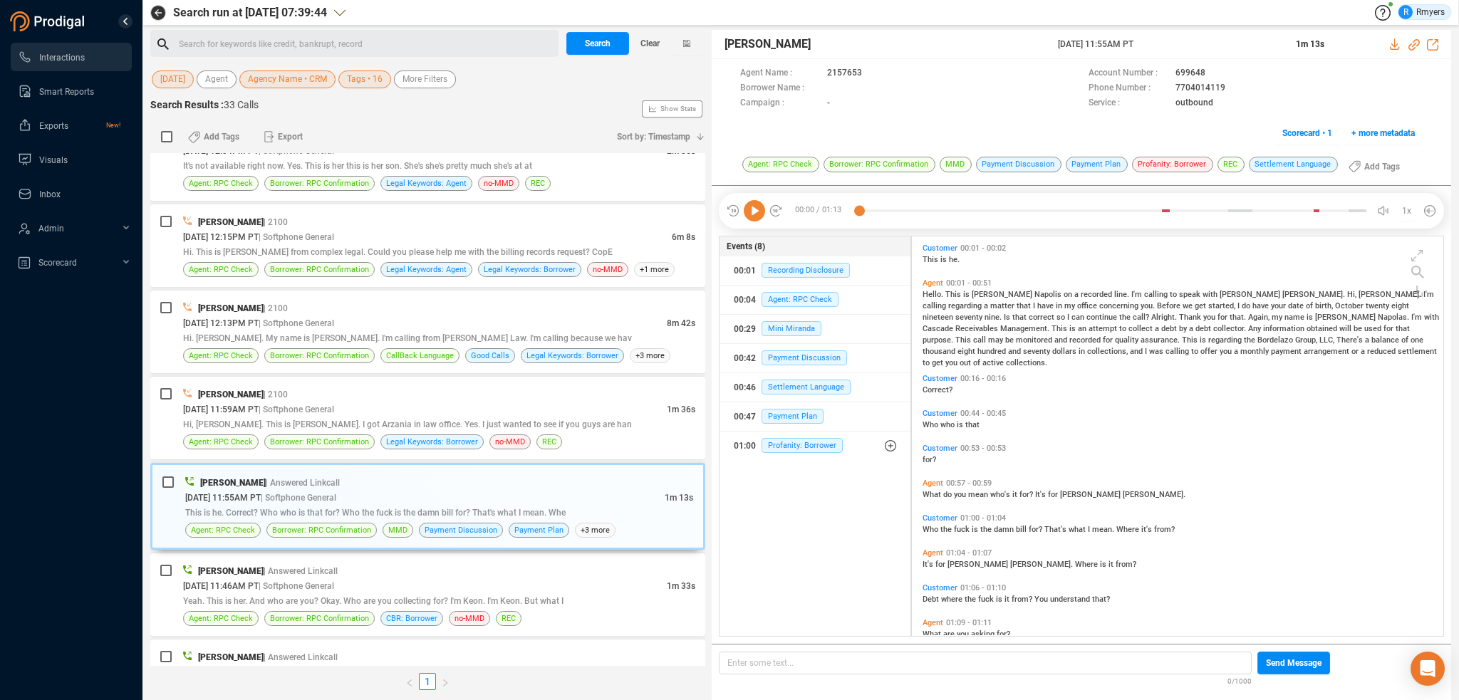
click at [759, 218] on icon at bounding box center [754, 210] width 21 height 21
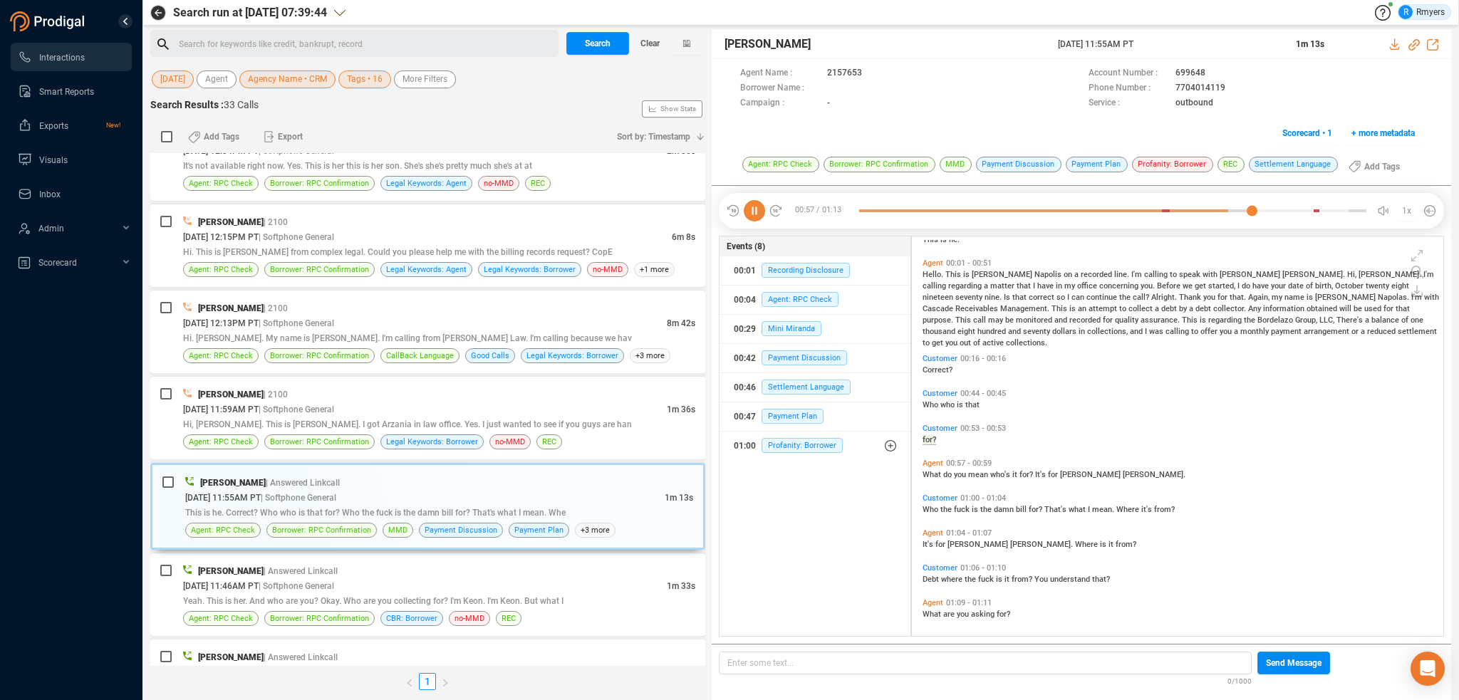
scroll to position [25, 0]
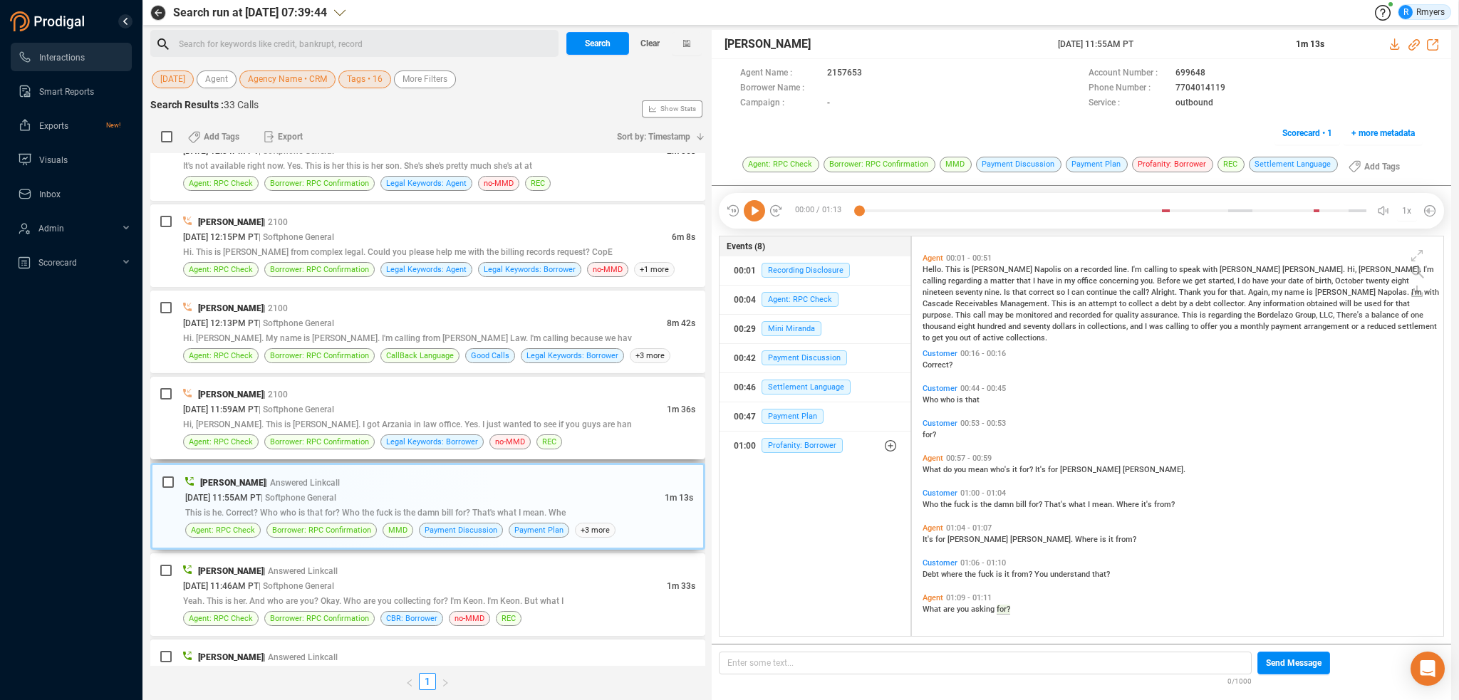
drag, startPoint x: 411, startPoint y: 390, endPoint x: 462, endPoint y: 454, distance: 81.7
click at [412, 390] on div "[PERSON_NAME] | 2100" at bounding box center [439, 394] width 512 height 15
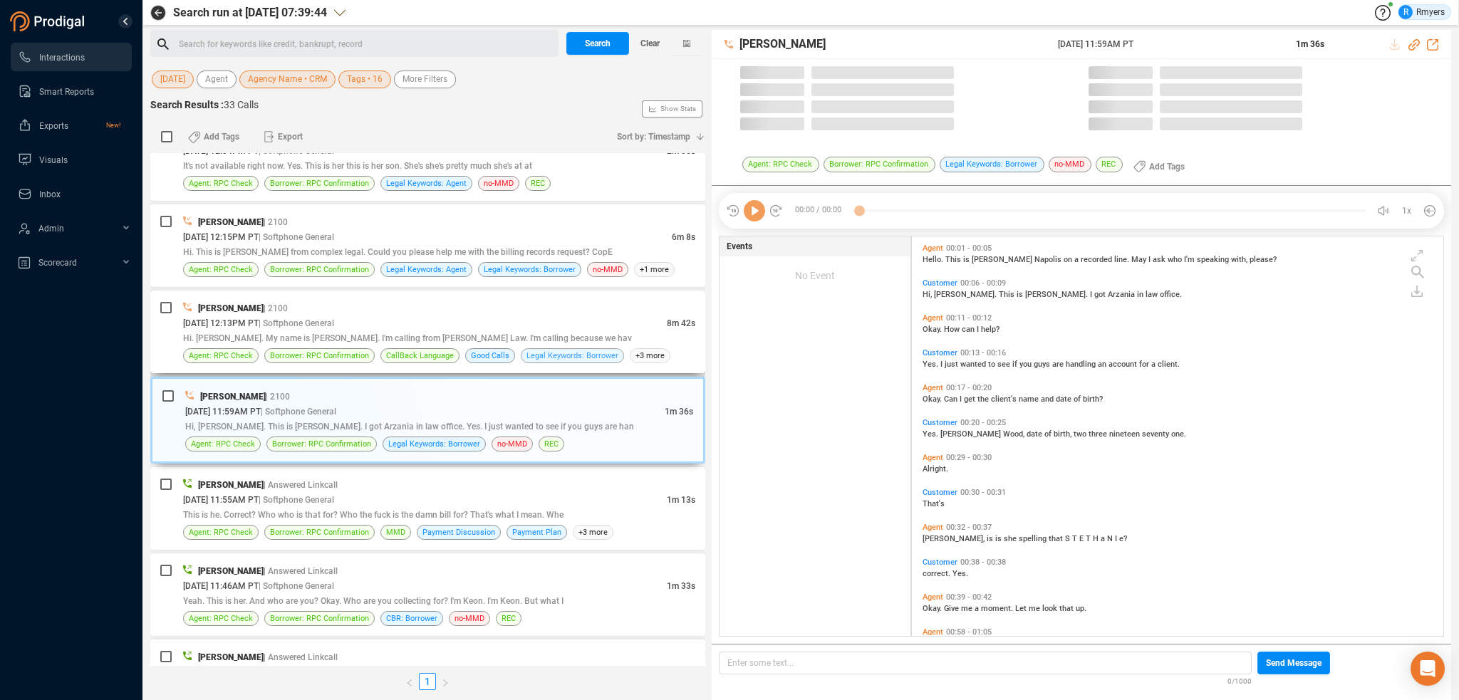
scroll to position [397, 524]
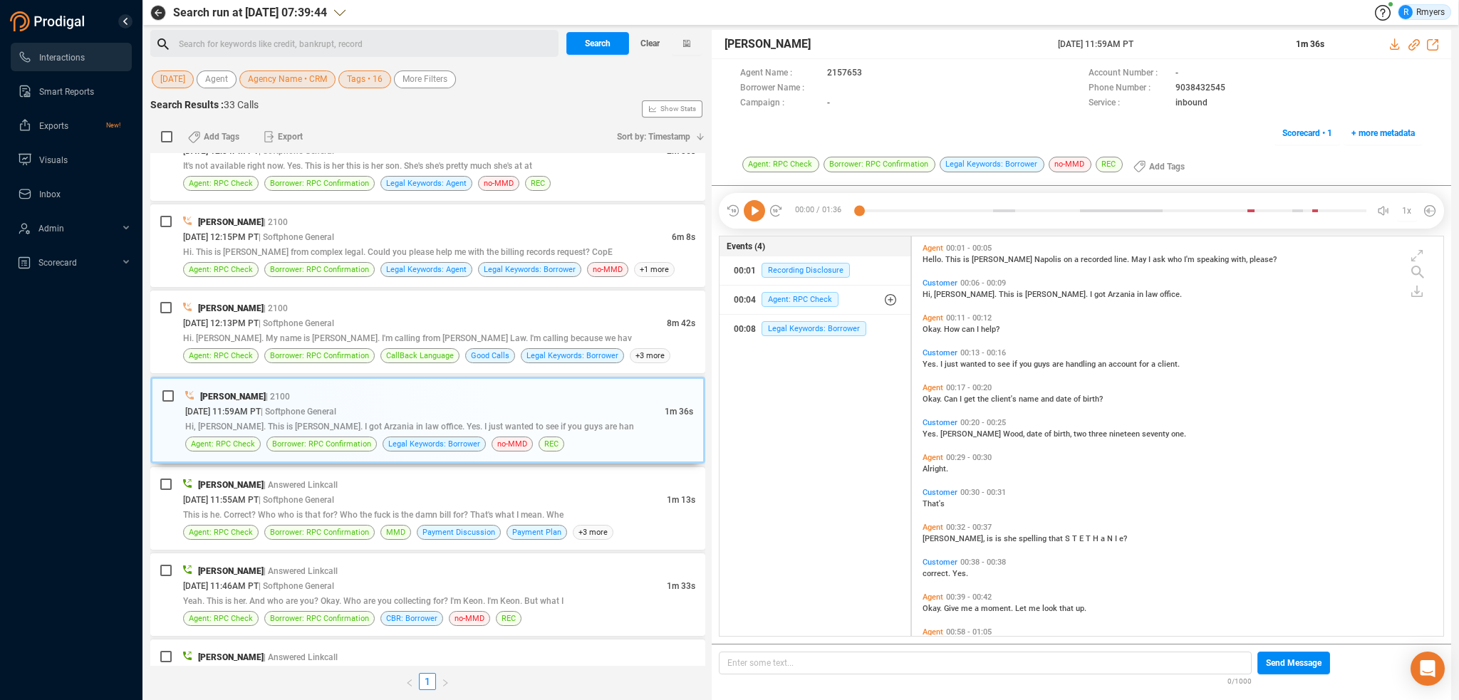
click at [754, 222] on div "00:00 / 01:36 1x" at bounding box center [1081, 211] width 725 height 36
click at [754, 219] on icon at bounding box center [754, 210] width 21 height 21
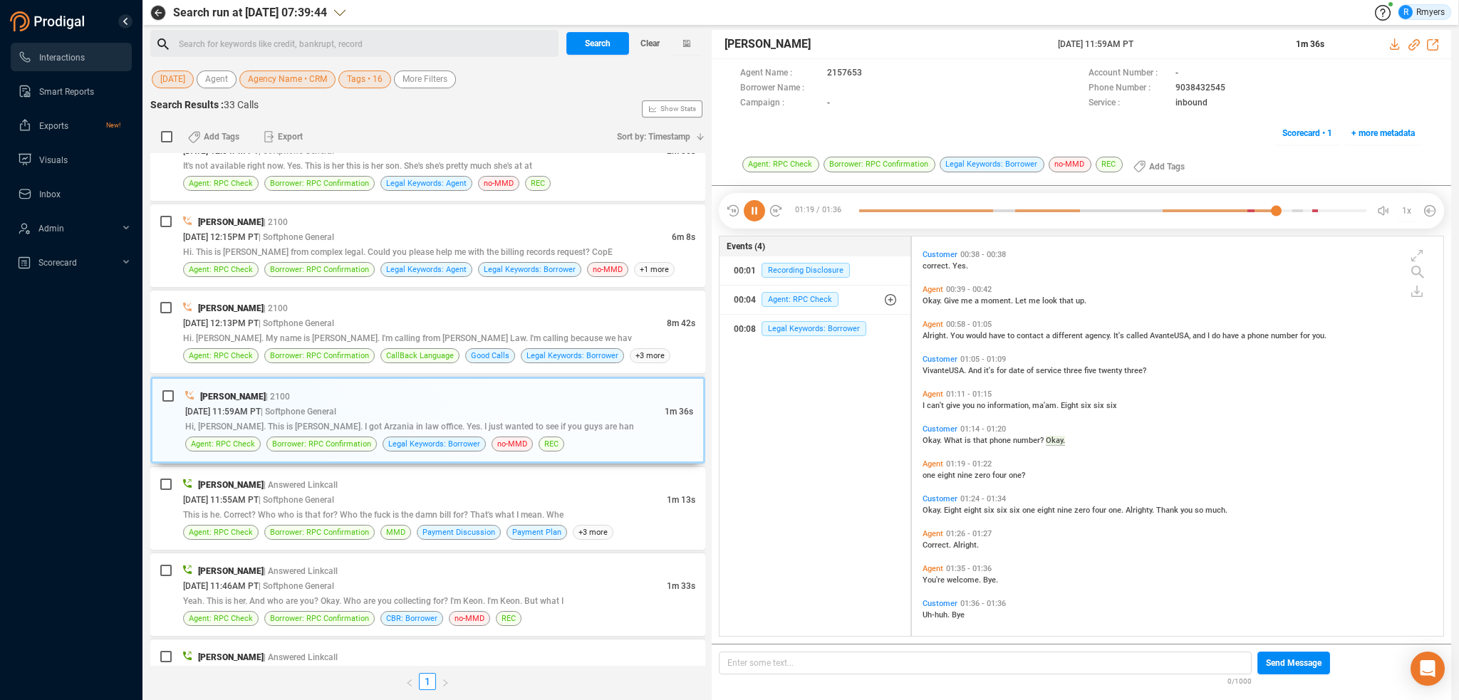
scroll to position [313, 0]
click at [754, 212] on icon at bounding box center [754, 210] width 21 height 21
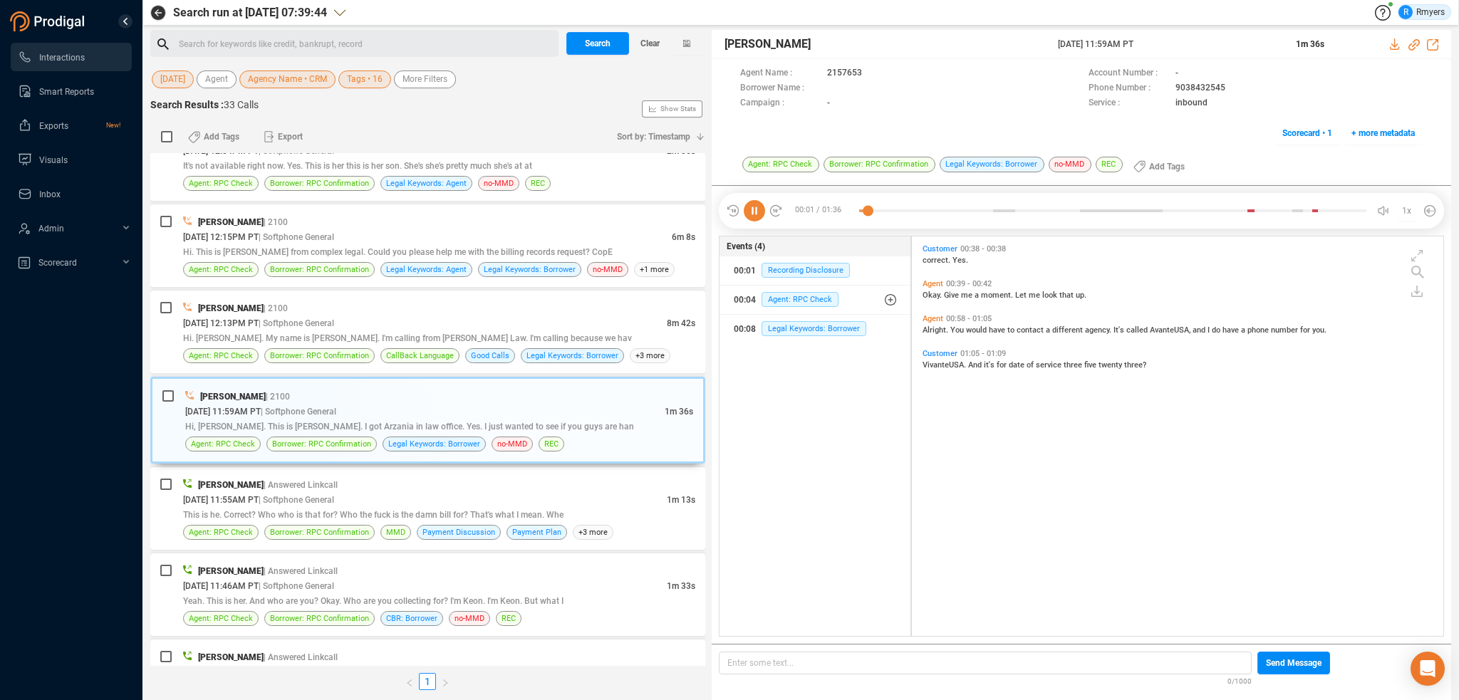
scroll to position [0, 0]
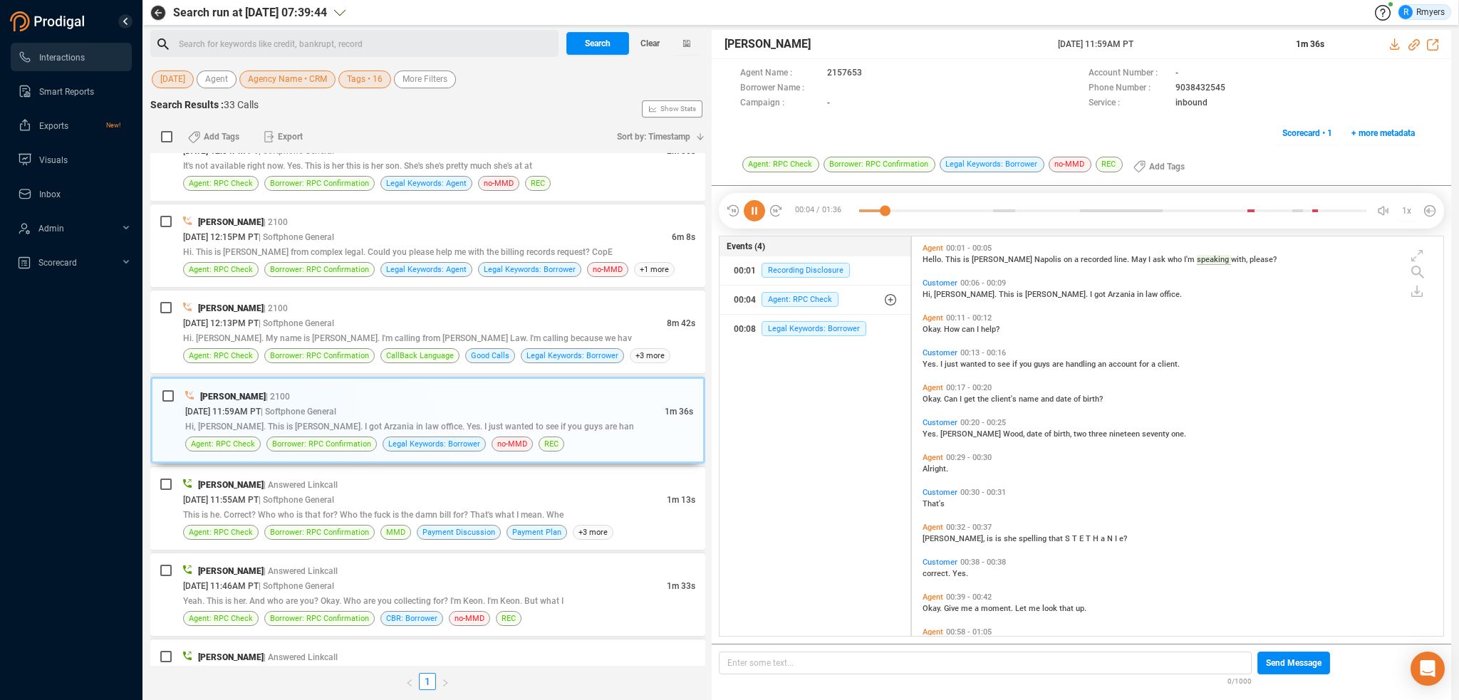
click at [754, 212] on icon at bounding box center [754, 210] width 21 height 21
